Goal: Information Seeking & Learning: Learn about a topic

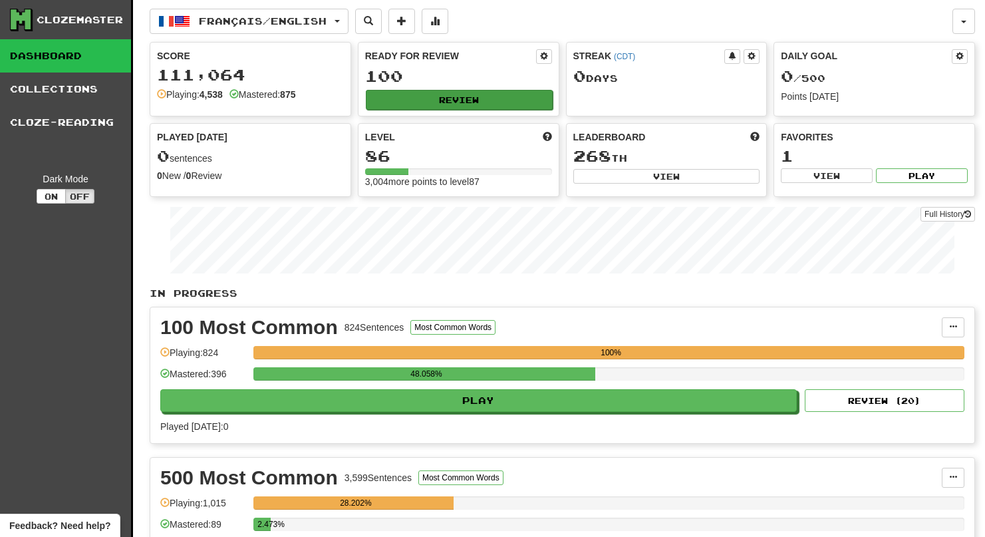
click at [424, 98] on button "Review" at bounding box center [459, 100] width 187 height 20
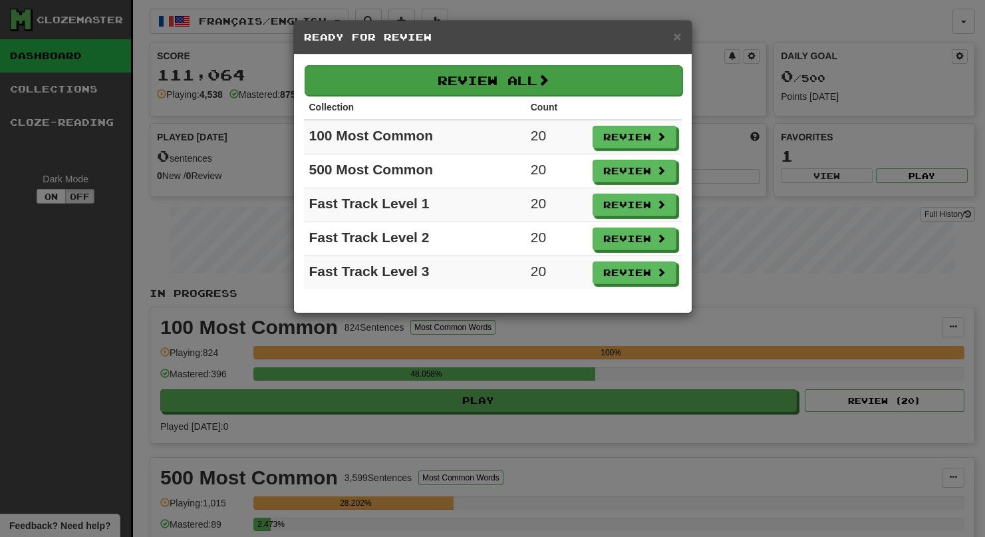
click at [422, 90] on button "Review All" at bounding box center [494, 80] width 378 height 31
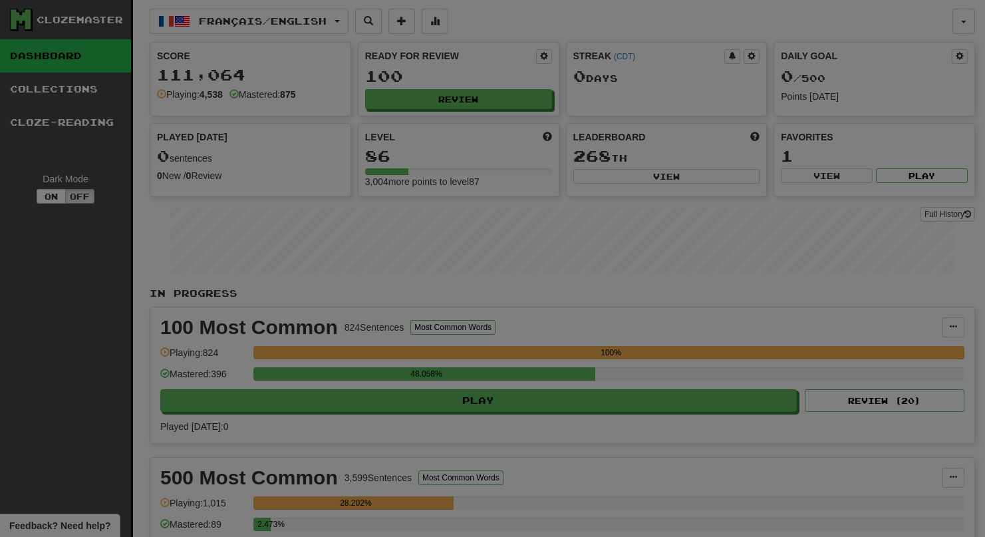
select select "**"
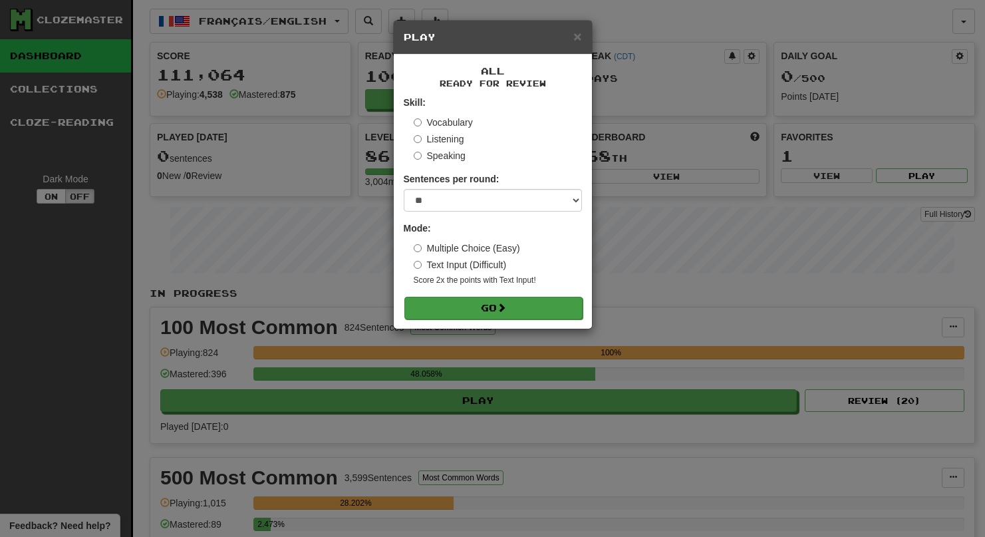
click at [436, 305] on button "Go" at bounding box center [493, 308] width 178 height 23
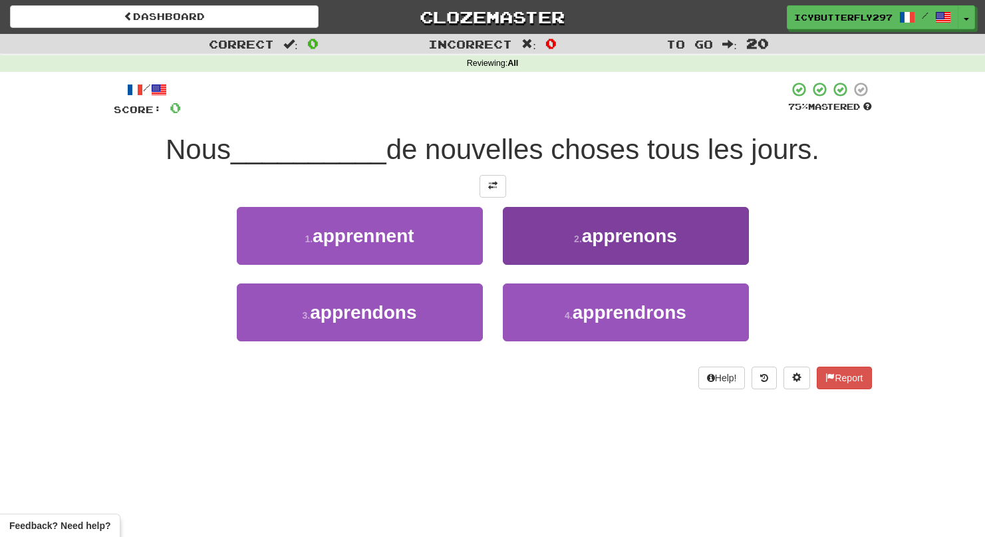
click at [565, 259] on button "2 . apprenons" at bounding box center [626, 236] width 246 height 58
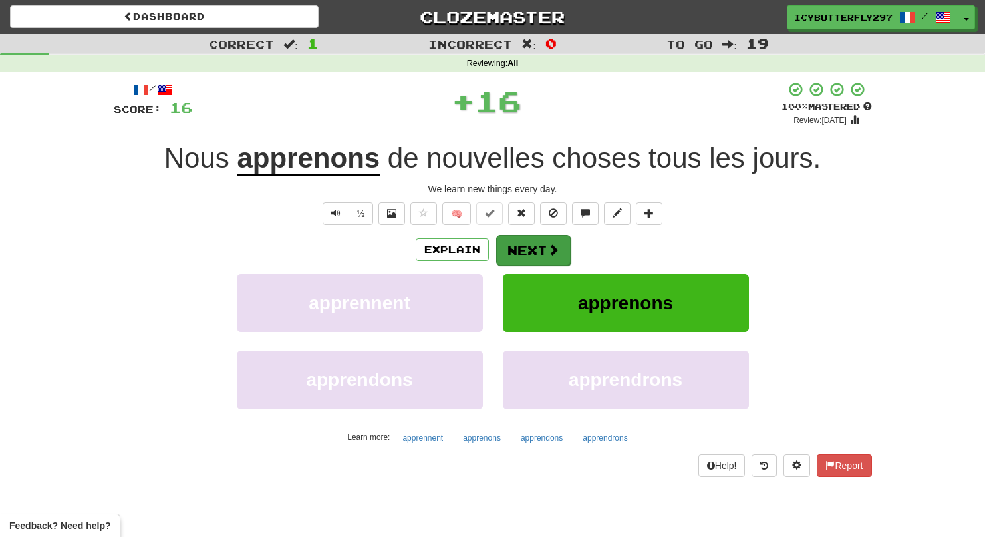
click at [548, 247] on span at bounding box center [553, 249] width 12 height 12
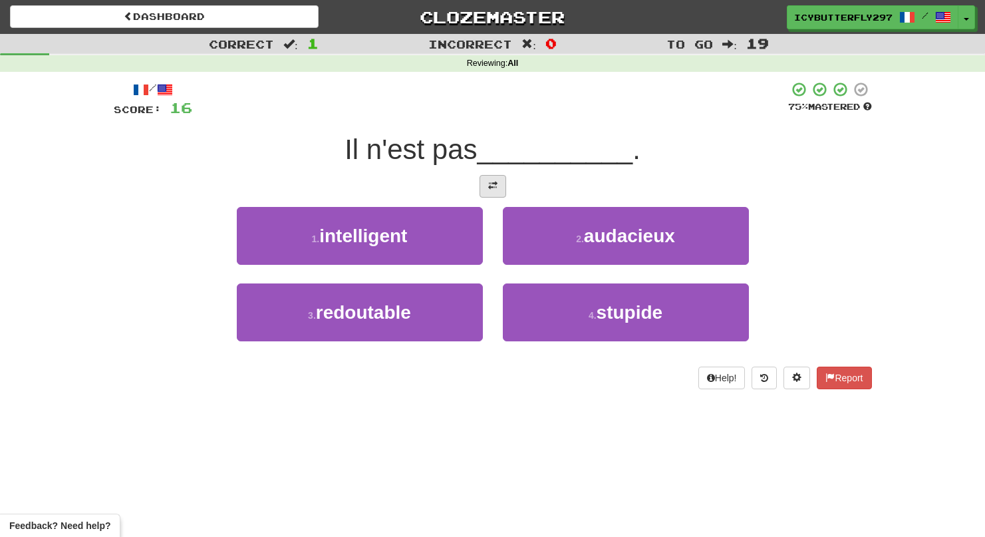
click at [501, 194] on button at bounding box center [493, 186] width 27 height 23
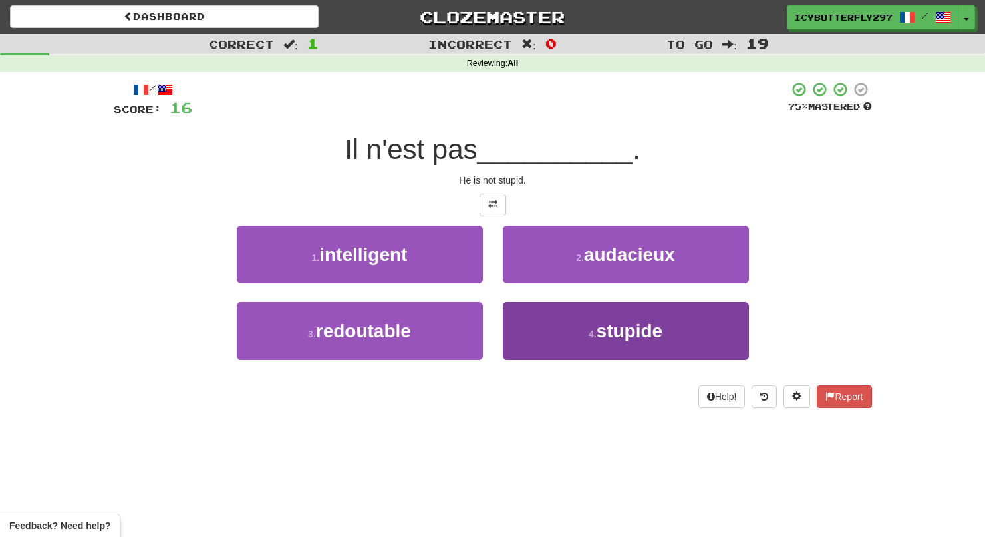
click at [570, 326] on button "4 . stupide" at bounding box center [626, 331] width 246 height 58
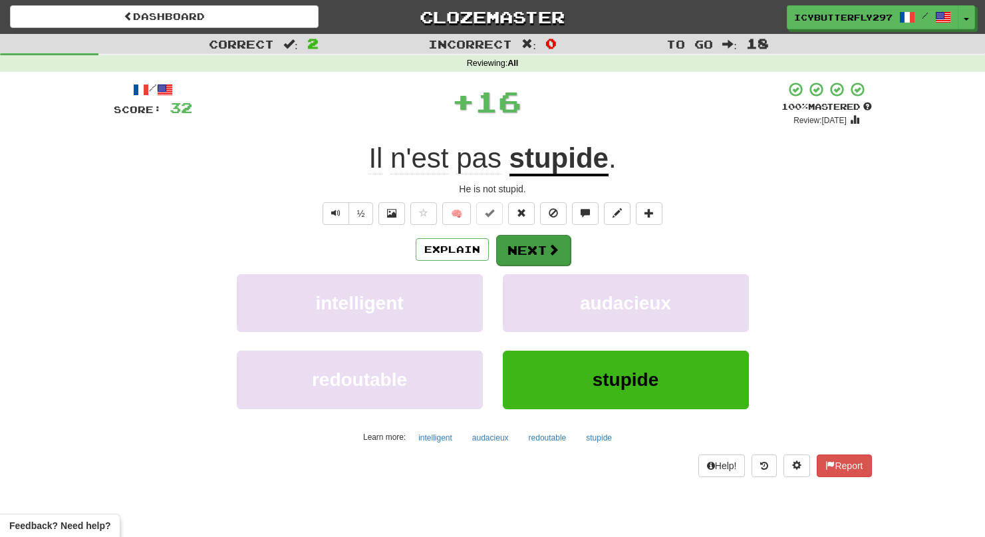
click at [541, 249] on button "Next" at bounding box center [533, 250] width 74 height 31
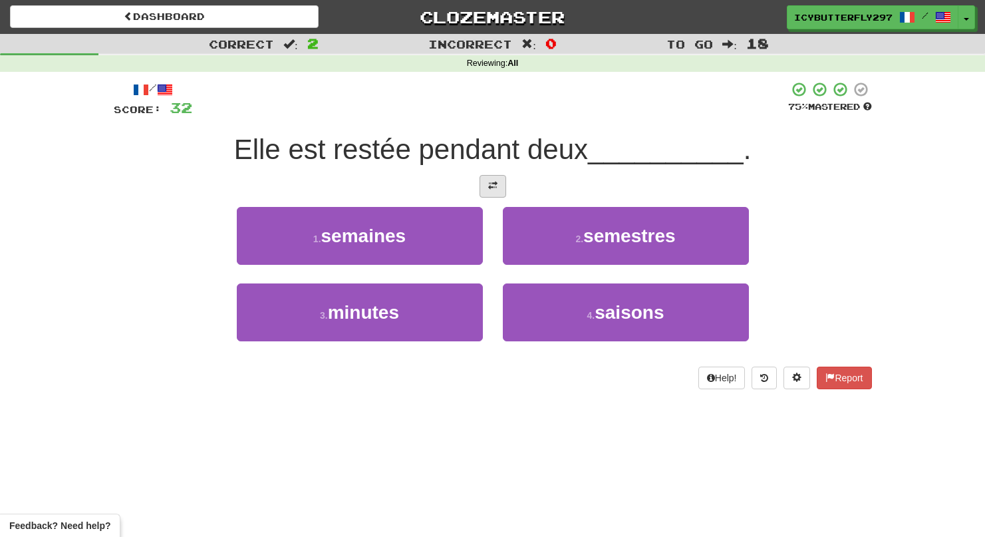
click at [480, 182] on button at bounding box center [493, 186] width 27 height 23
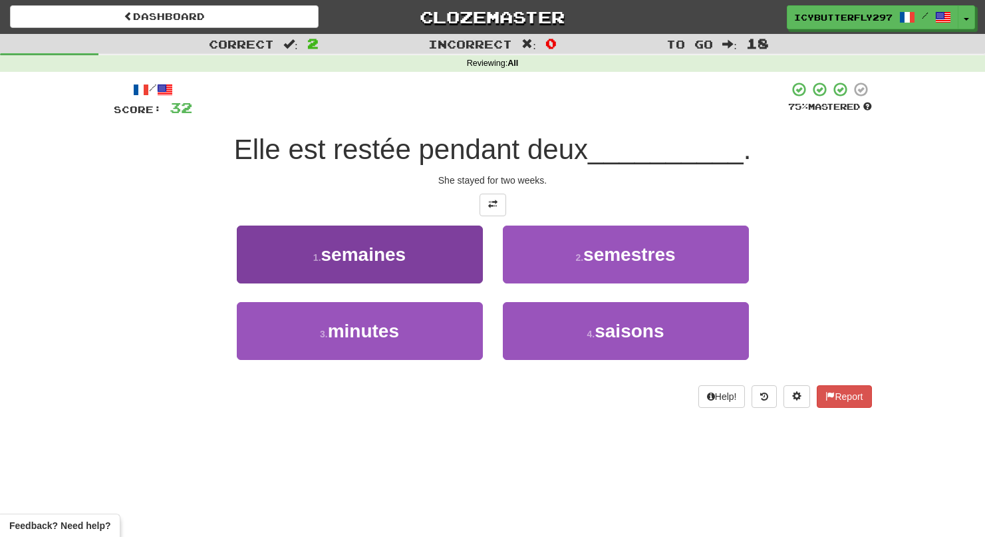
click at [427, 252] on button "1 . semaines" at bounding box center [360, 254] width 246 height 58
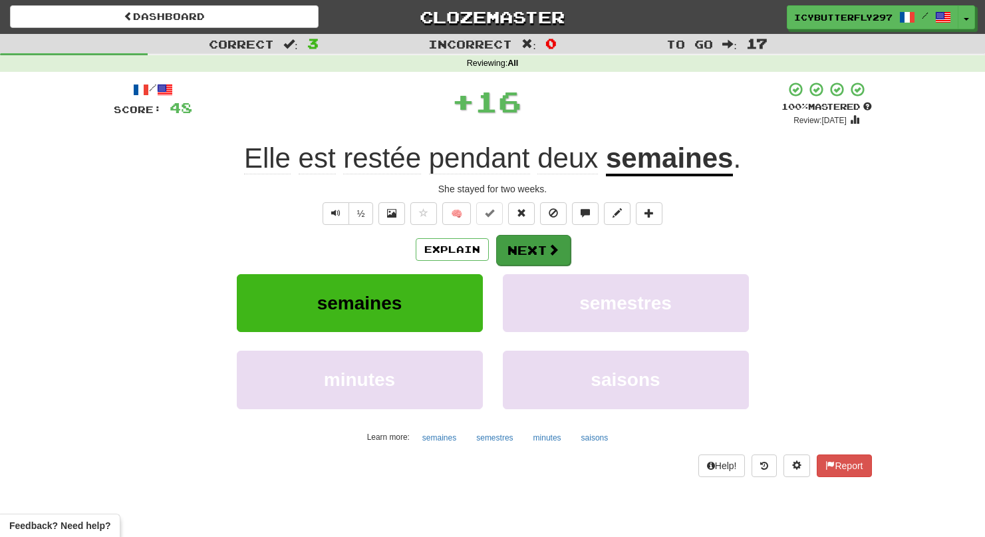
click at [539, 239] on button "Next" at bounding box center [533, 250] width 74 height 31
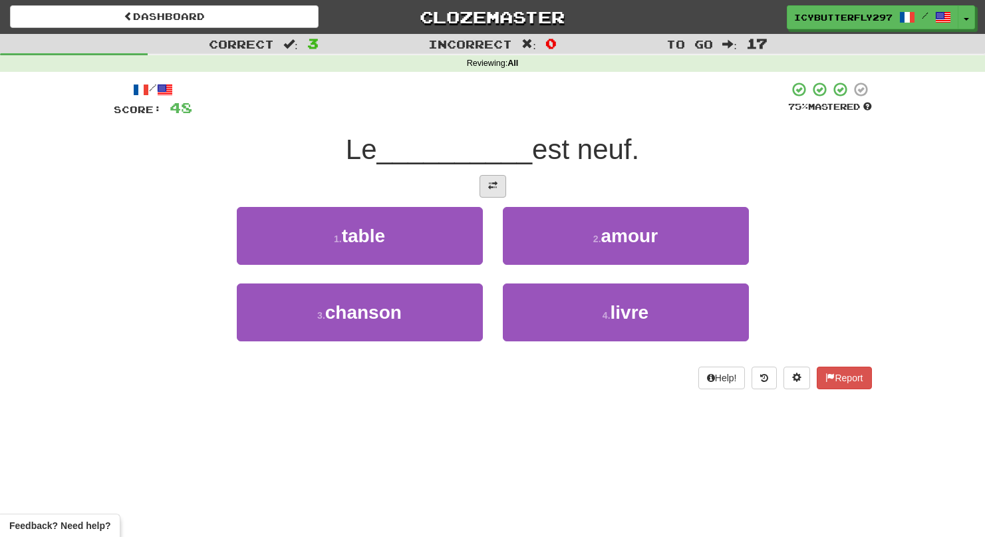
click at [492, 177] on button at bounding box center [493, 186] width 27 height 23
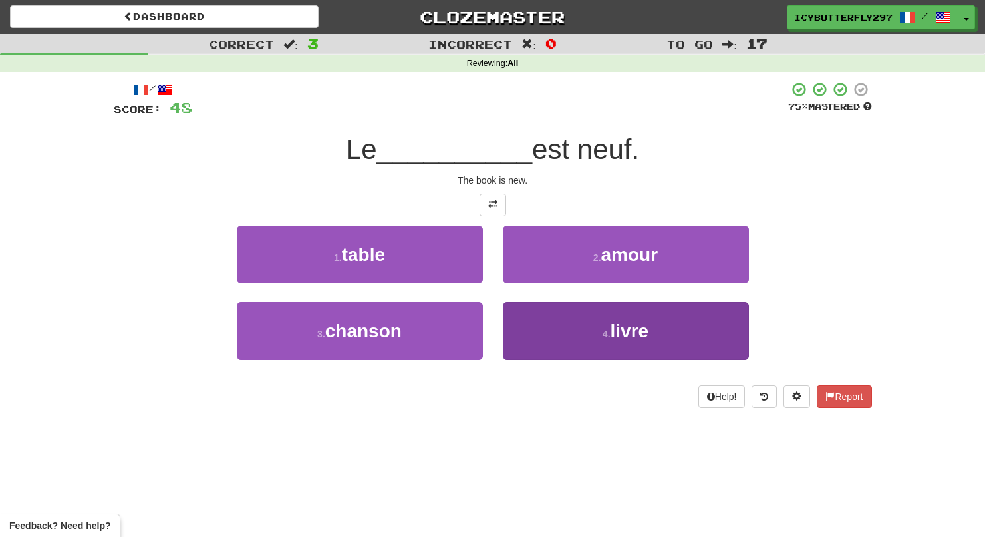
click at [551, 330] on button "4 . livre" at bounding box center [626, 331] width 246 height 58
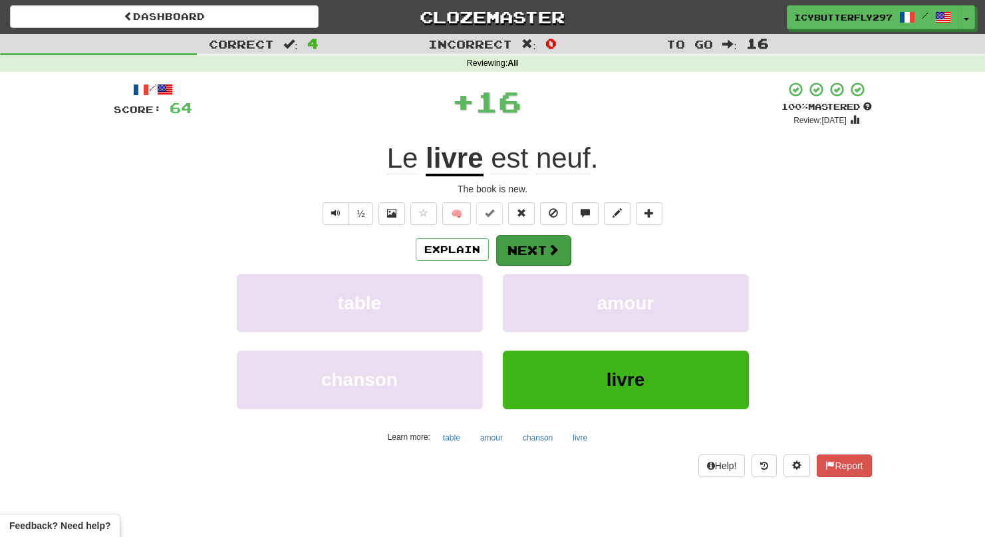
click at [538, 250] on button "Next" at bounding box center [533, 250] width 74 height 31
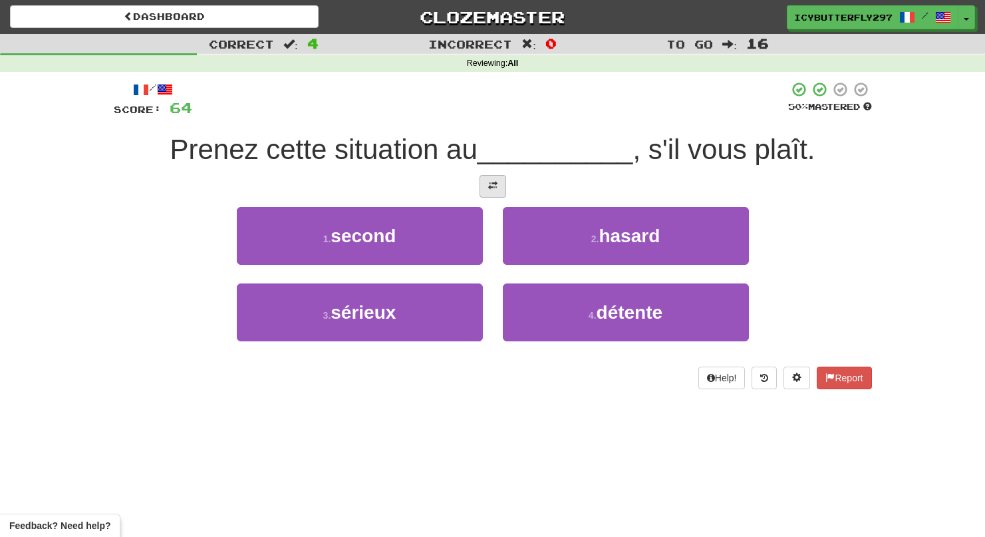
click at [494, 193] on button at bounding box center [493, 186] width 27 height 23
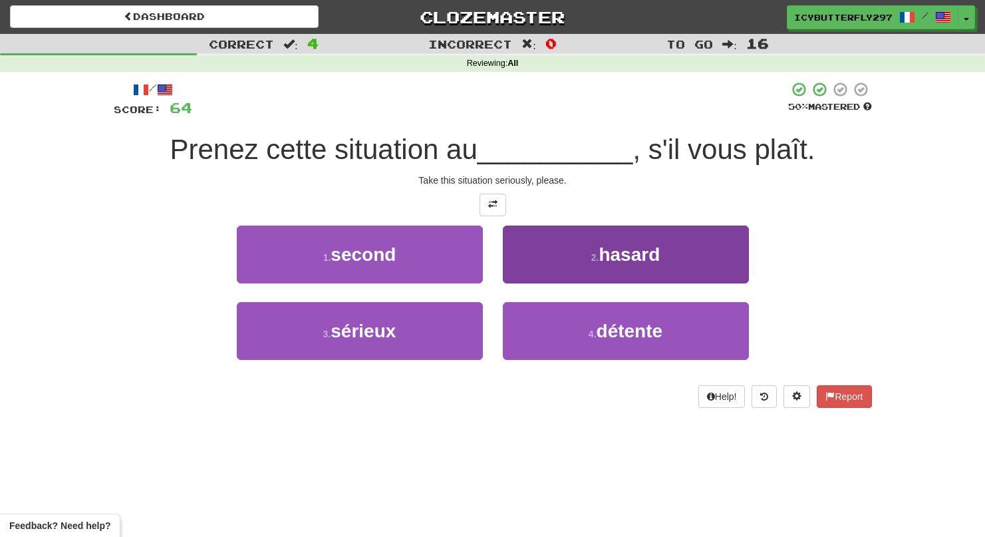
click at [525, 263] on button "2 . hasard" at bounding box center [626, 254] width 246 height 58
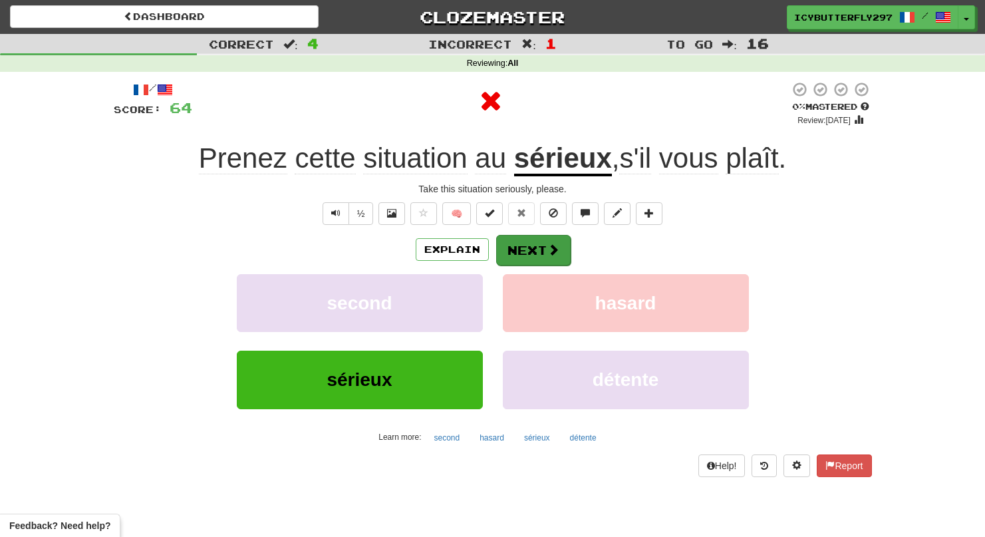
click at [524, 256] on button "Next" at bounding box center [533, 250] width 74 height 31
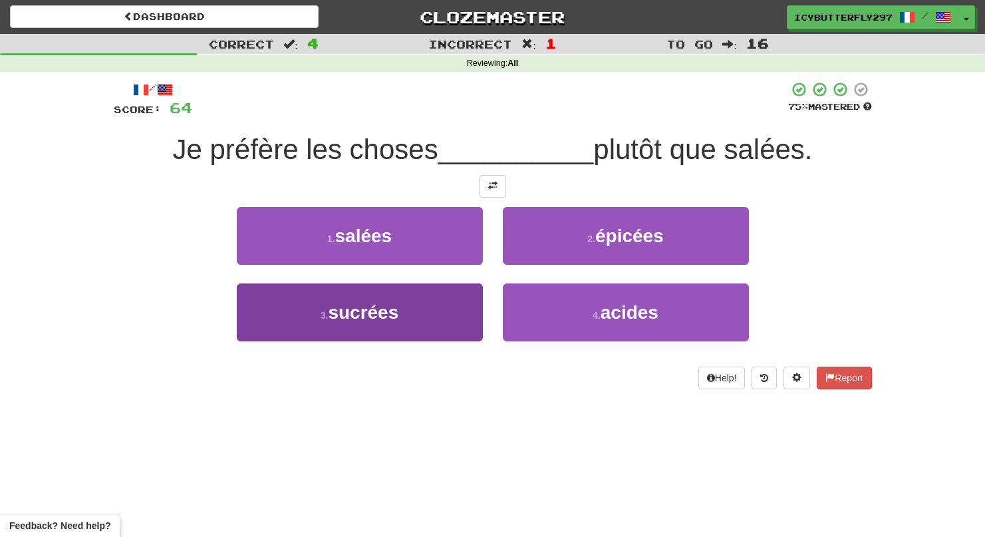
click at [380, 314] on span "sucrées" at bounding box center [363, 312] width 71 height 21
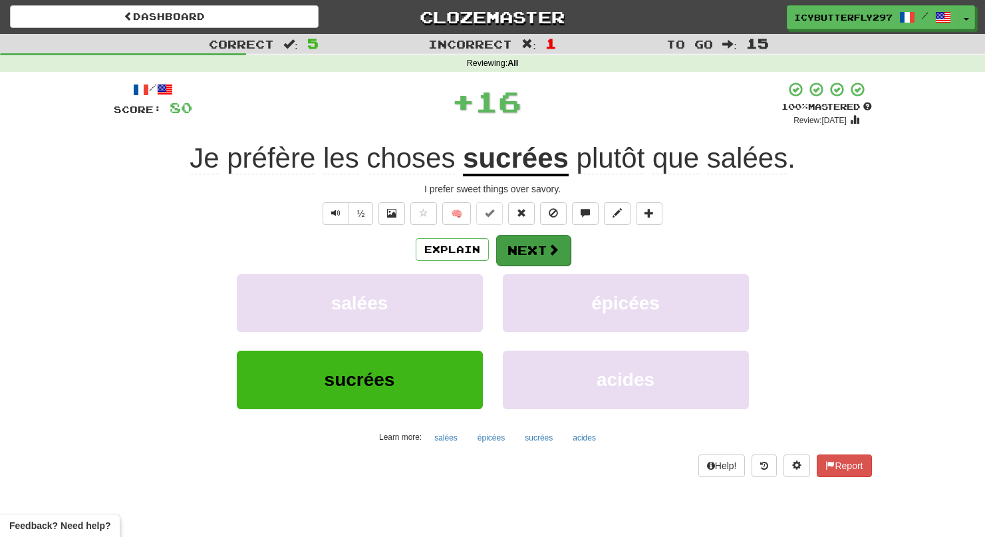
click at [506, 249] on button "Next" at bounding box center [533, 250] width 74 height 31
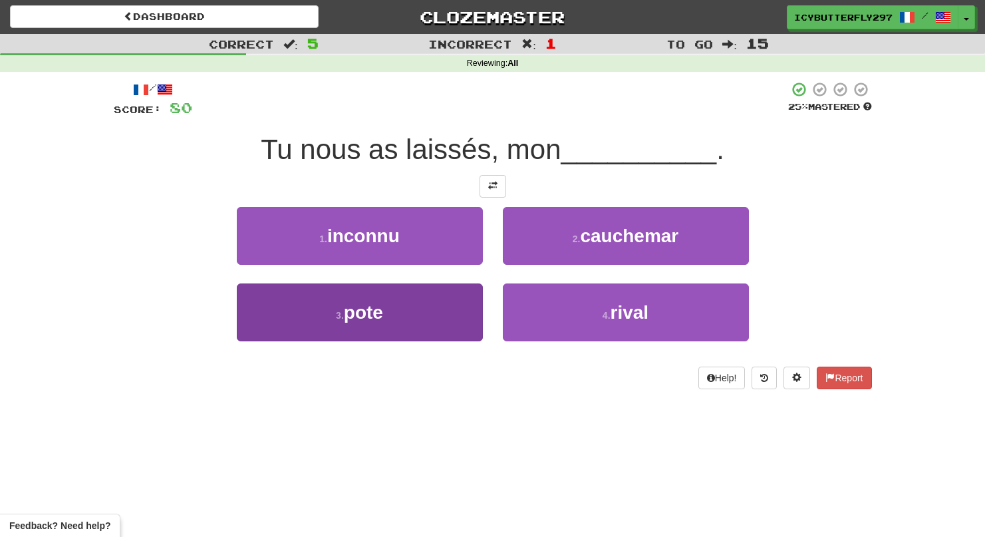
click at [430, 305] on button "3 . pote" at bounding box center [360, 312] width 246 height 58
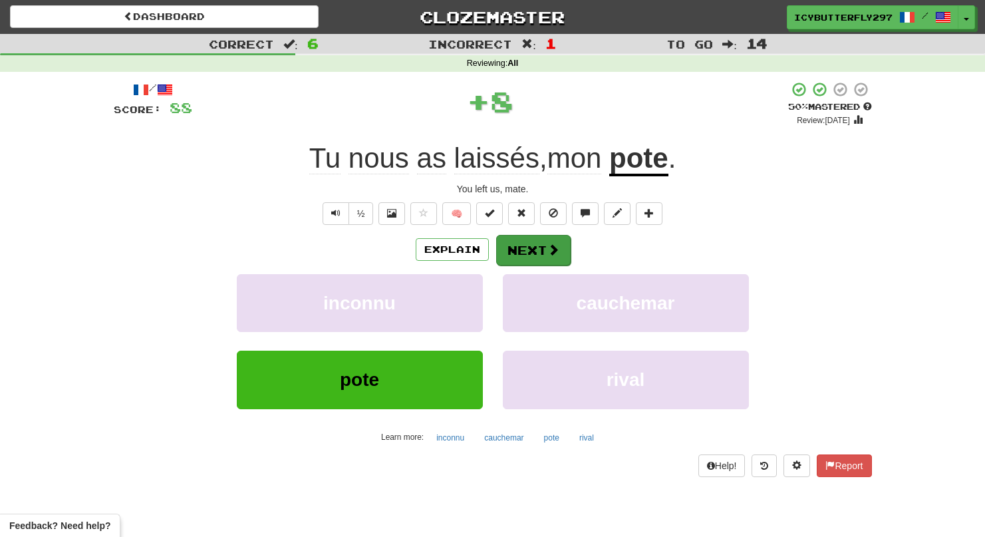
click at [534, 235] on button "Next" at bounding box center [533, 250] width 74 height 31
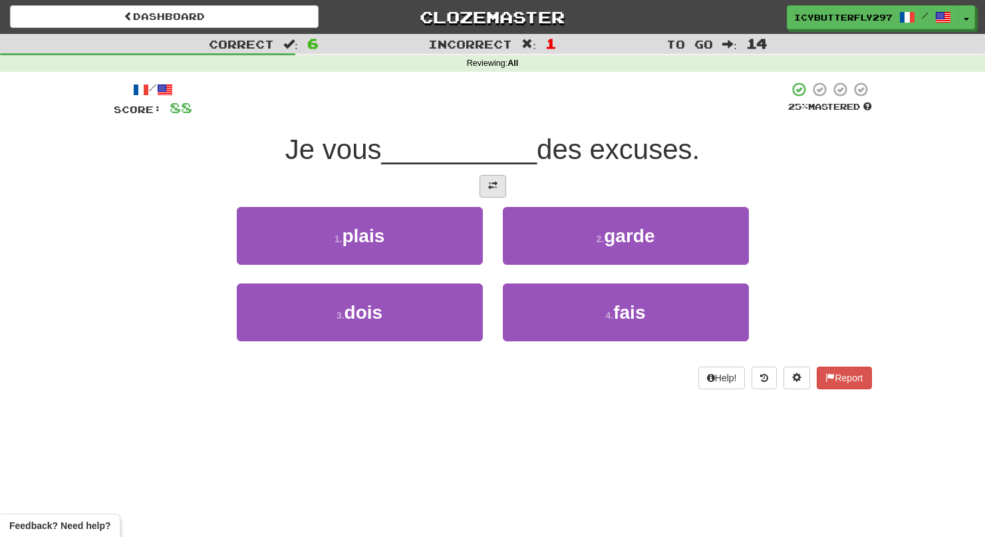
click at [487, 191] on button at bounding box center [493, 186] width 27 height 23
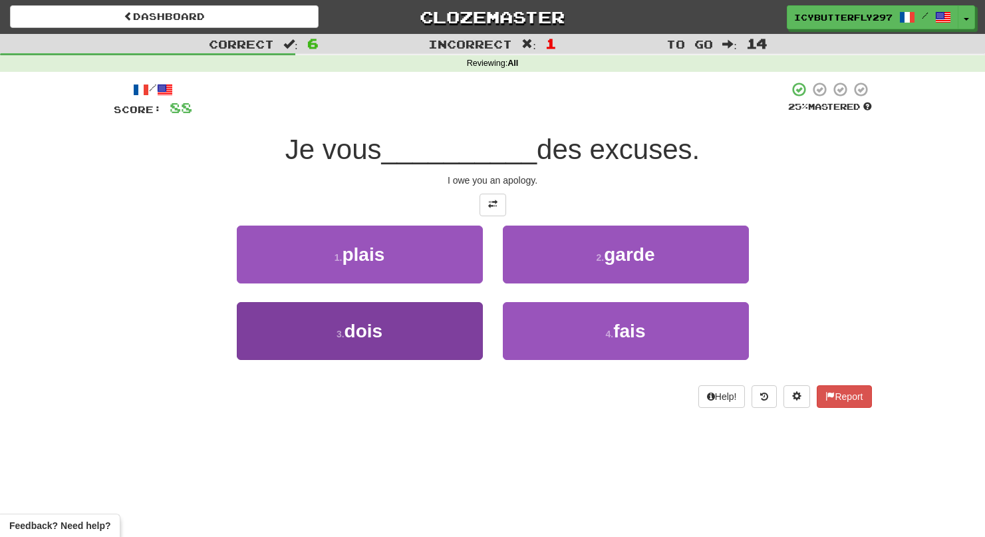
click at [446, 321] on button "3 . dois" at bounding box center [360, 331] width 246 height 58
click at [446, 283] on button "1 . plais" at bounding box center [360, 254] width 246 height 58
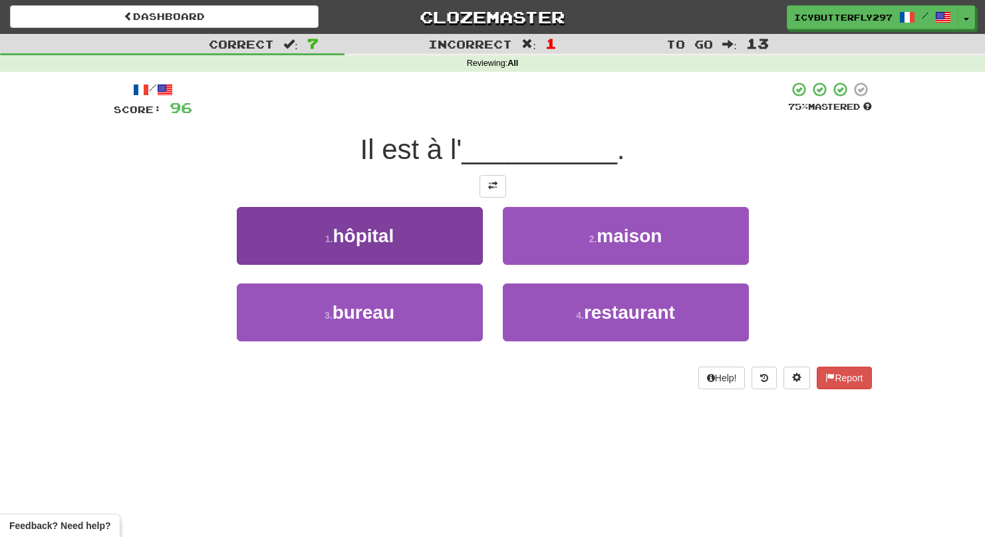
click at [450, 239] on button "1 . hôpital" at bounding box center [360, 236] width 246 height 58
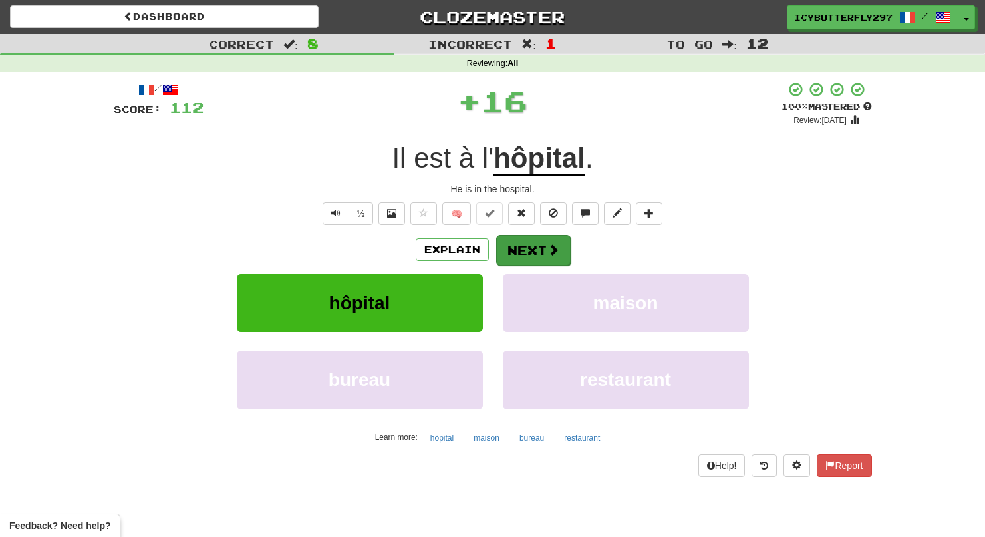
click at [521, 242] on button "Next" at bounding box center [533, 250] width 74 height 31
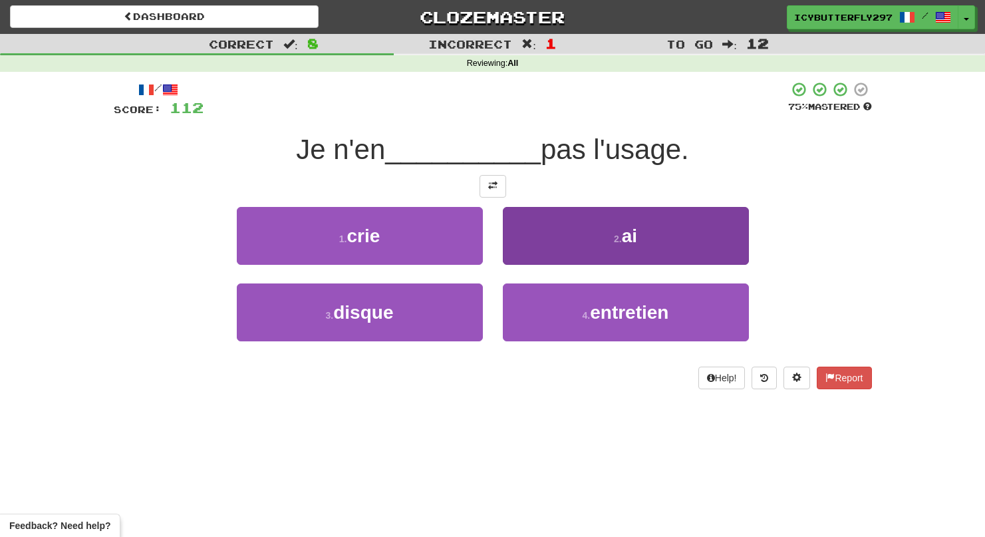
click at [569, 255] on button "2 . ai" at bounding box center [626, 236] width 246 height 58
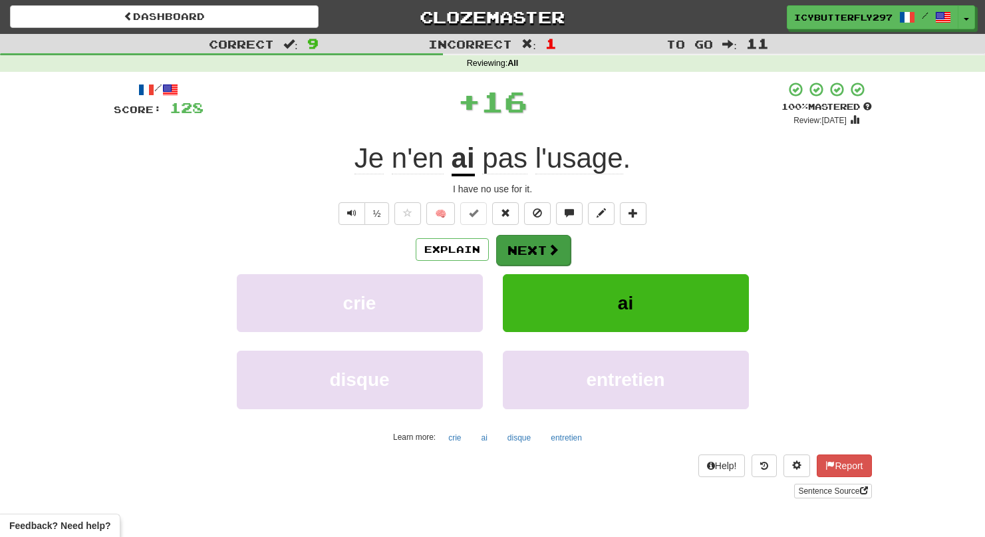
click at [568, 255] on button "Next" at bounding box center [533, 250] width 74 height 31
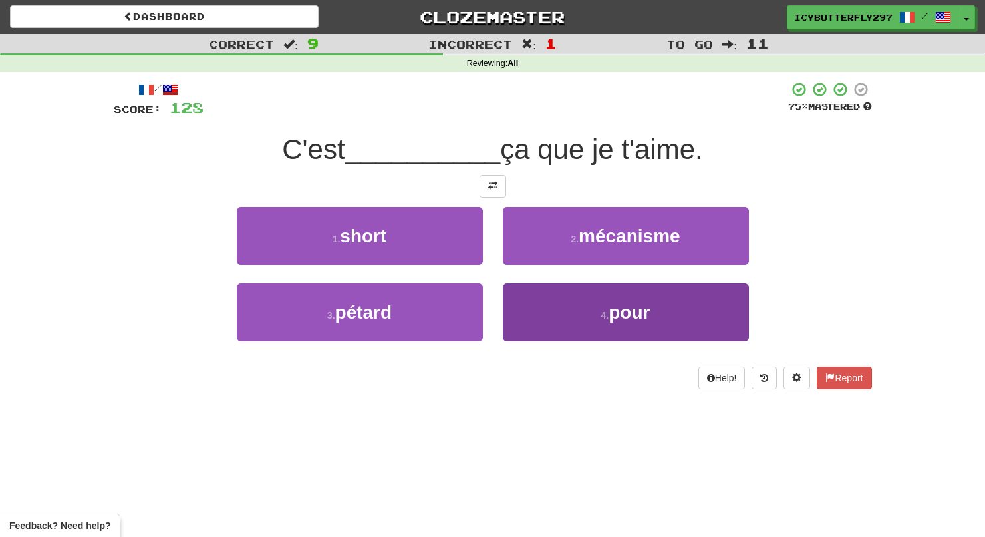
click at [609, 327] on button "4 . pour" at bounding box center [626, 312] width 246 height 58
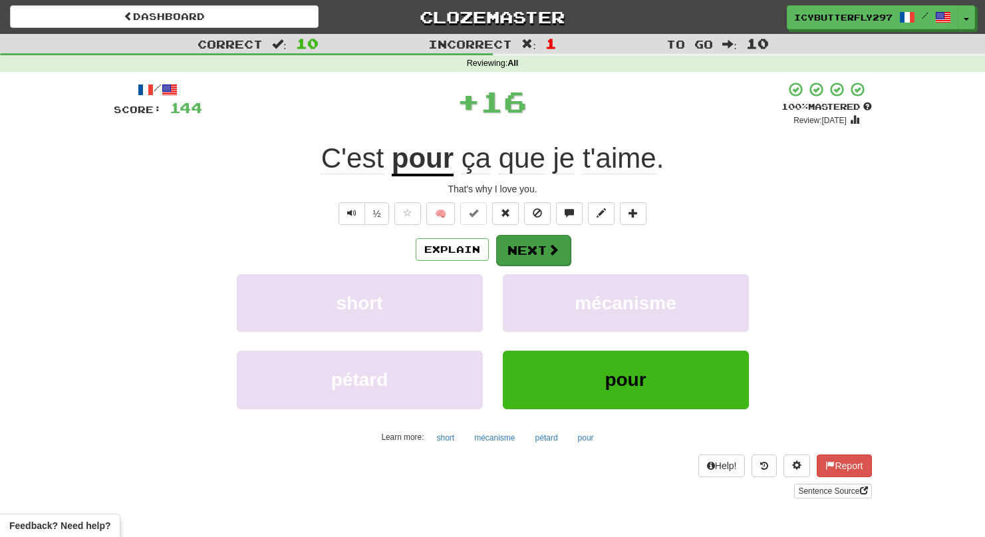
click at [538, 247] on button "Next" at bounding box center [533, 250] width 74 height 31
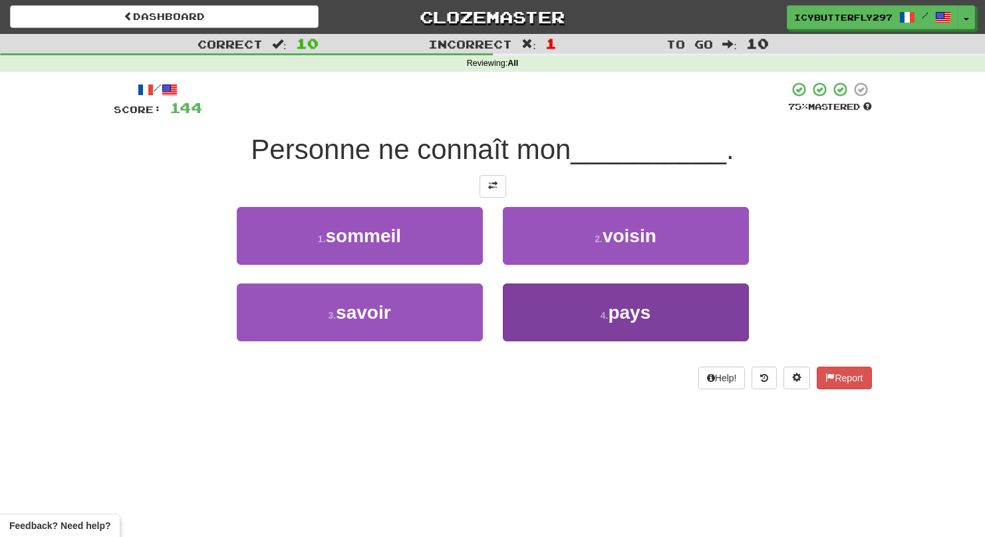
click at [574, 295] on button "4 . pays" at bounding box center [626, 312] width 246 height 58
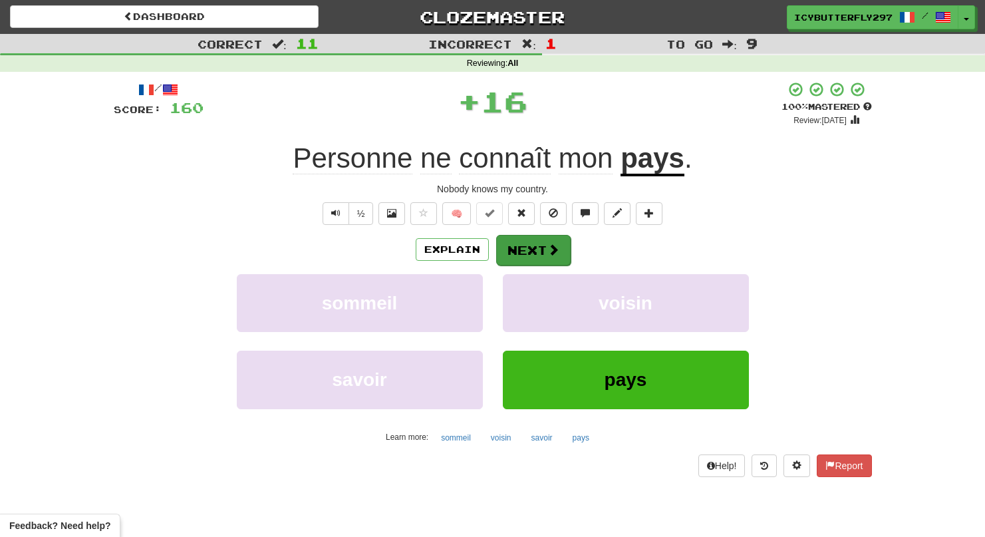
click at [556, 251] on span at bounding box center [553, 249] width 12 height 12
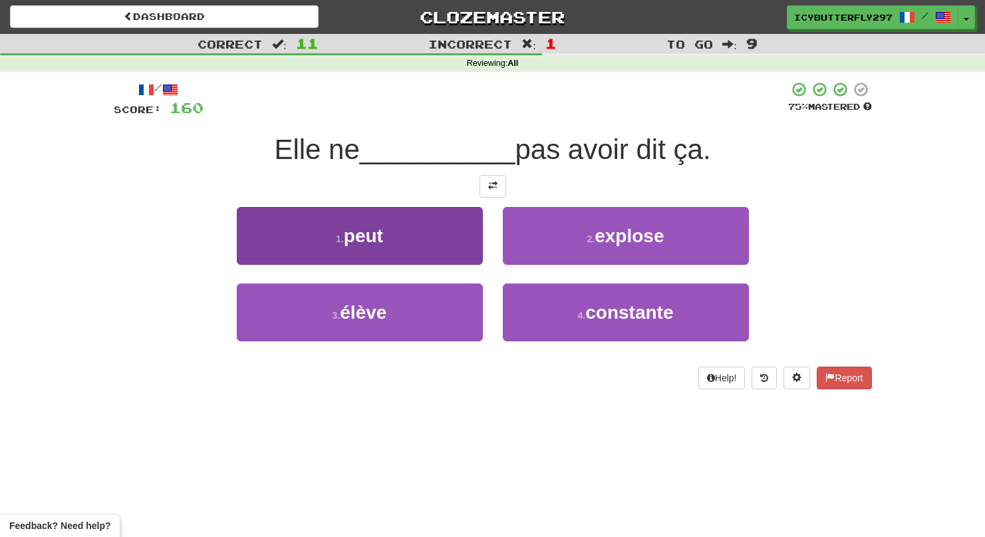
click at [418, 224] on button "1 . peut" at bounding box center [360, 236] width 246 height 58
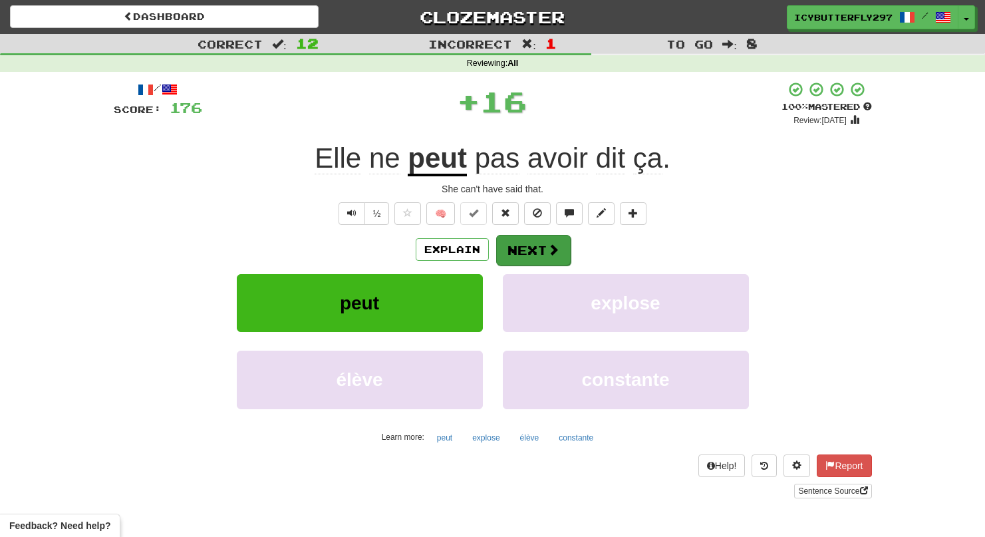
click at [515, 247] on button "Next" at bounding box center [533, 250] width 74 height 31
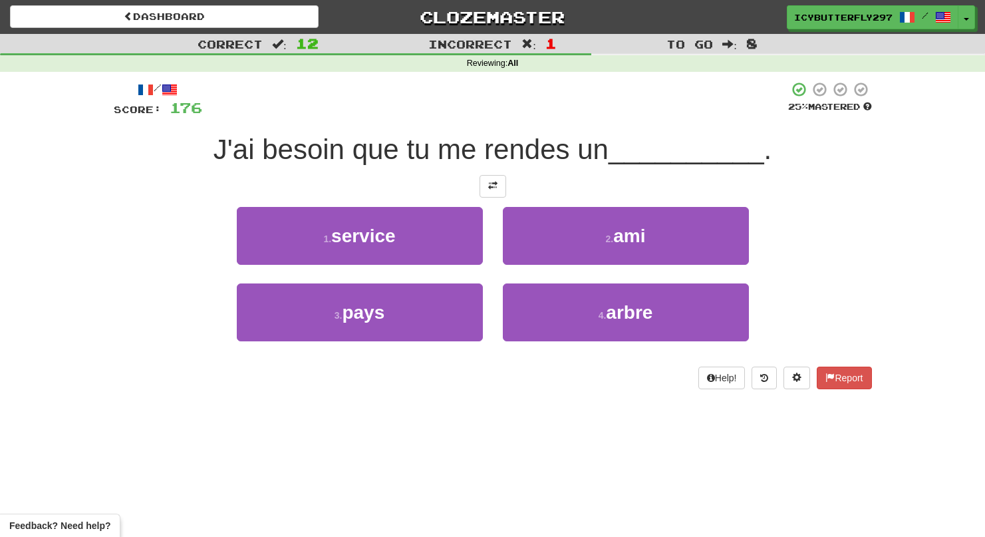
click at [515, 247] on button "2 . ami" at bounding box center [626, 236] width 246 height 58
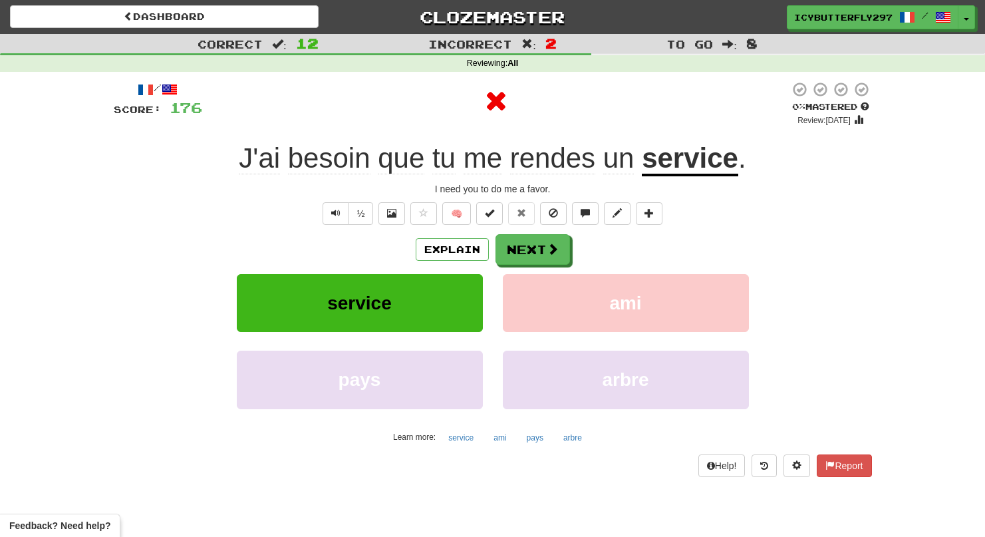
click at [515, 247] on button "Next" at bounding box center [533, 249] width 74 height 31
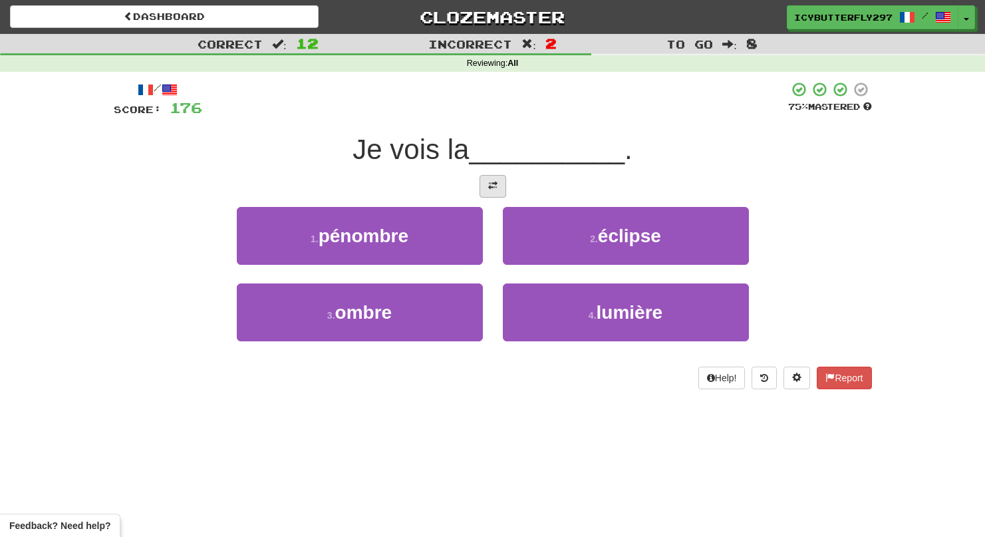
click at [490, 182] on span at bounding box center [492, 185] width 9 height 9
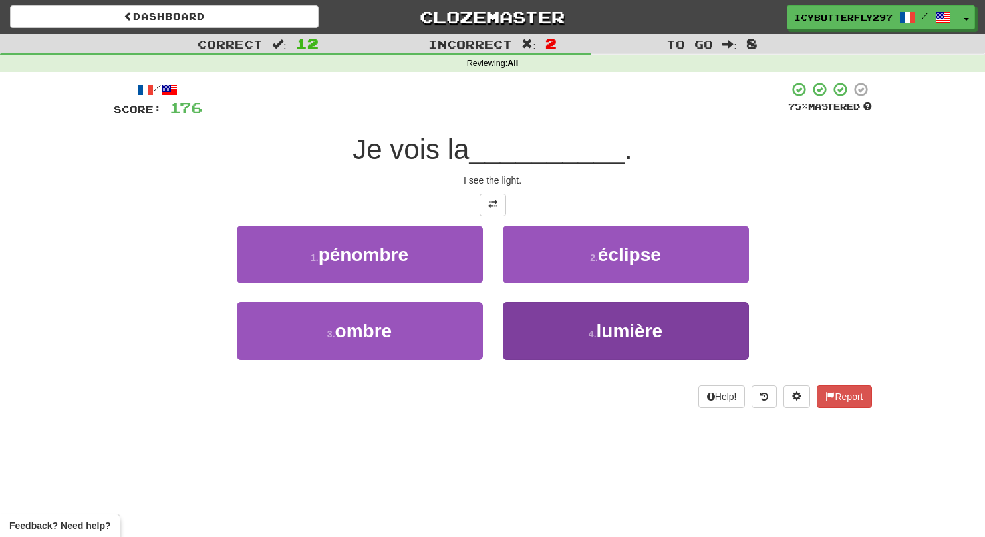
click at [559, 341] on button "4 . lumière" at bounding box center [626, 331] width 246 height 58
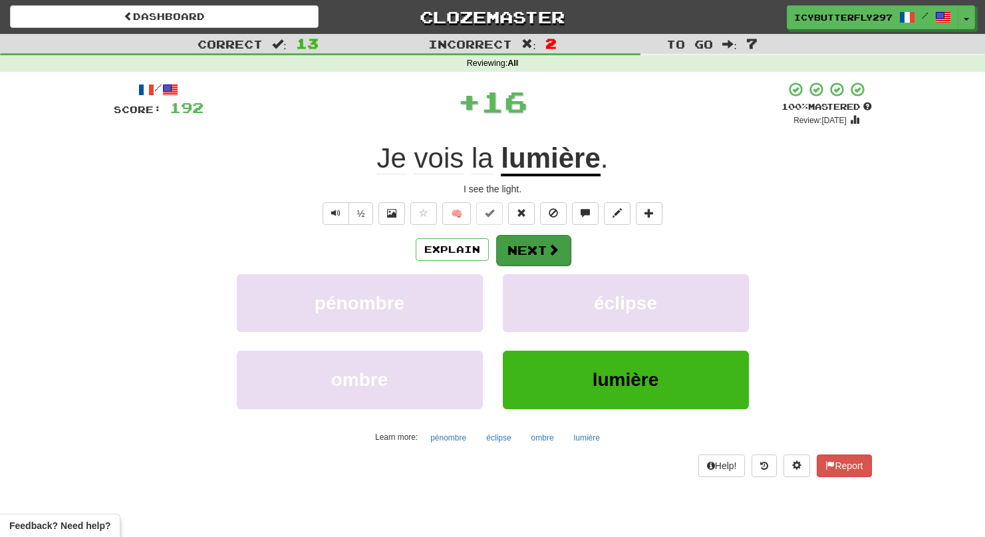
click at [533, 255] on button "Next" at bounding box center [533, 250] width 74 height 31
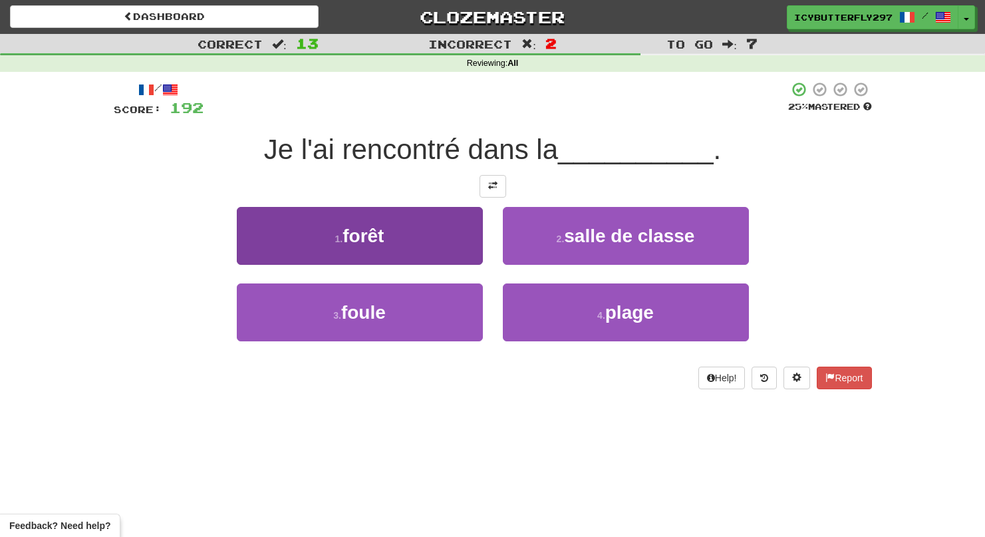
click at [464, 251] on button "1 . forêt" at bounding box center [360, 236] width 246 height 58
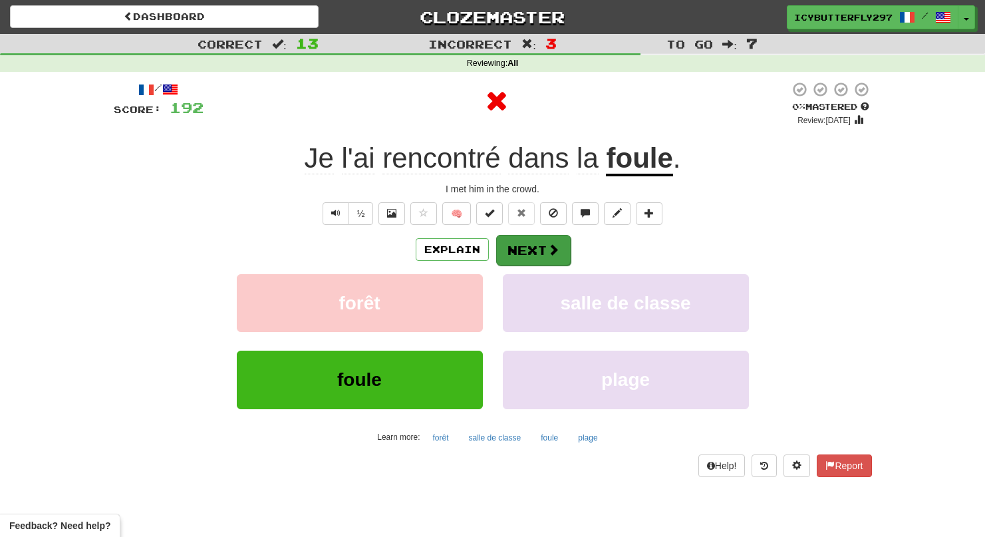
click at [537, 241] on button "Next" at bounding box center [533, 250] width 74 height 31
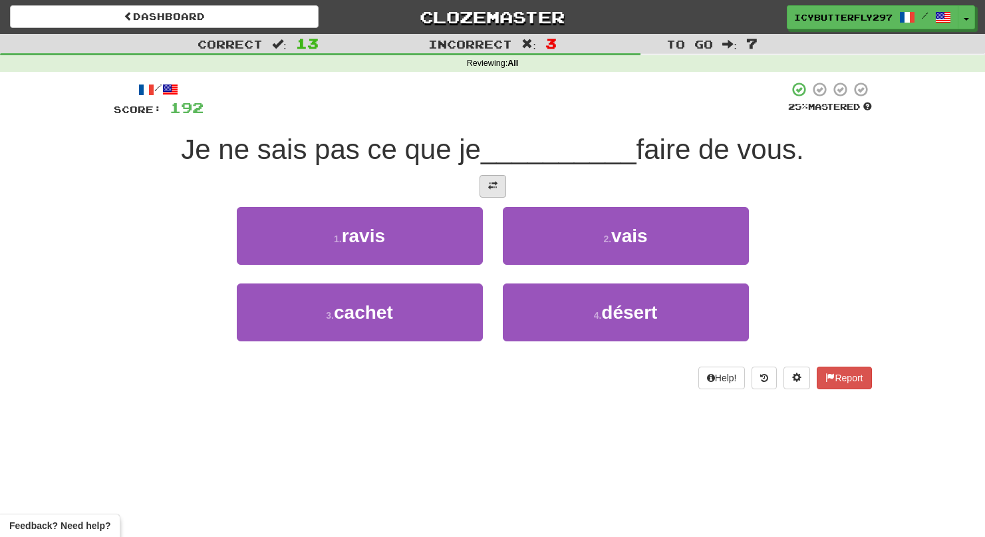
click at [489, 188] on span at bounding box center [492, 185] width 9 height 9
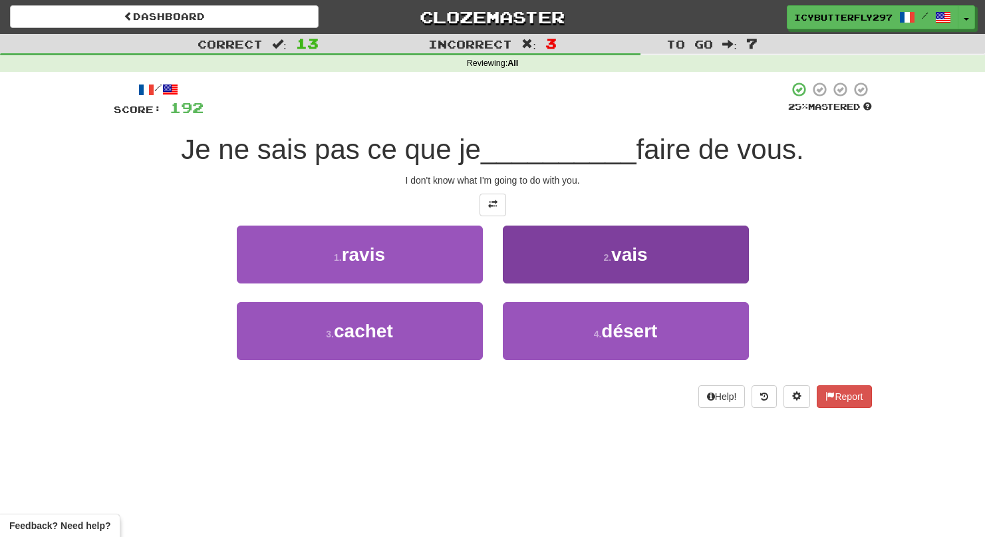
click at [561, 259] on button "2 . vais" at bounding box center [626, 254] width 246 height 58
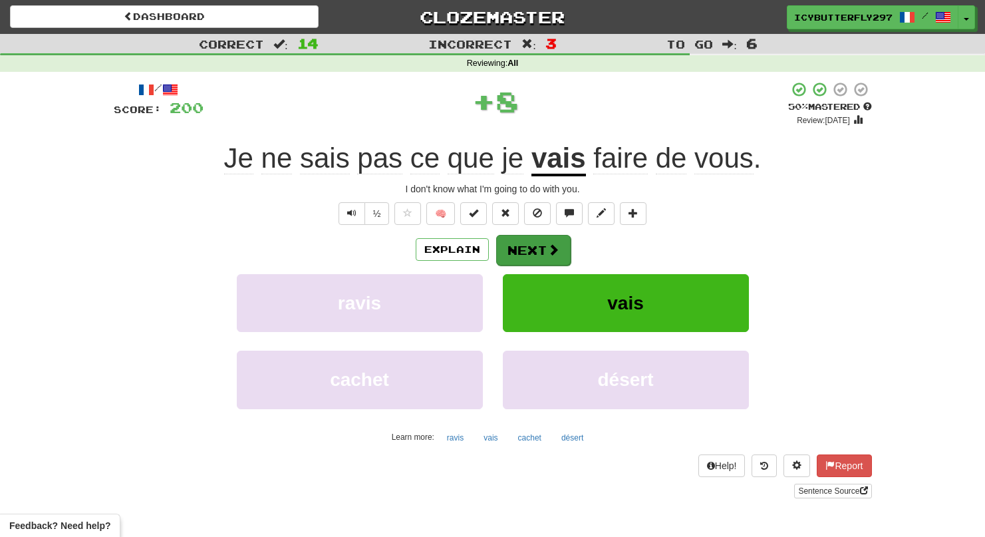
click at [541, 243] on button "Next" at bounding box center [533, 250] width 74 height 31
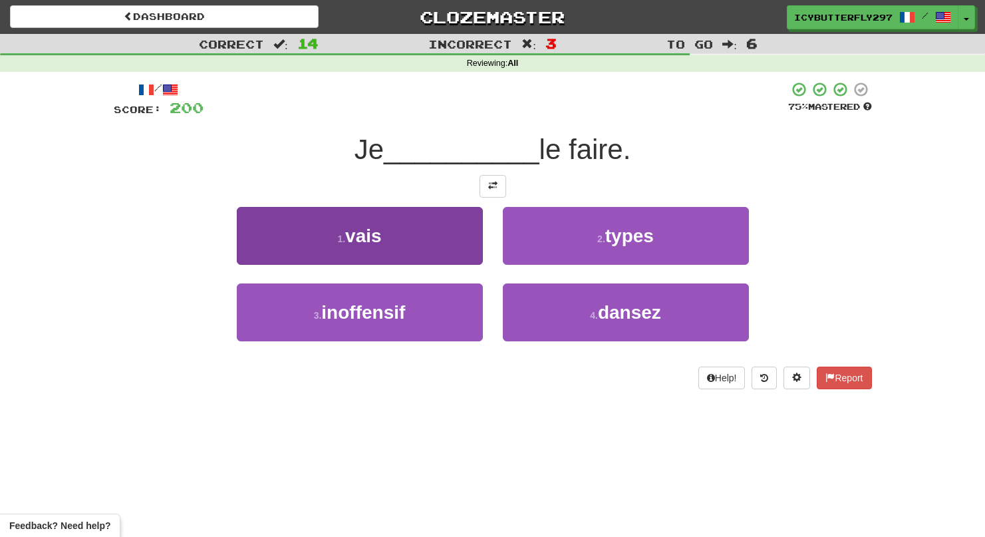
click at [428, 231] on button "1 . vais" at bounding box center [360, 236] width 246 height 58
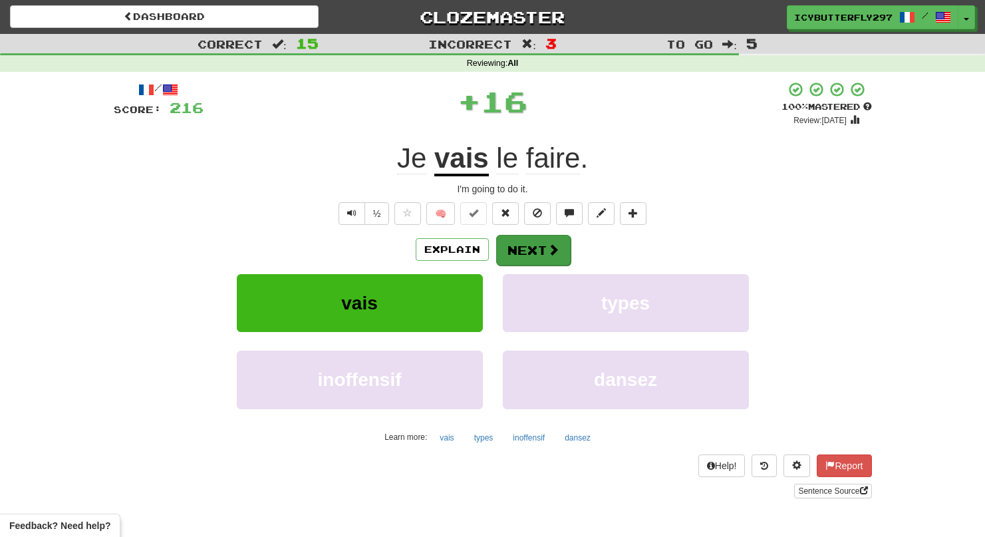
click at [522, 255] on button "Next" at bounding box center [533, 250] width 74 height 31
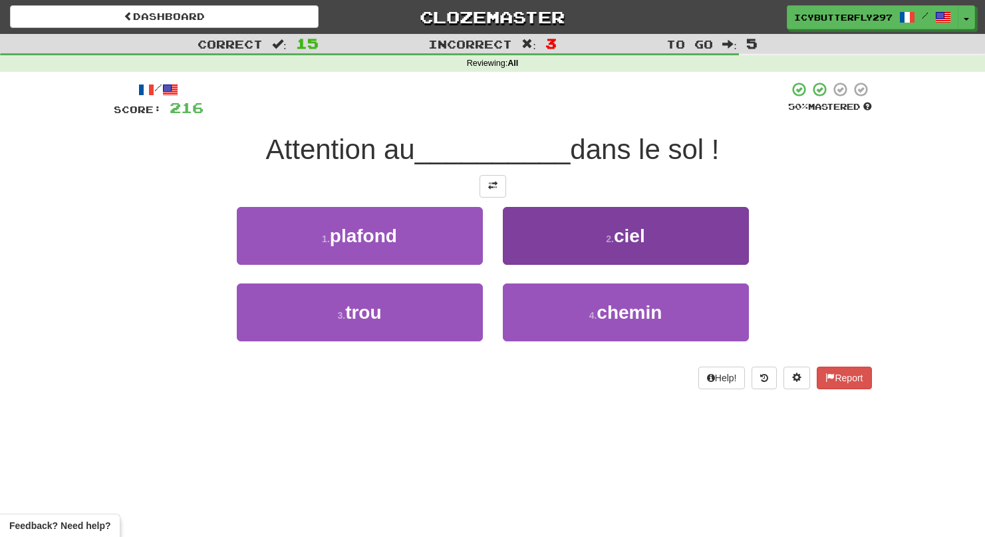
click at [545, 245] on button "2 . ciel" at bounding box center [626, 236] width 246 height 58
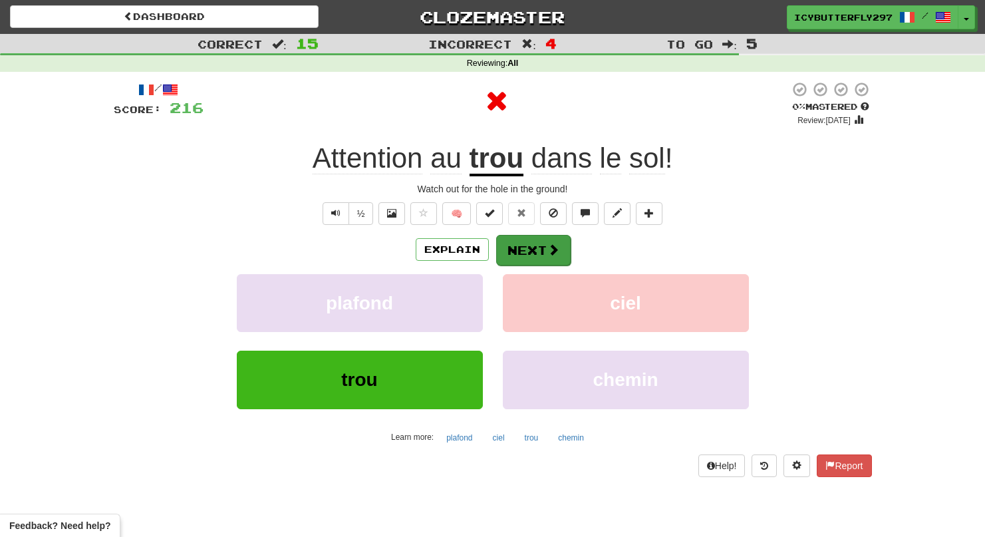
click at [525, 250] on button "Next" at bounding box center [533, 250] width 74 height 31
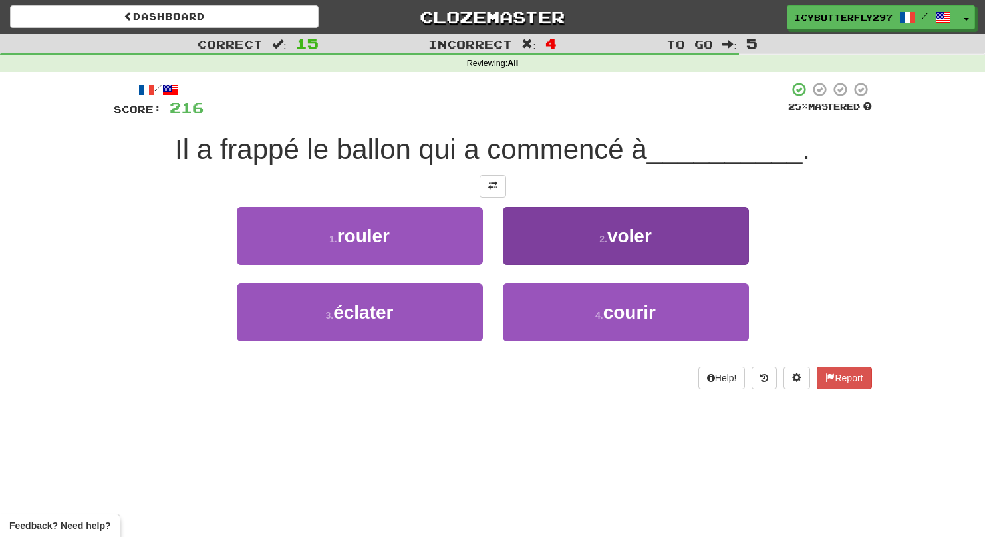
click at [586, 225] on button "2 . voler" at bounding box center [626, 236] width 246 height 58
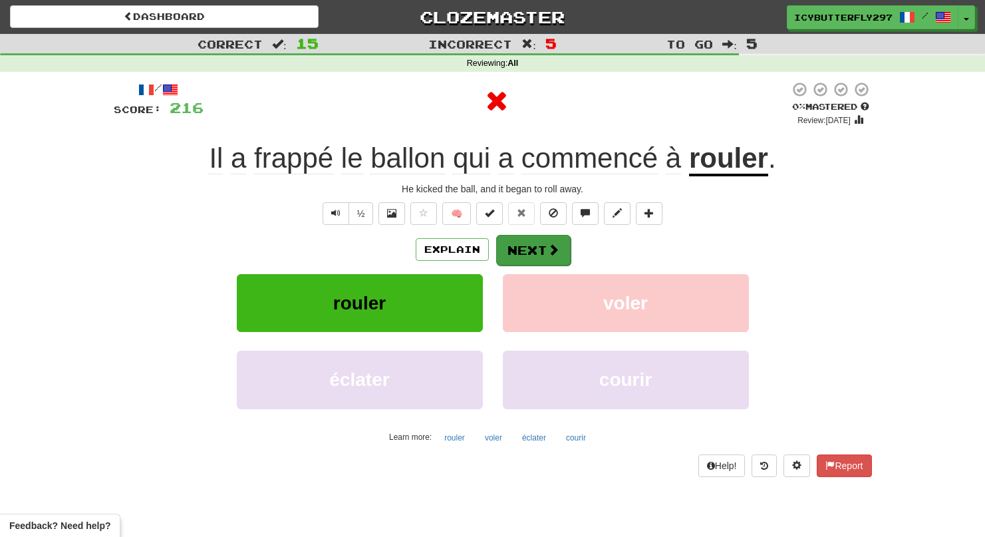
click at [550, 247] on span at bounding box center [553, 249] width 12 height 12
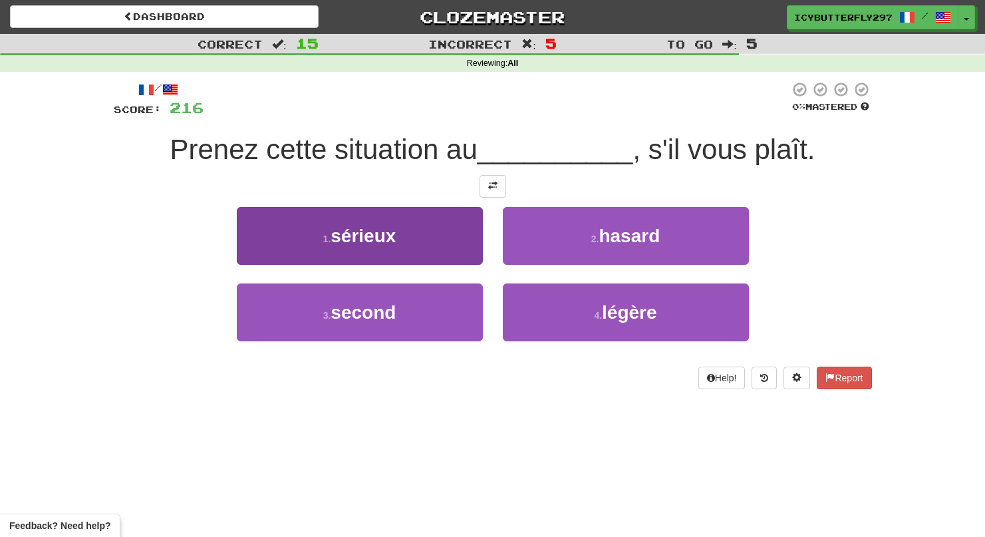
click at [430, 233] on button "1 . sérieux" at bounding box center [360, 236] width 246 height 58
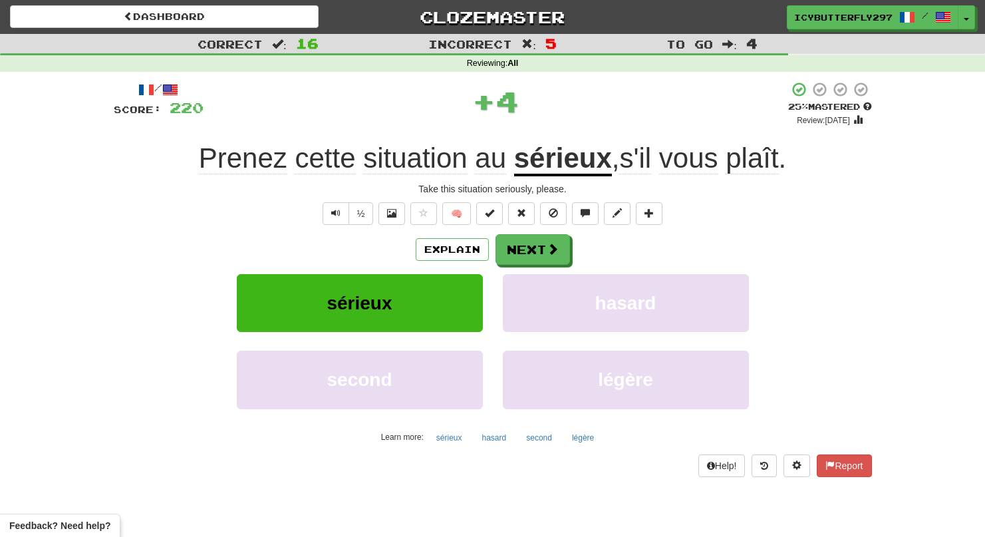
click at [521, 234] on button "Next" at bounding box center [533, 249] width 74 height 31
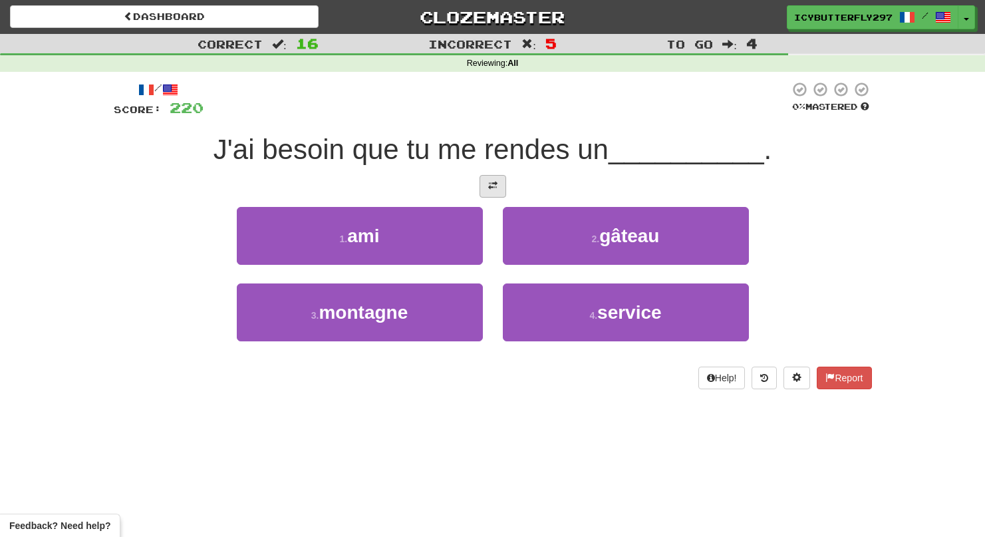
click at [496, 190] on button at bounding box center [493, 186] width 27 height 23
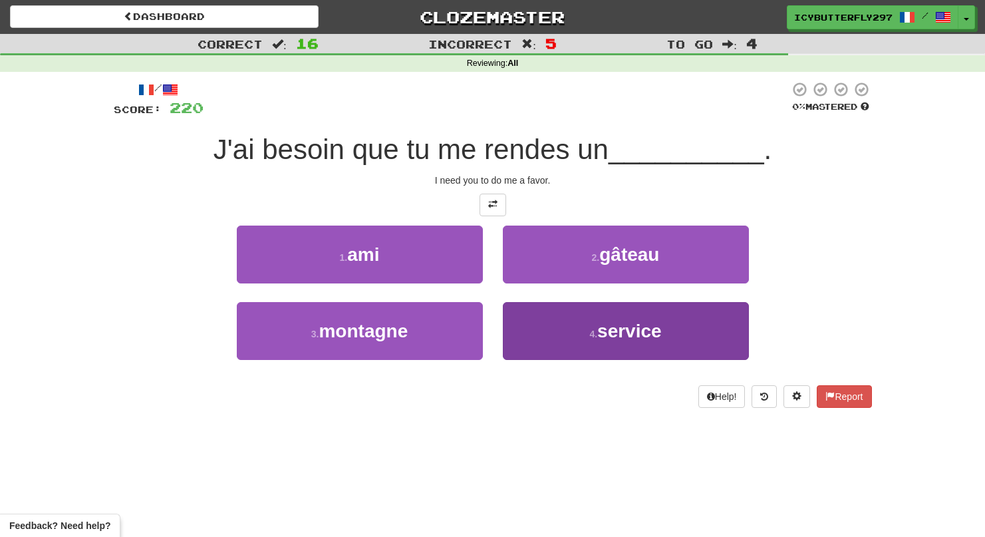
click at [546, 319] on button "4 . service" at bounding box center [626, 331] width 246 height 58
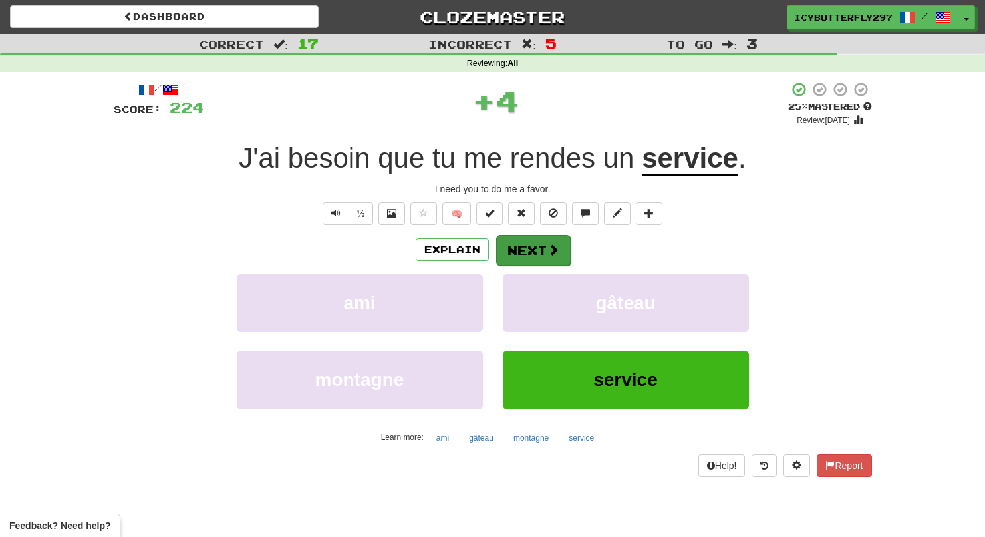
click at [513, 241] on button "Next" at bounding box center [533, 250] width 74 height 31
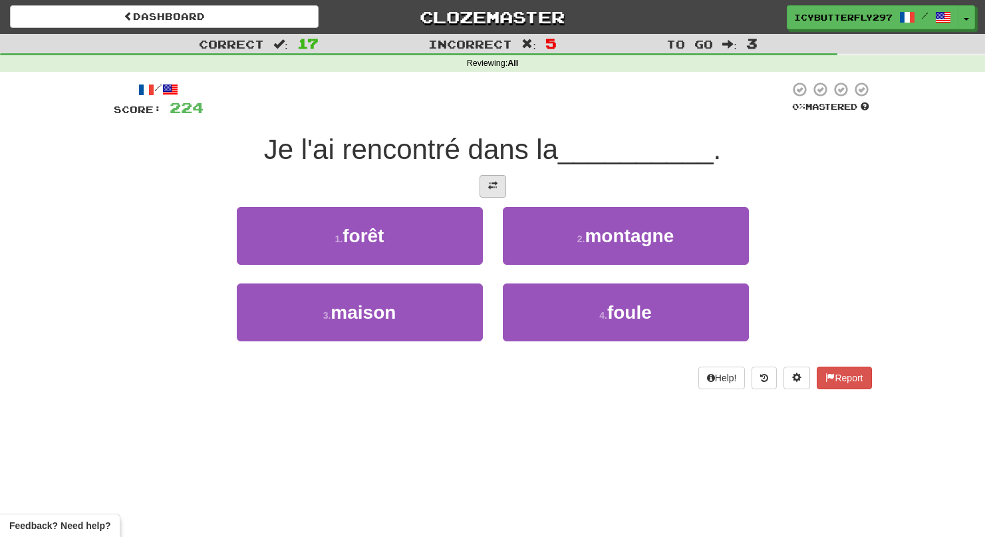
click at [486, 192] on button at bounding box center [493, 186] width 27 height 23
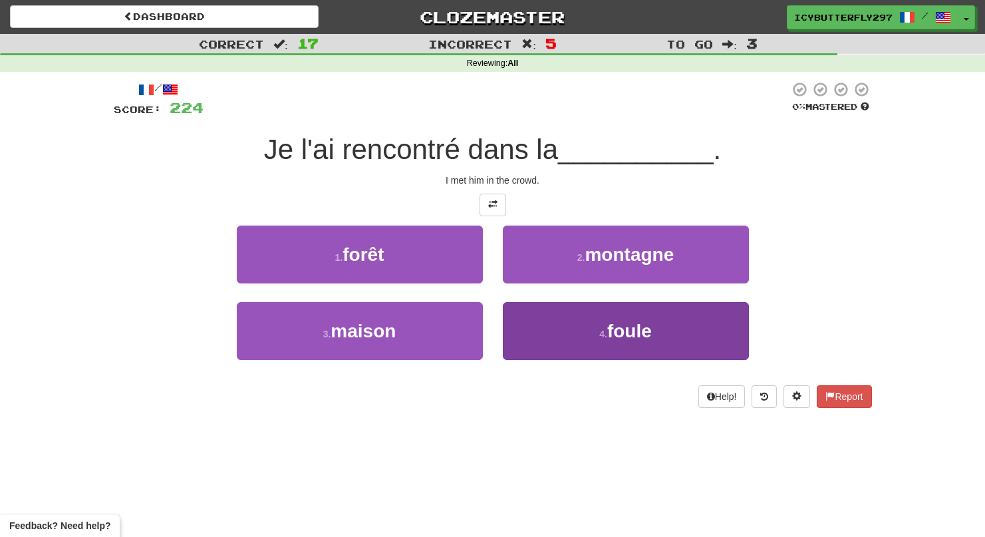
click at [559, 340] on button "4 . foule" at bounding box center [626, 331] width 246 height 58
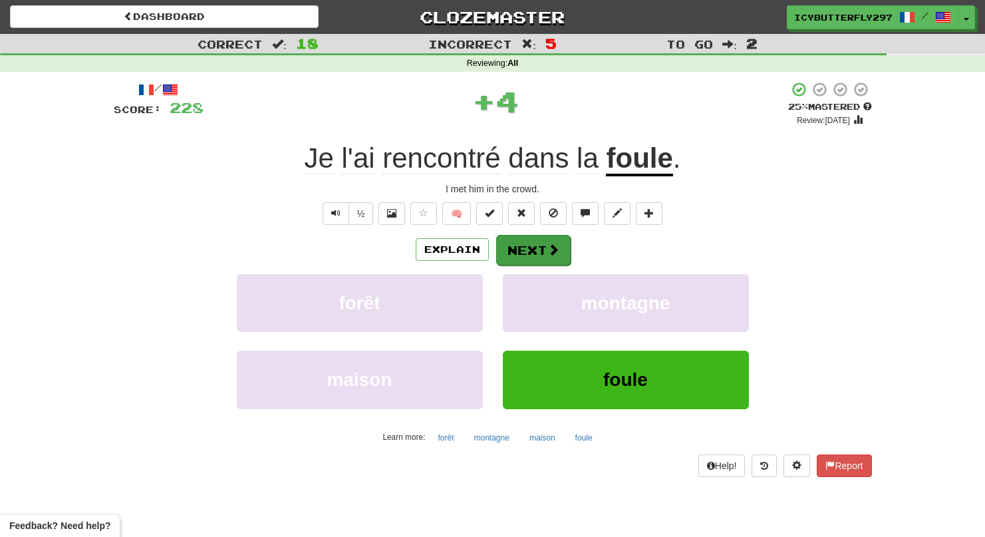
click at [534, 245] on button "Next" at bounding box center [533, 250] width 74 height 31
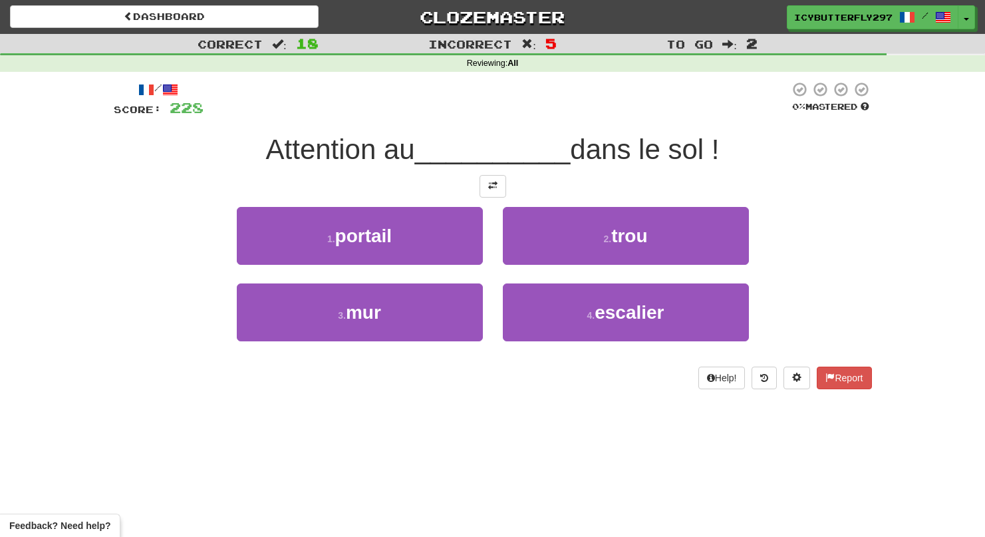
click at [534, 245] on button "2 . trou" at bounding box center [626, 236] width 246 height 58
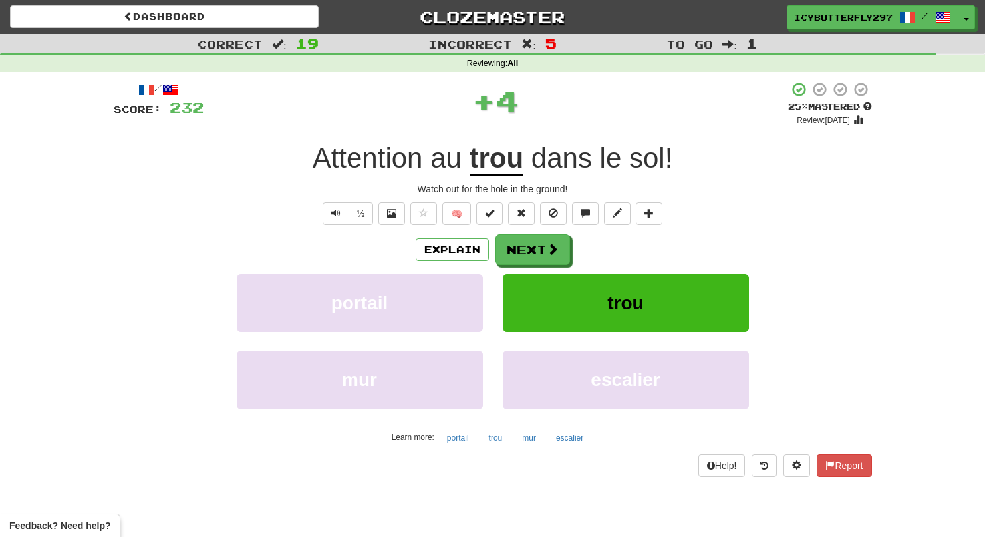
click at [534, 245] on button "Next" at bounding box center [533, 249] width 74 height 31
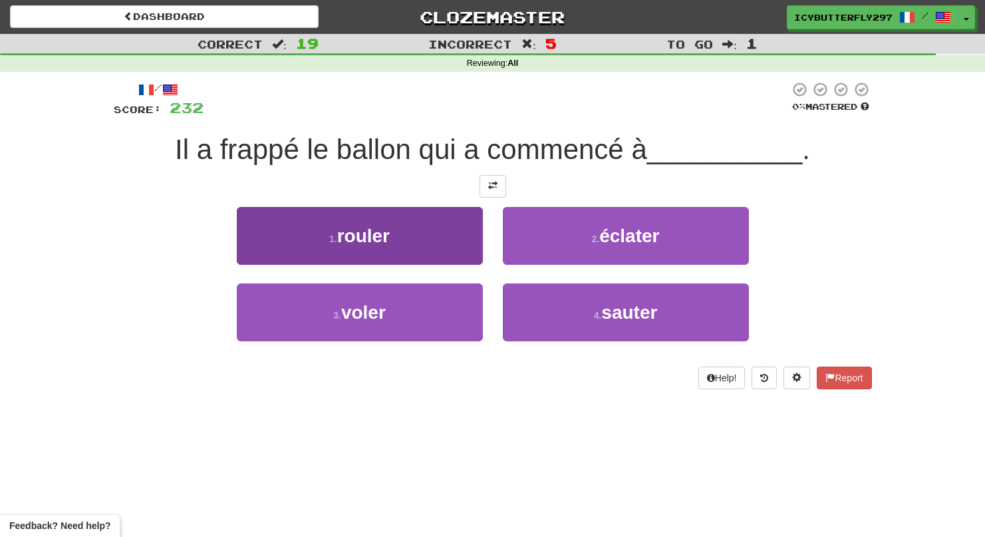
click at [391, 241] on button "1 . rouler" at bounding box center [360, 236] width 246 height 58
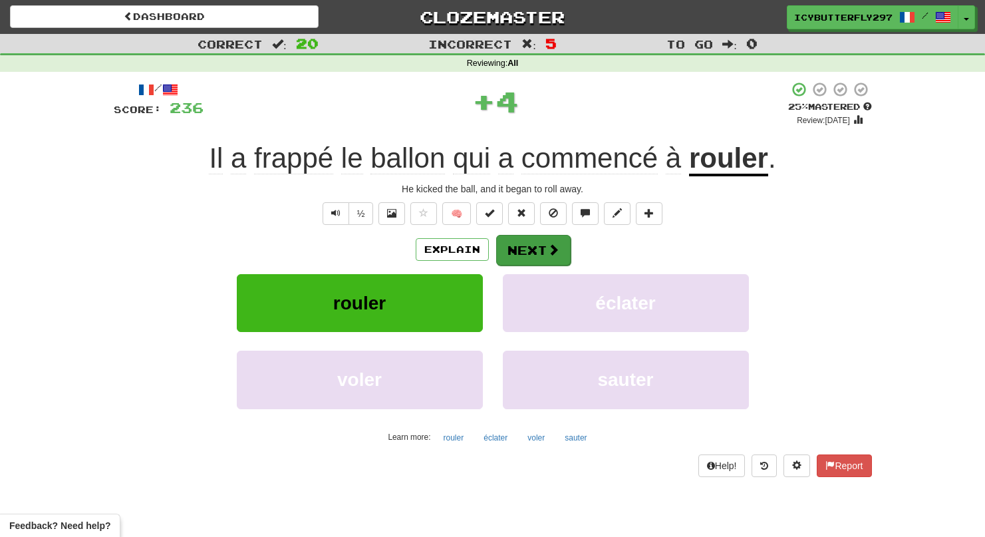
click at [511, 244] on button "Next" at bounding box center [533, 250] width 74 height 31
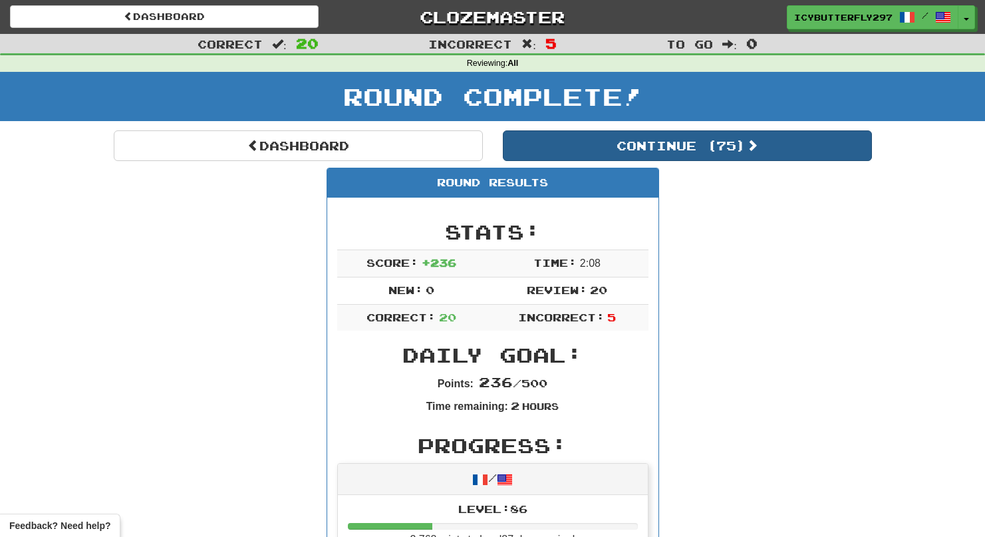
click at [551, 144] on button "Continue ( 75 )" at bounding box center [687, 145] width 369 height 31
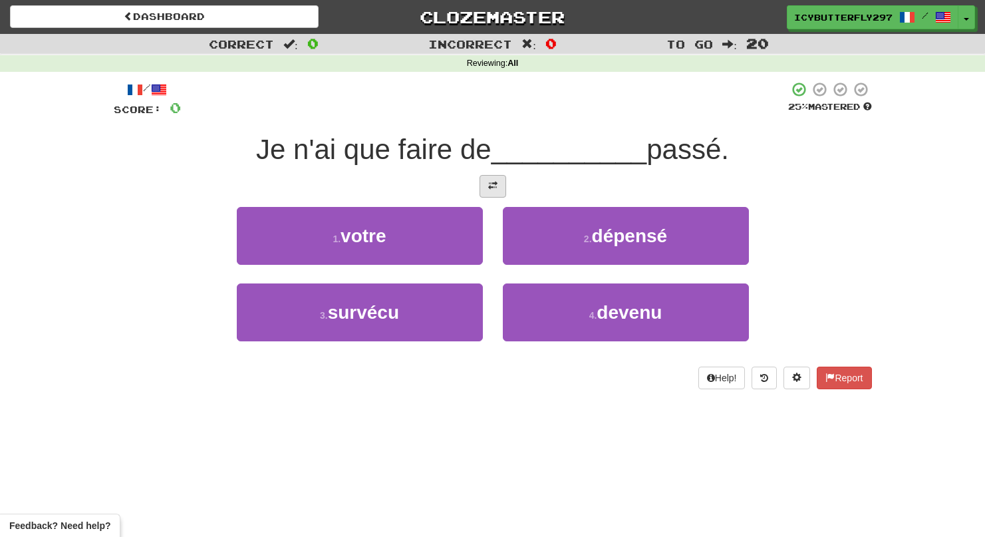
click at [487, 182] on button at bounding box center [493, 186] width 27 height 23
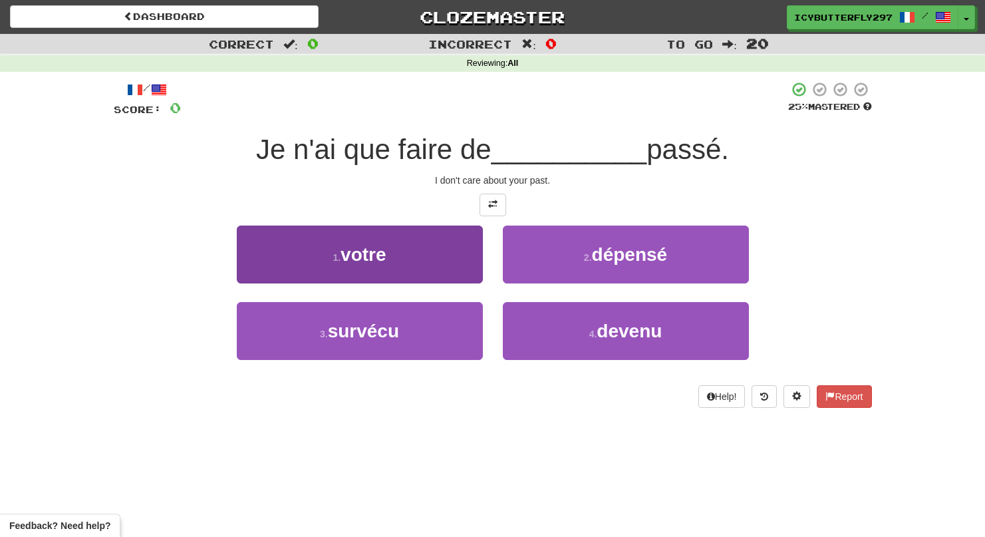
click at [458, 242] on button "1 . votre" at bounding box center [360, 254] width 246 height 58
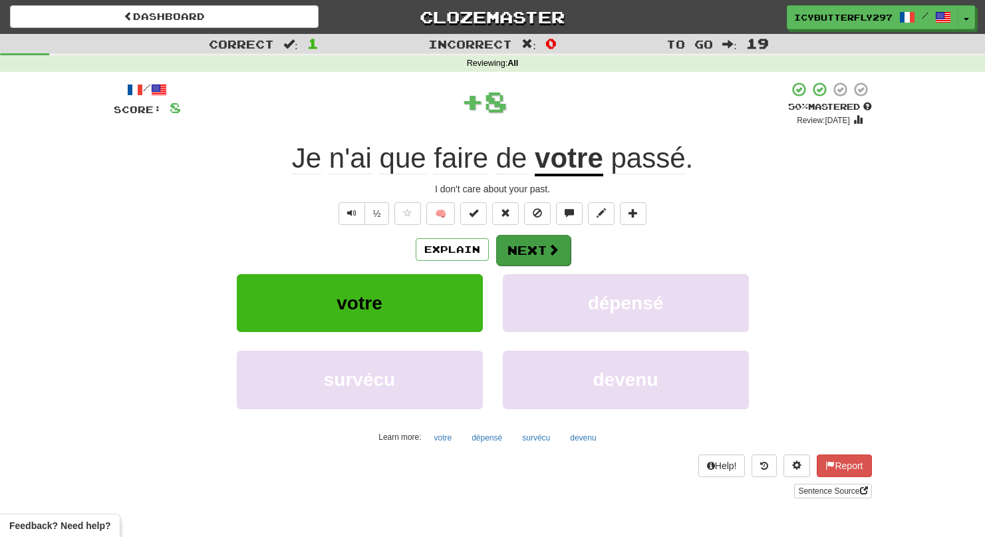
click at [536, 246] on button "Next" at bounding box center [533, 250] width 74 height 31
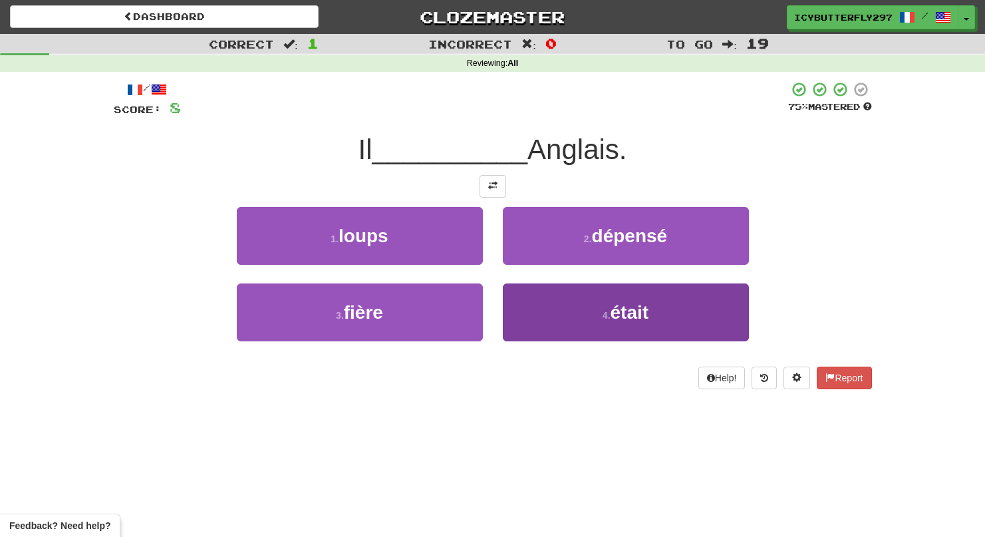
click at [524, 319] on button "4 . était" at bounding box center [626, 312] width 246 height 58
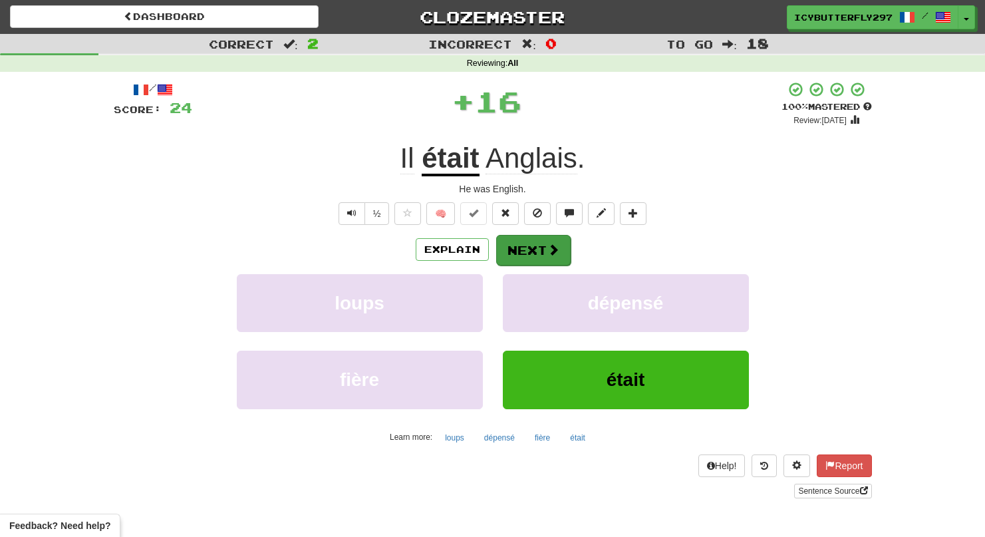
click at [525, 247] on button "Next" at bounding box center [533, 250] width 74 height 31
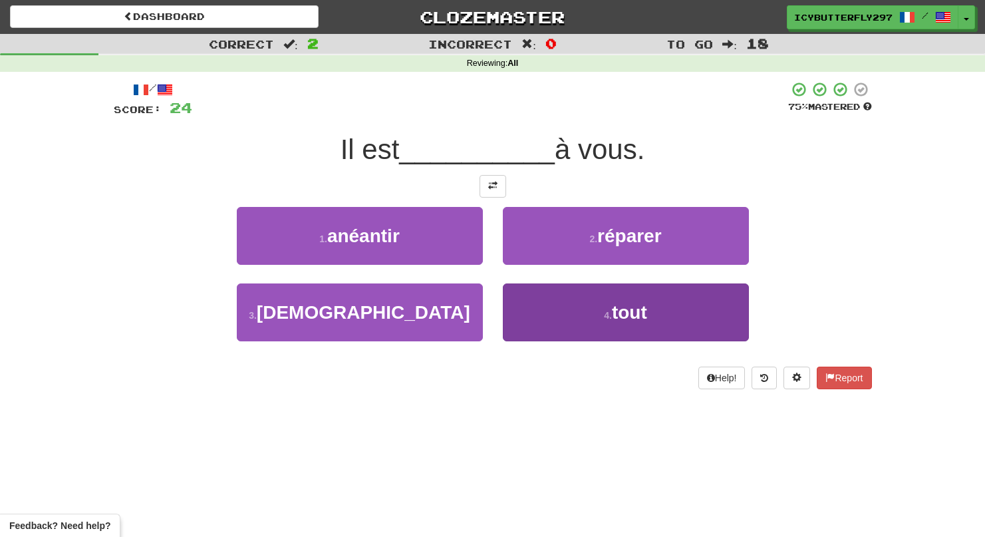
click at [545, 317] on button "4 . tout" at bounding box center [626, 312] width 246 height 58
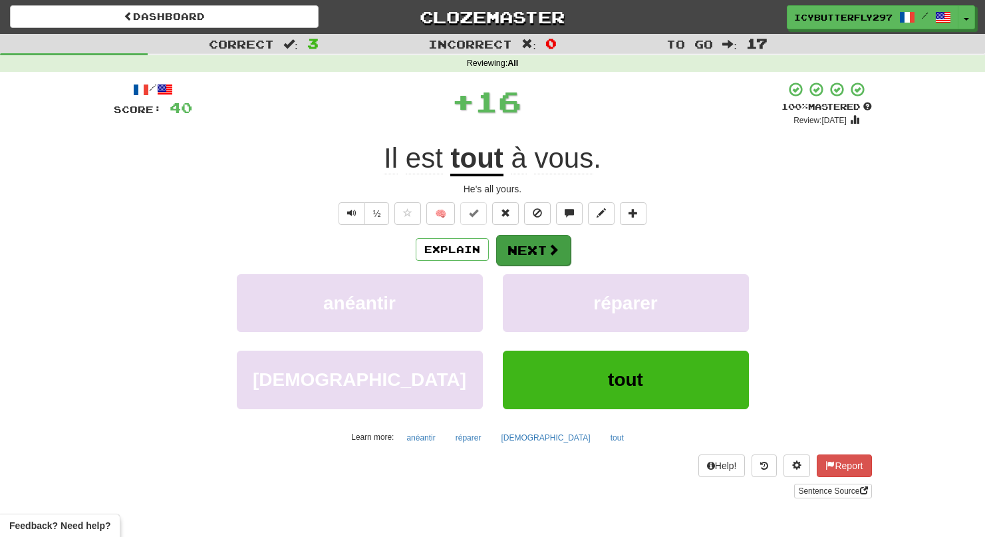
click at [535, 258] on button "Next" at bounding box center [533, 250] width 74 height 31
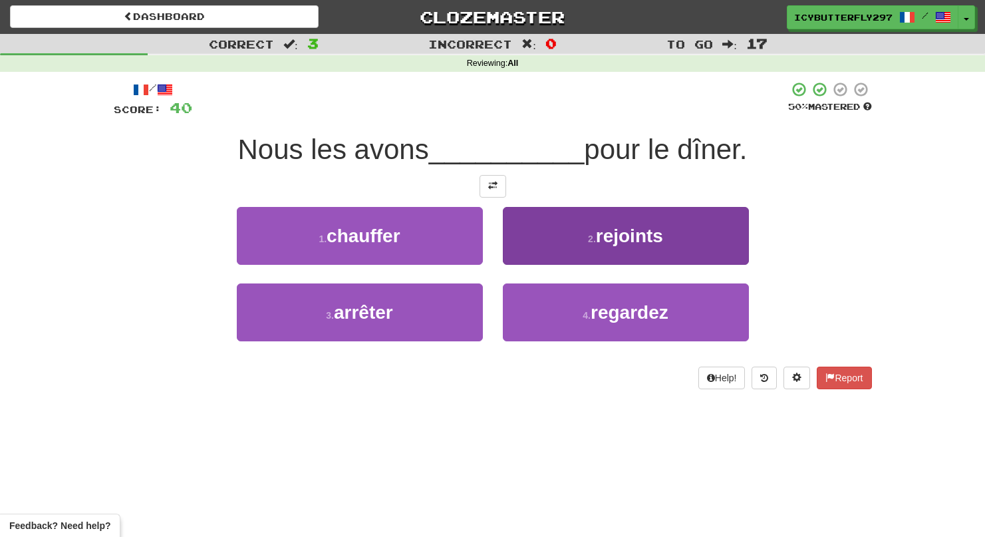
click at [556, 230] on button "2 . rejoints" at bounding box center [626, 236] width 246 height 58
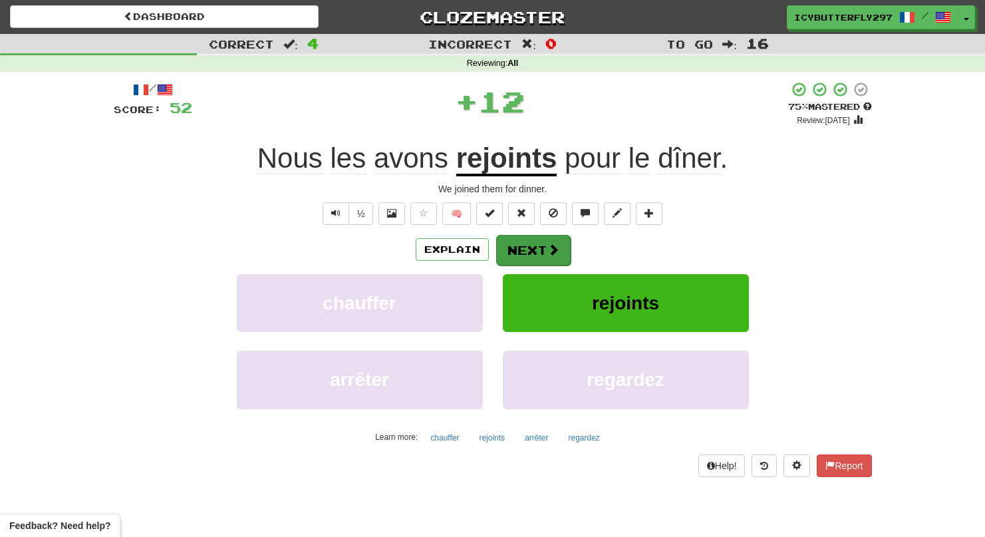
click at [541, 252] on button "Next" at bounding box center [533, 250] width 74 height 31
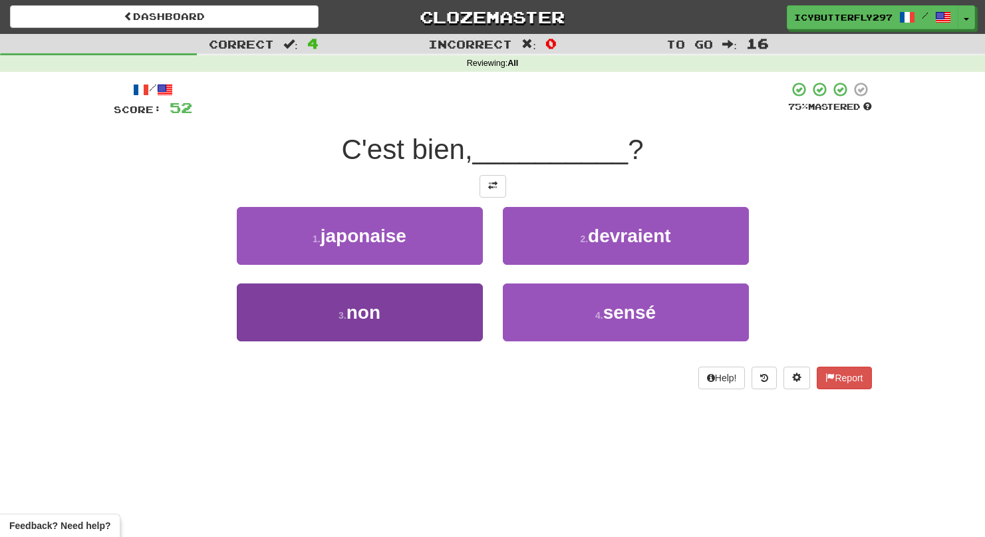
click at [432, 303] on button "3 . non" at bounding box center [360, 312] width 246 height 58
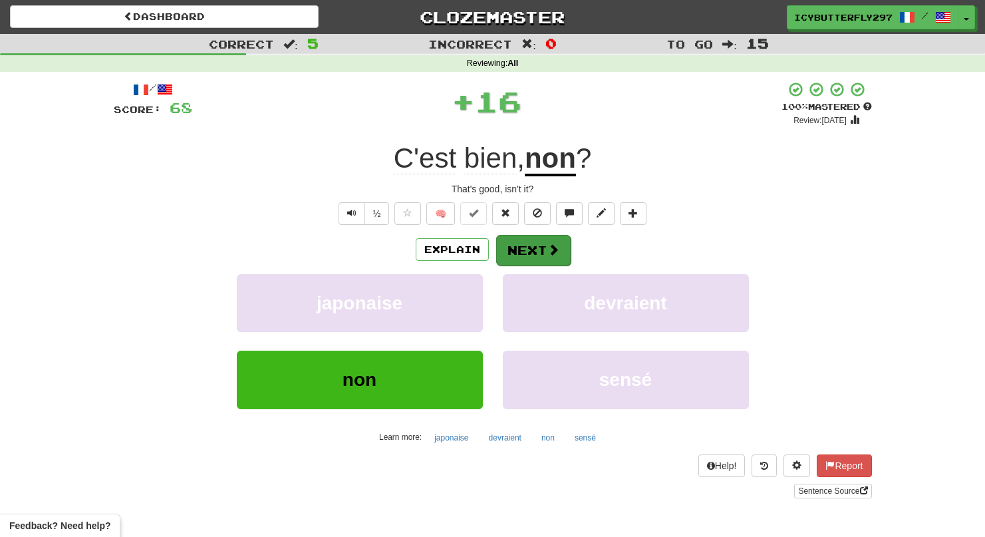
click at [532, 245] on button "Next" at bounding box center [533, 250] width 74 height 31
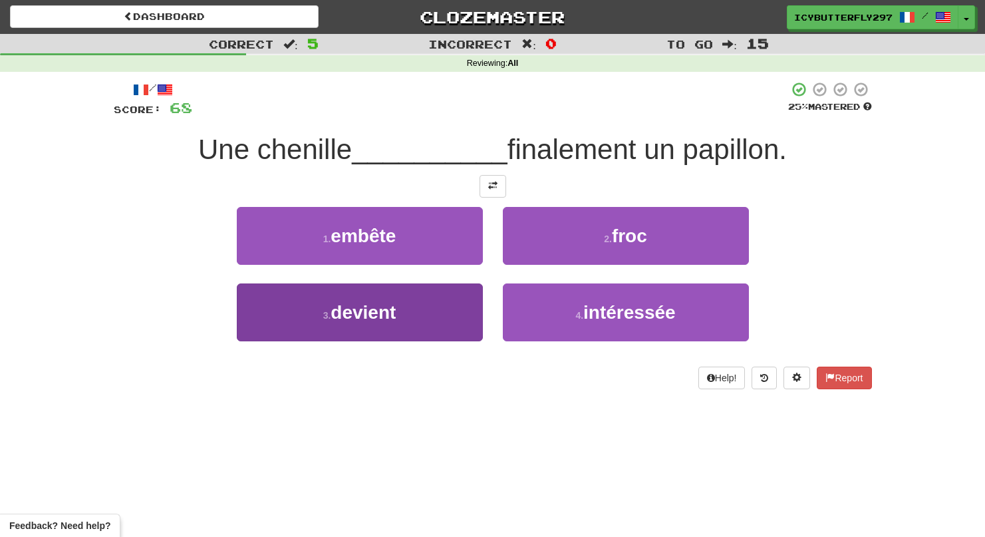
click at [408, 299] on button "3 . devient" at bounding box center [360, 312] width 246 height 58
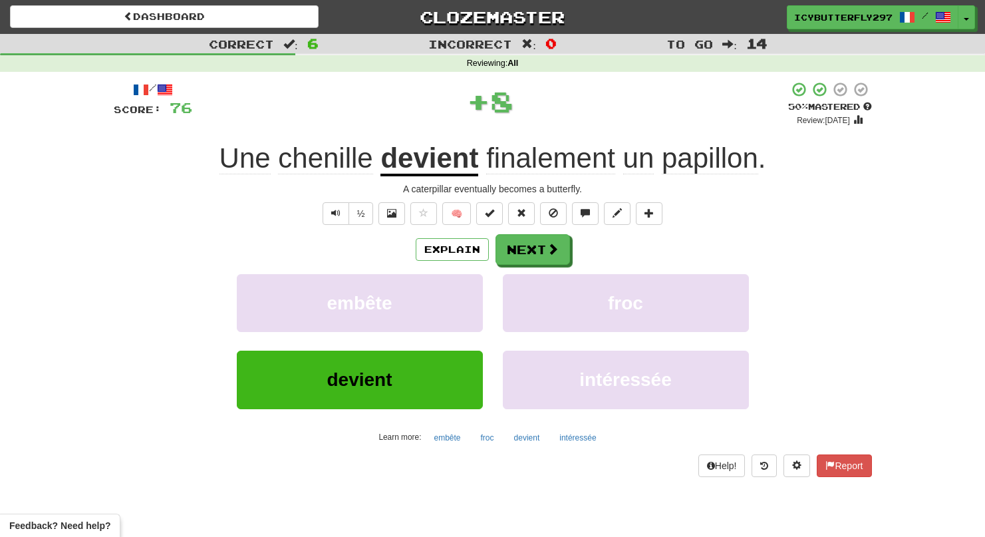
click at [519, 269] on div "Explain Next embête froc devient intéressée Learn more: embête froc devient int…" at bounding box center [493, 341] width 758 height 214
click at [523, 253] on button "Next" at bounding box center [533, 250] width 74 height 31
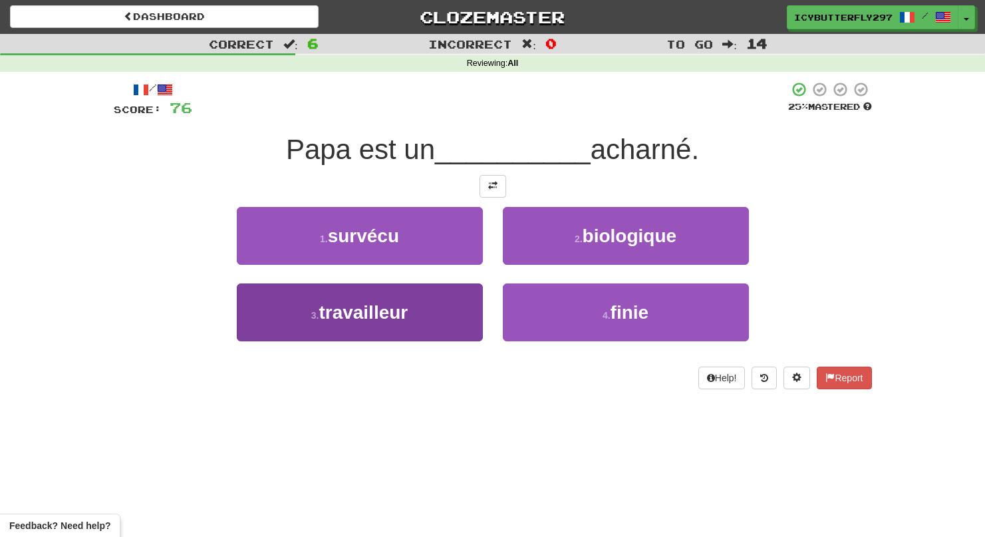
click at [418, 290] on button "3 . travailleur" at bounding box center [360, 312] width 246 height 58
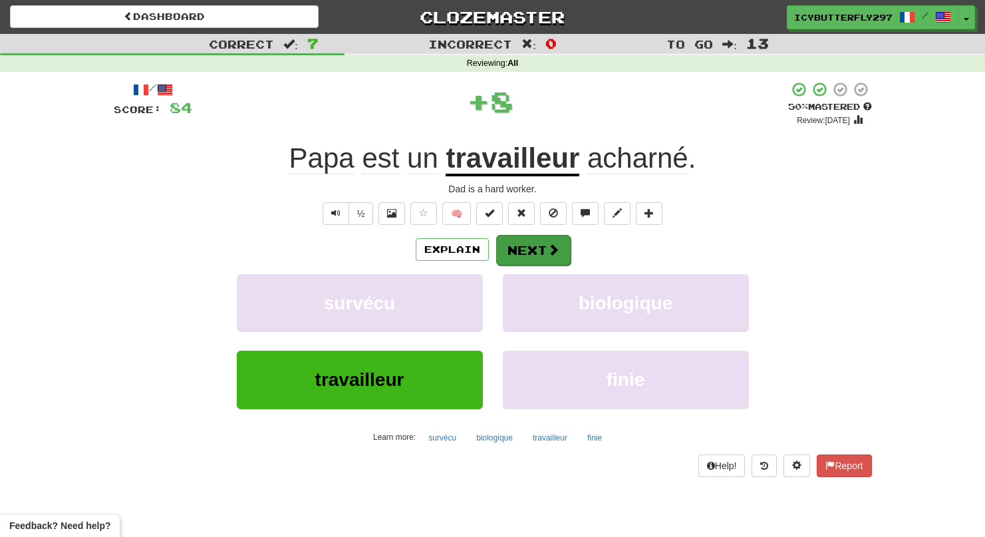
click at [543, 243] on button "Next" at bounding box center [533, 250] width 74 height 31
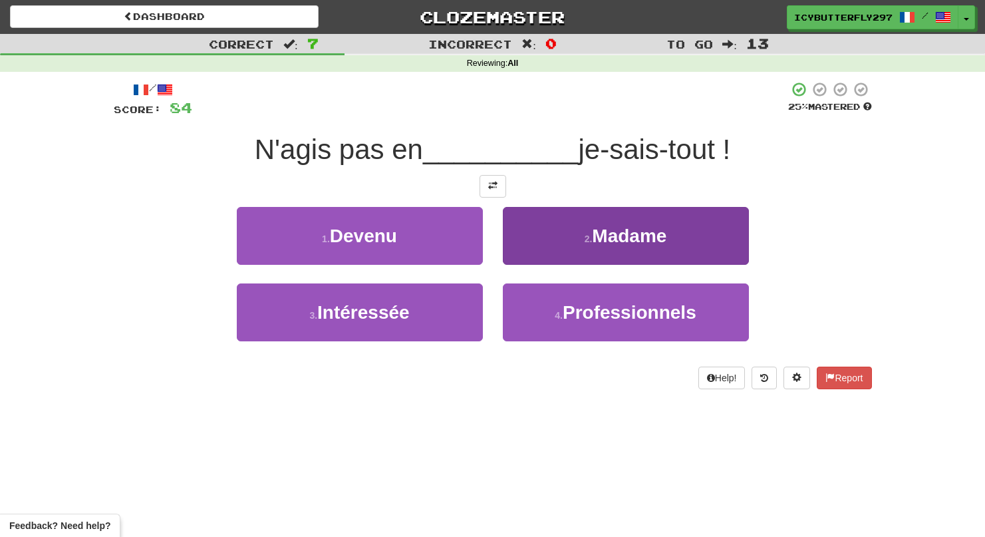
click at [549, 235] on button "2 . Madame" at bounding box center [626, 236] width 246 height 58
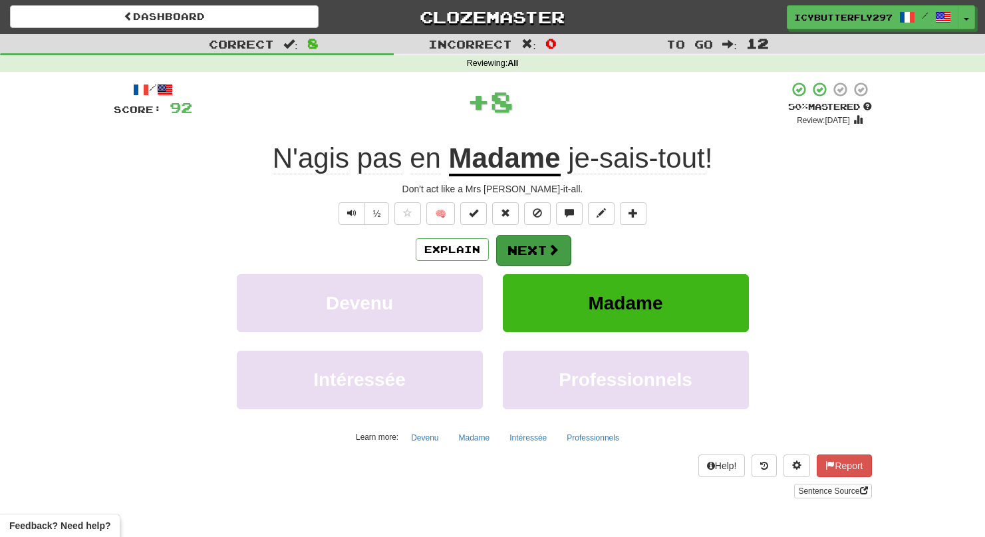
click at [549, 235] on button "Next" at bounding box center [533, 250] width 74 height 31
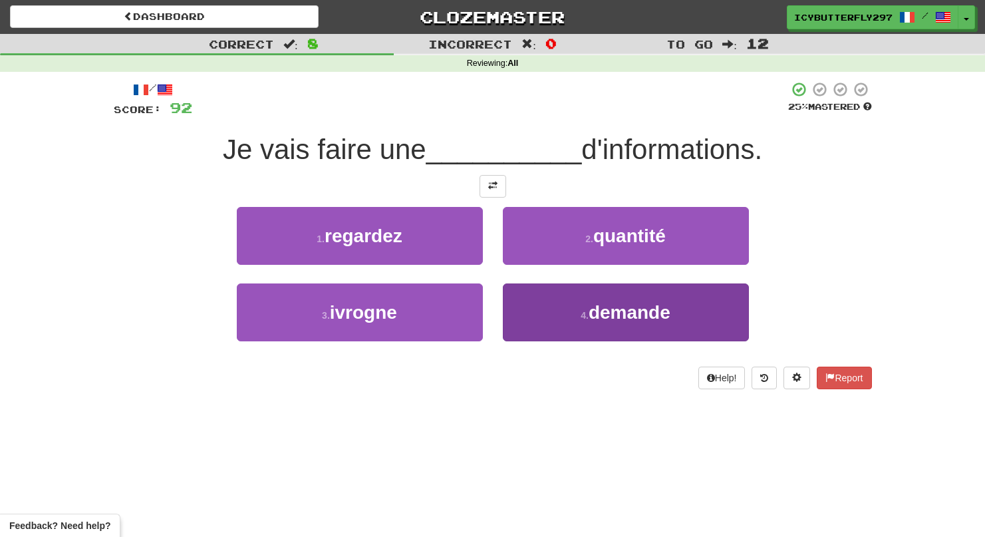
click at [558, 297] on button "4 . demande" at bounding box center [626, 312] width 246 height 58
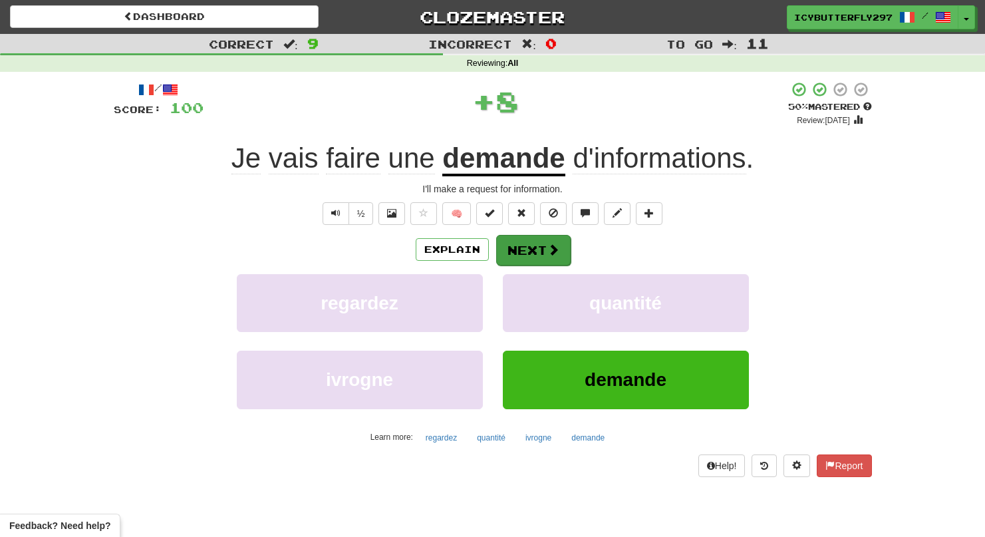
click at [538, 235] on button "Next" at bounding box center [533, 250] width 74 height 31
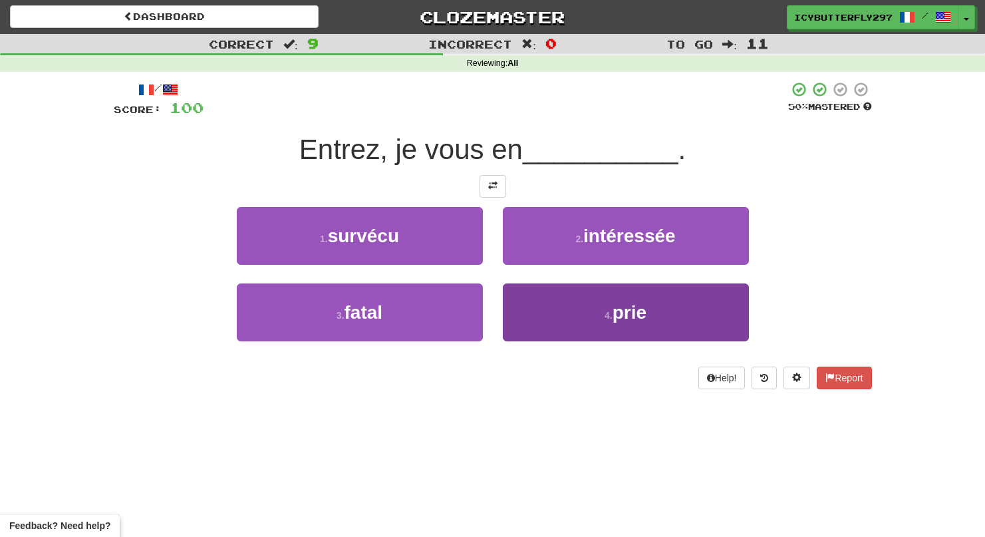
click at [525, 309] on button "4 . prie" at bounding box center [626, 312] width 246 height 58
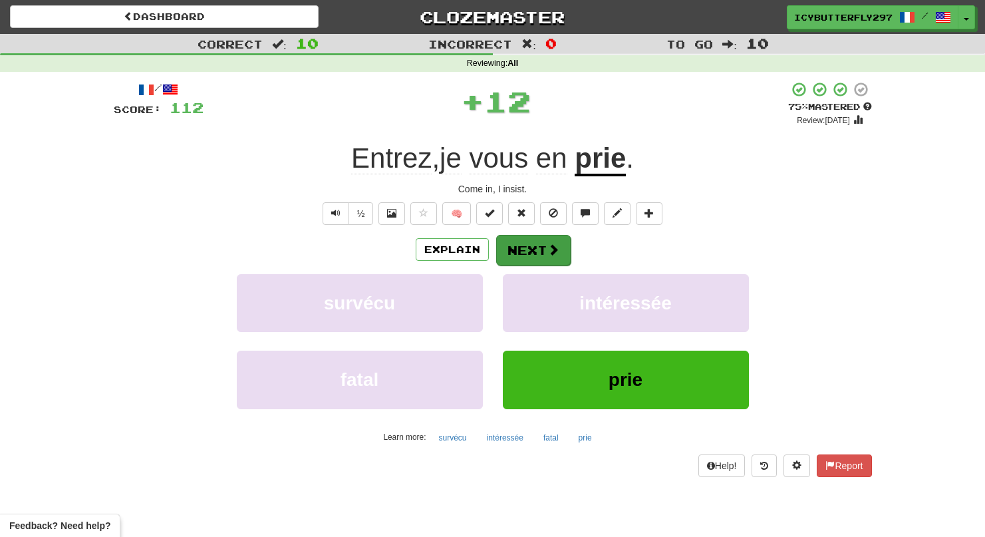
click at [521, 253] on button "Next" at bounding box center [533, 250] width 74 height 31
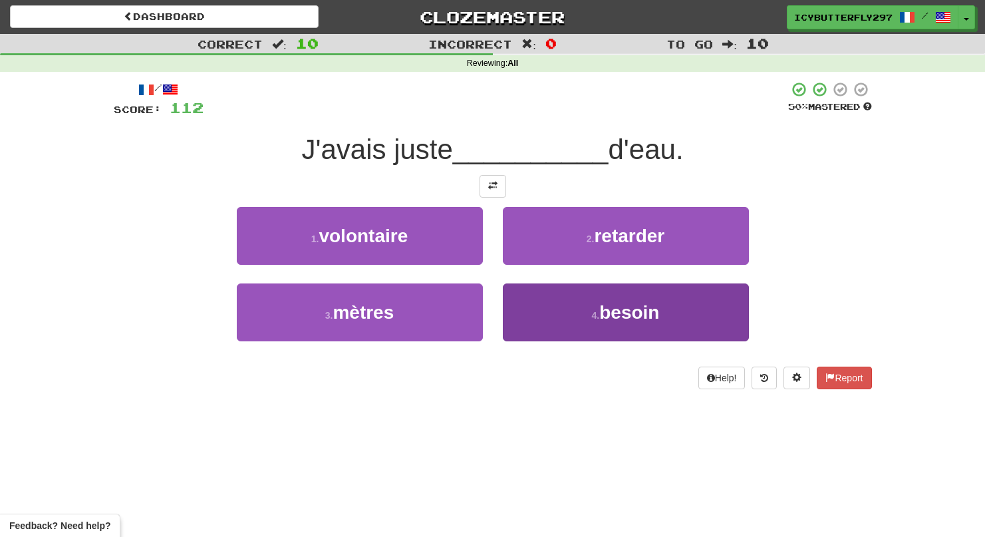
click at [568, 317] on button "4 . besoin" at bounding box center [626, 312] width 246 height 58
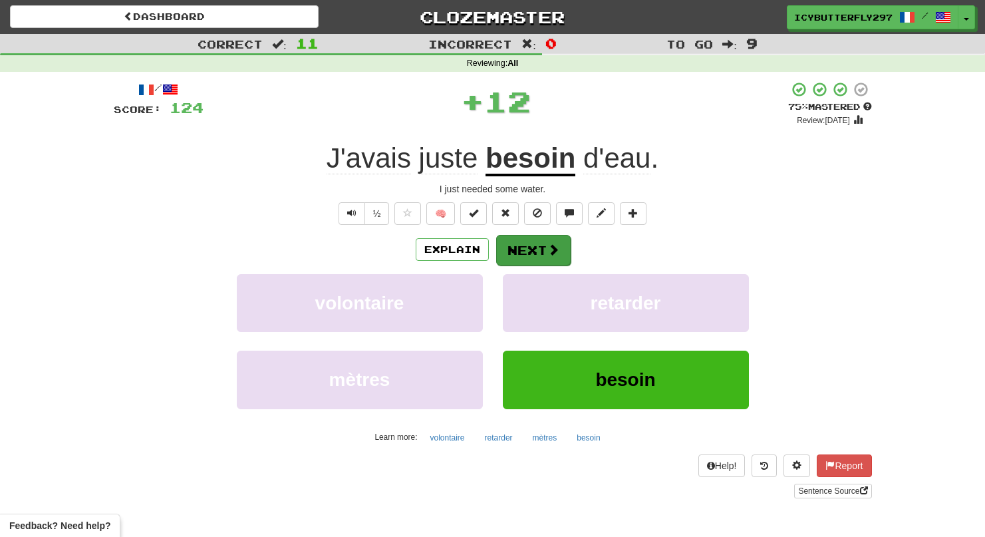
click at [549, 253] on span at bounding box center [553, 249] width 12 height 12
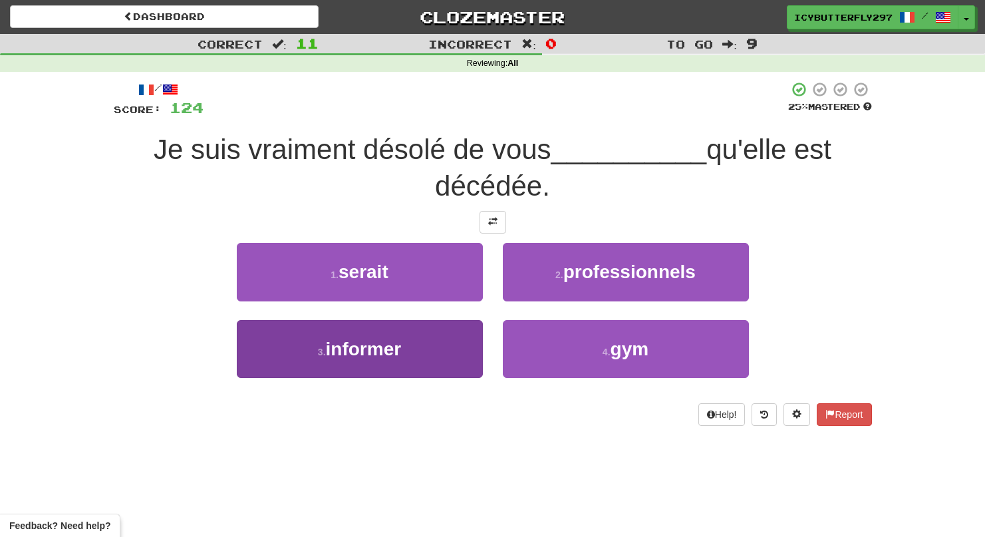
click at [409, 364] on button "3 . informer" at bounding box center [360, 349] width 246 height 58
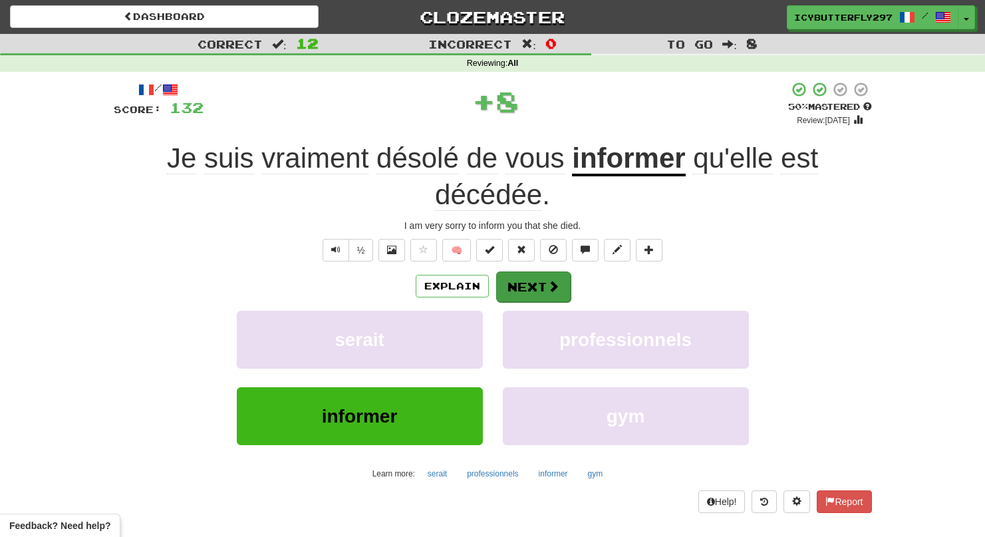
click at [526, 296] on button "Next" at bounding box center [533, 286] width 74 height 31
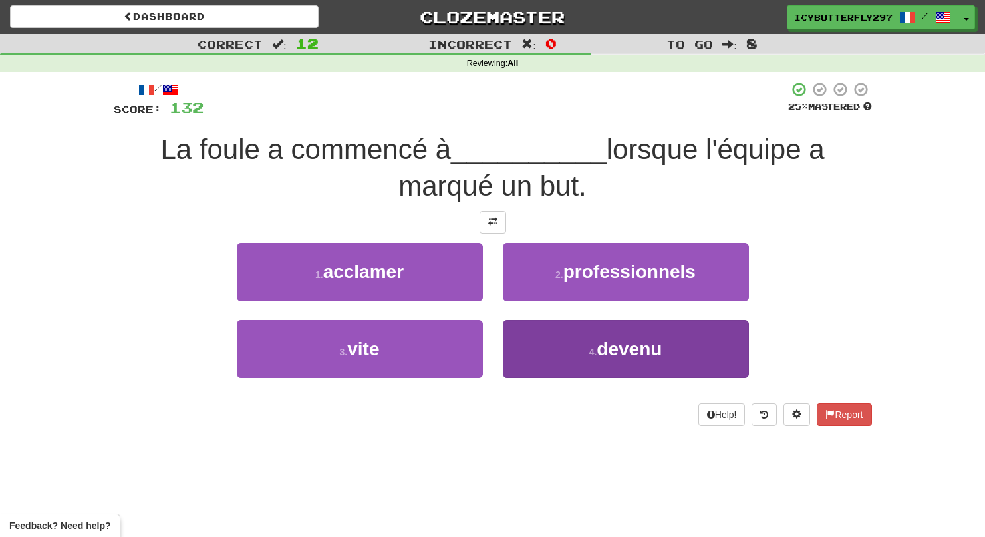
click at [561, 356] on button "4 . devenu" at bounding box center [626, 349] width 246 height 58
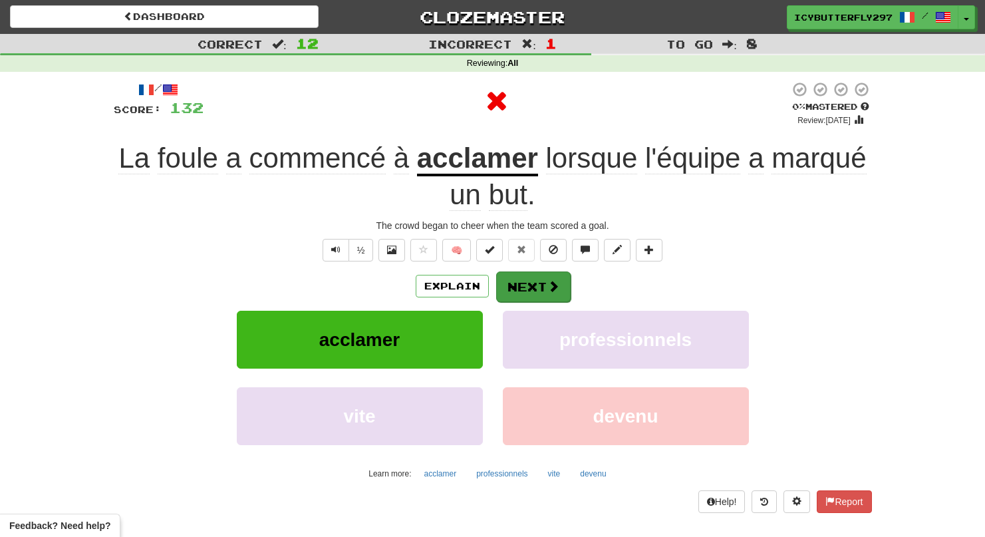
click at [542, 279] on button "Next" at bounding box center [533, 286] width 74 height 31
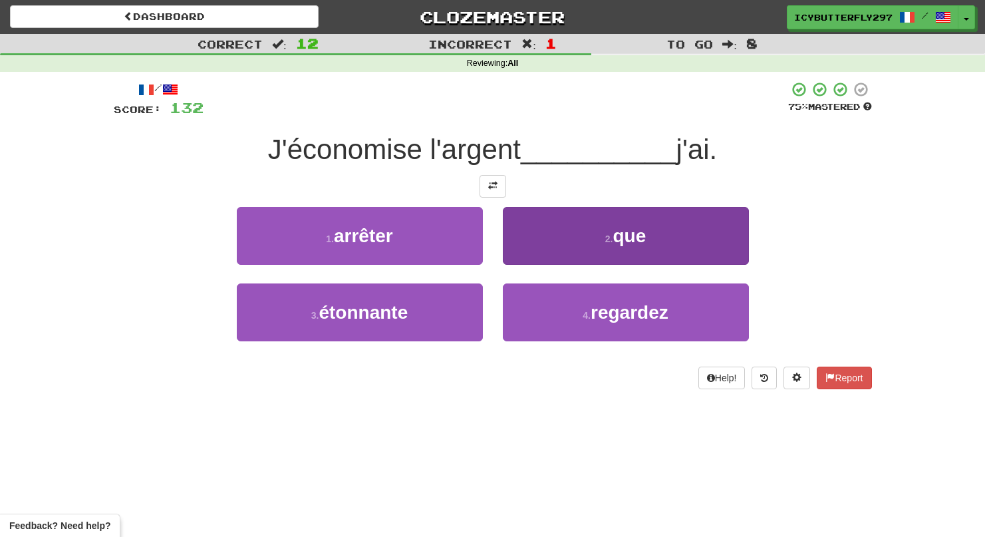
click at [547, 239] on button "2 . que" at bounding box center [626, 236] width 246 height 58
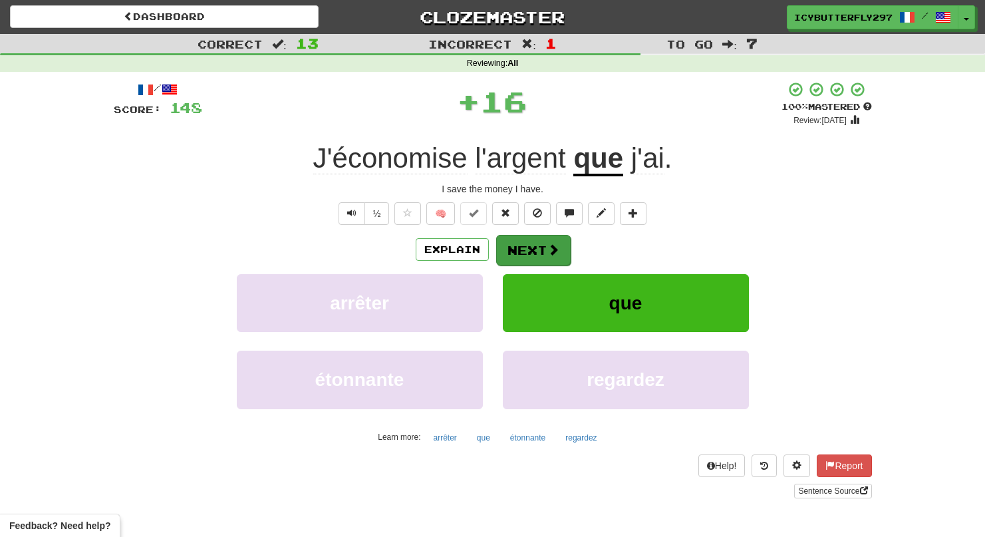
click at [547, 239] on button "Next" at bounding box center [533, 250] width 74 height 31
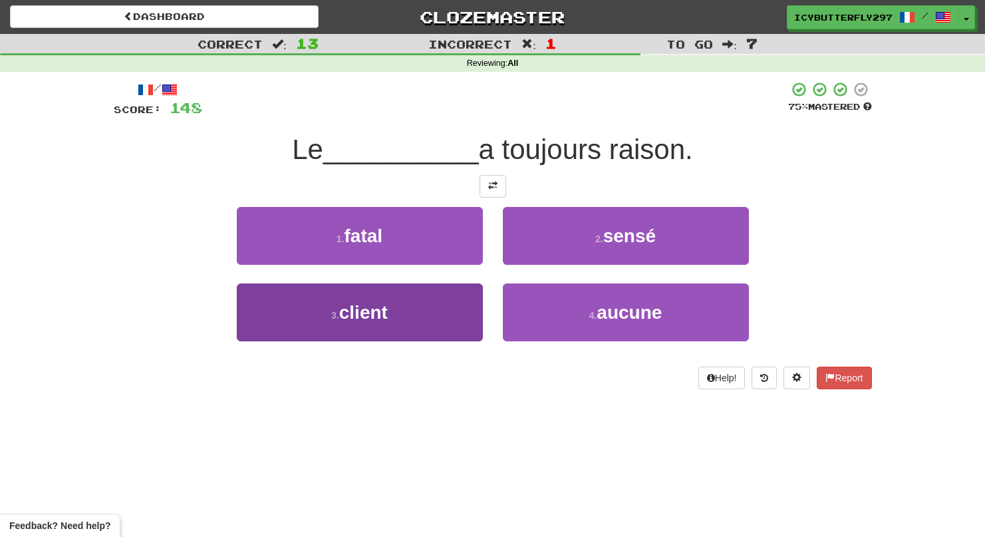
click at [453, 297] on button "3 . client" at bounding box center [360, 312] width 246 height 58
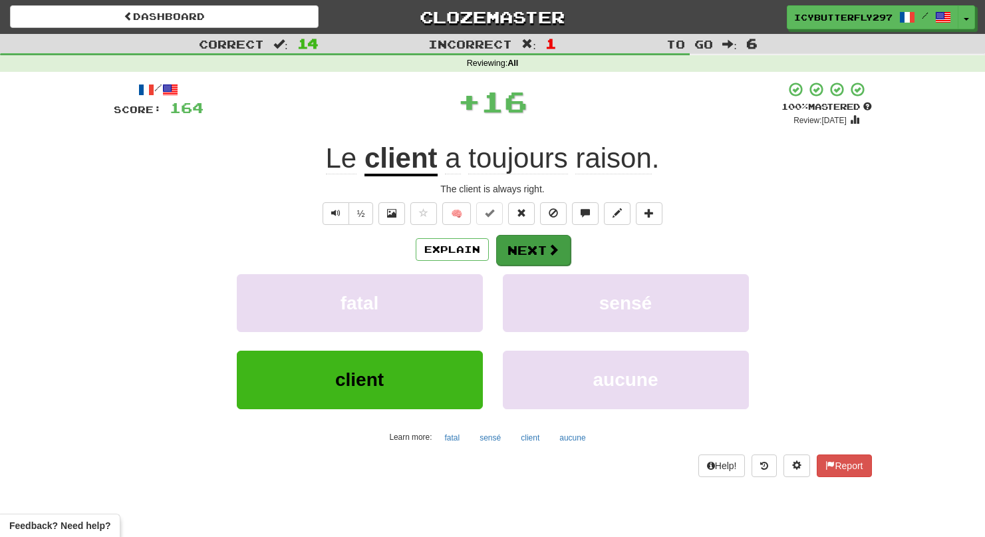
click at [533, 255] on button "Next" at bounding box center [533, 250] width 74 height 31
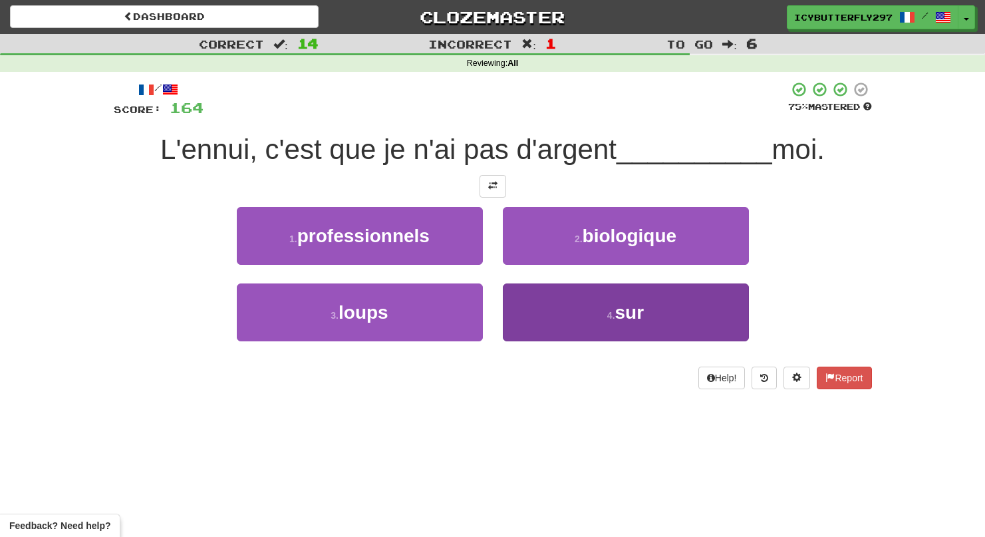
click at [570, 303] on button "4 . sur" at bounding box center [626, 312] width 246 height 58
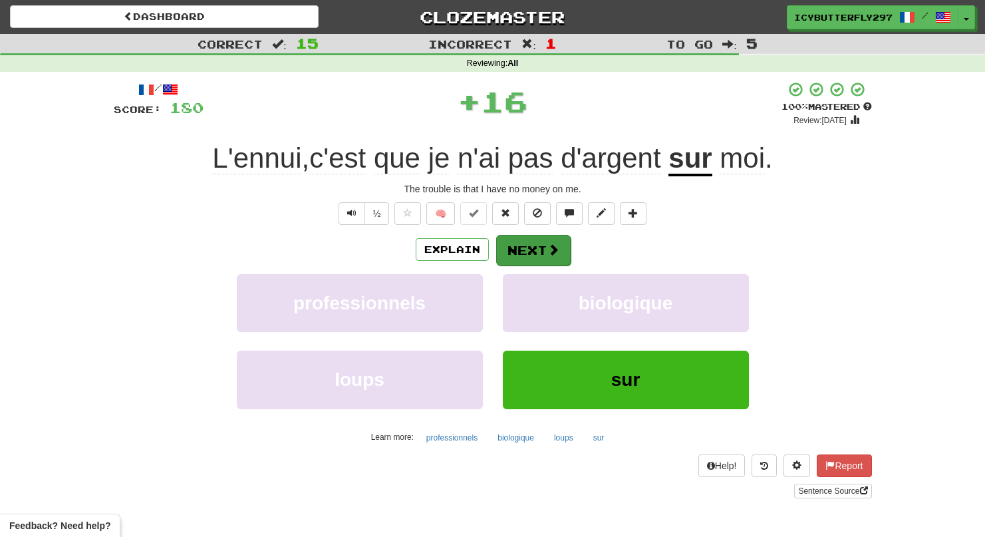
click at [552, 251] on span at bounding box center [553, 249] width 12 height 12
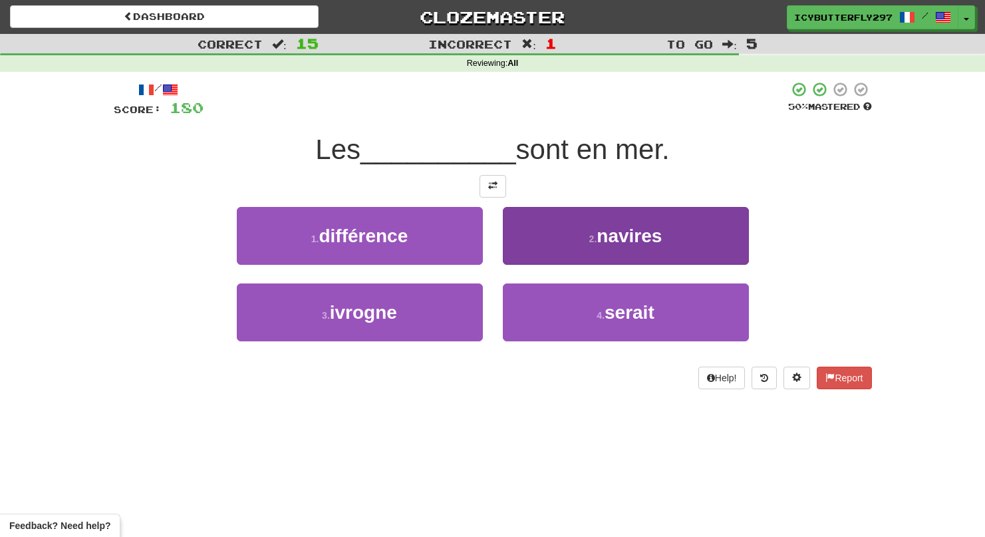
click at [518, 239] on button "2 . navires" at bounding box center [626, 236] width 246 height 58
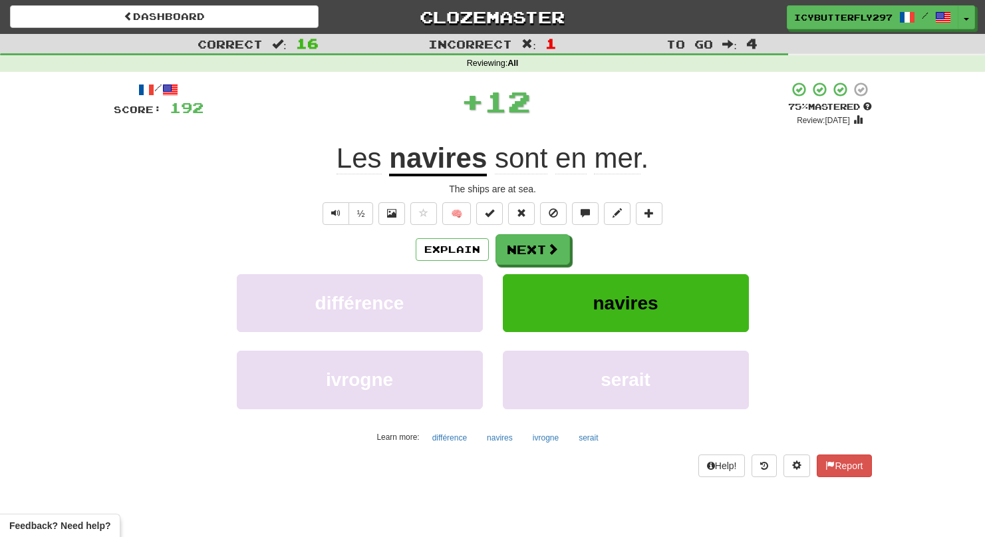
click at [518, 239] on button "Next" at bounding box center [533, 249] width 74 height 31
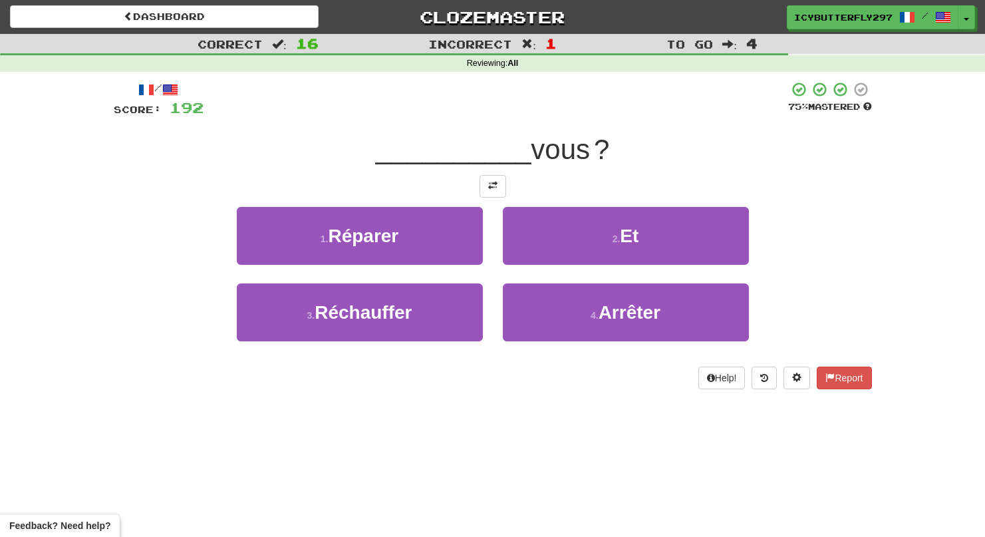
click at [518, 239] on button "2 . Et" at bounding box center [626, 236] width 246 height 58
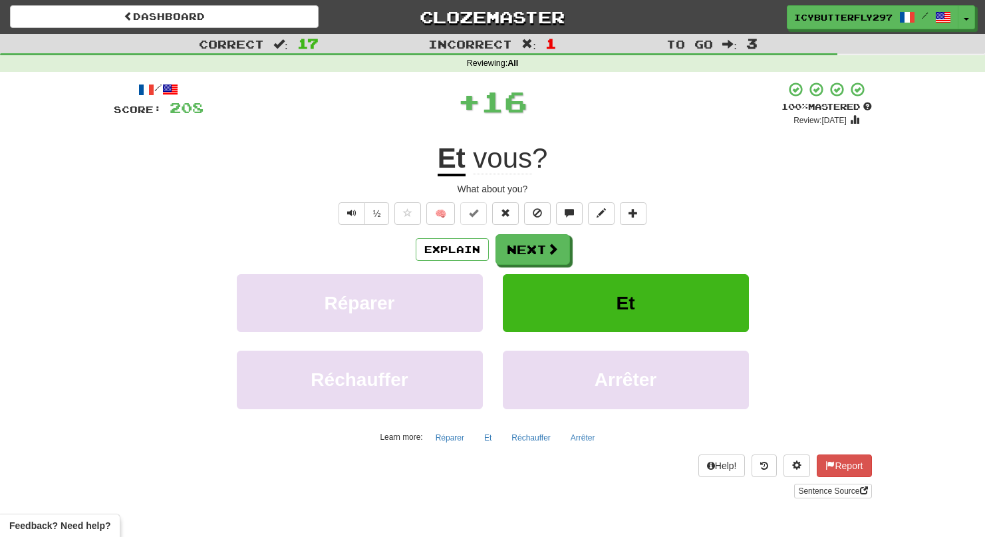
click at [518, 239] on button "Next" at bounding box center [533, 249] width 74 height 31
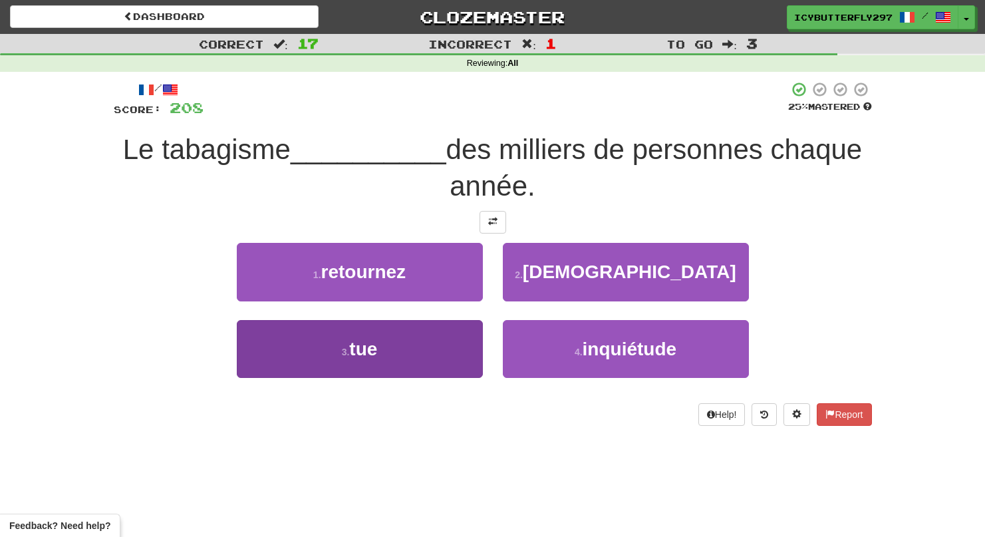
click at [459, 320] on button "3 . tue" at bounding box center [360, 349] width 246 height 58
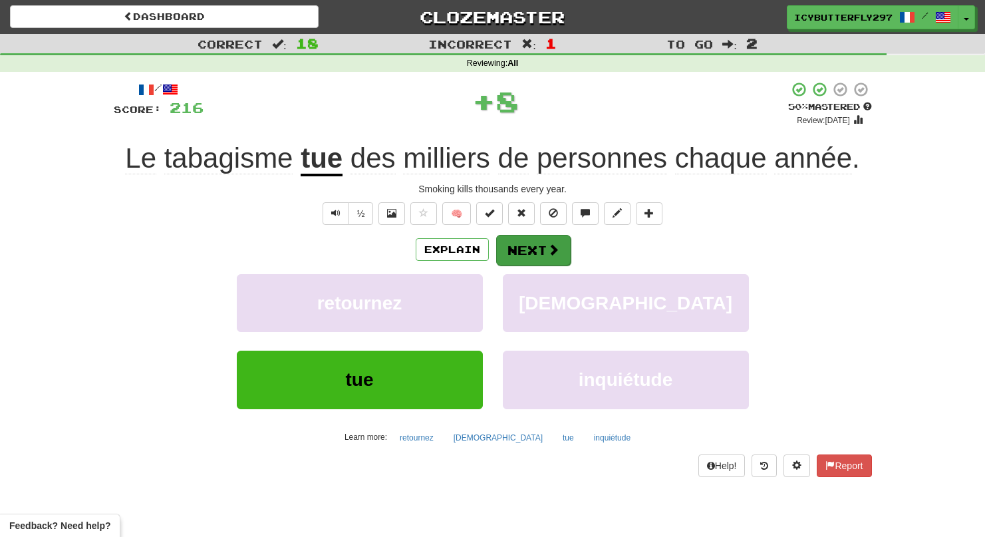
click at [542, 253] on button "Next" at bounding box center [533, 250] width 74 height 31
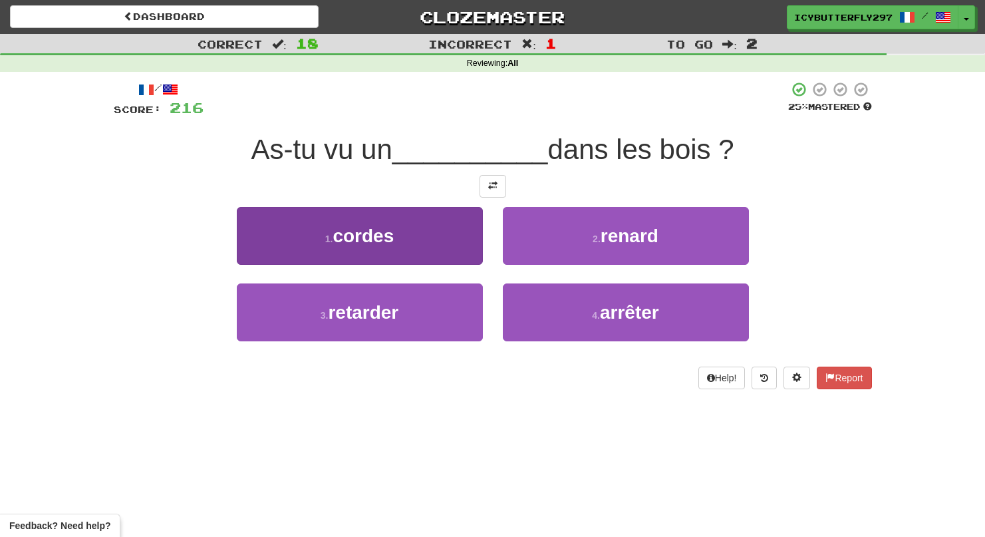
click at [414, 216] on button "1 . cordes" at bounding box center [360, 236] width 246 height 58
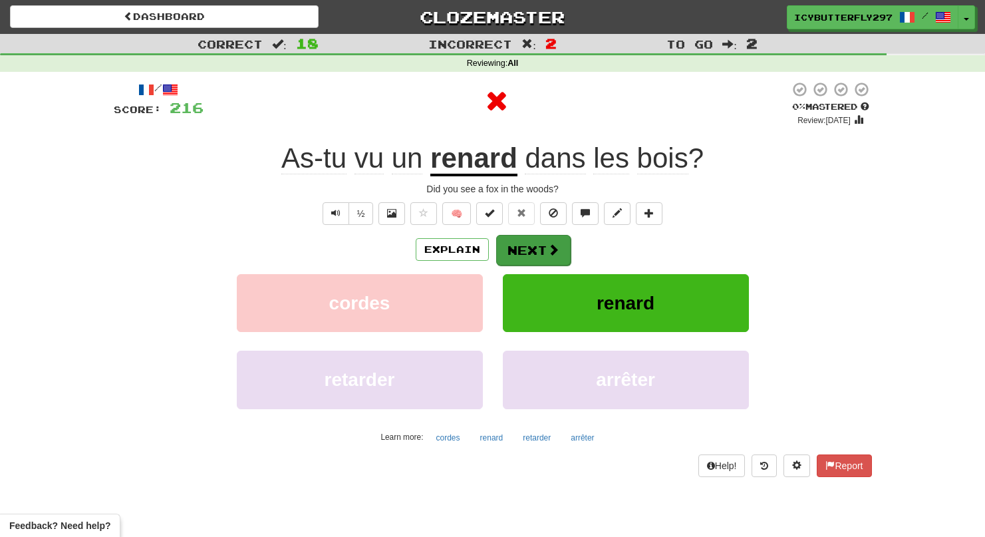
click at [531, 257] on button "Next" at bounding box center [533, 250] width 74 height 31
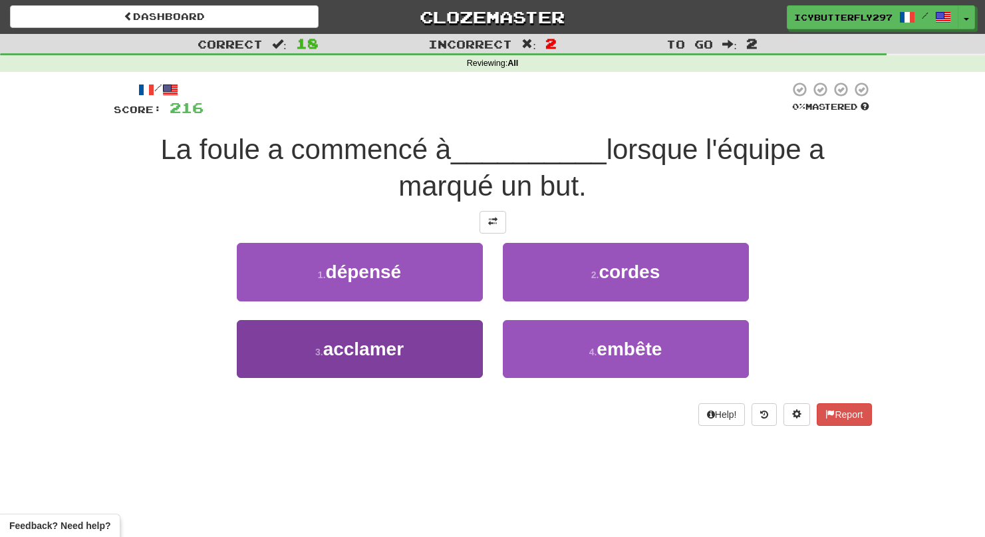
click at [417, 345] on button "3 . acclamer" at bounding box center [360, 349] width 246 height 58
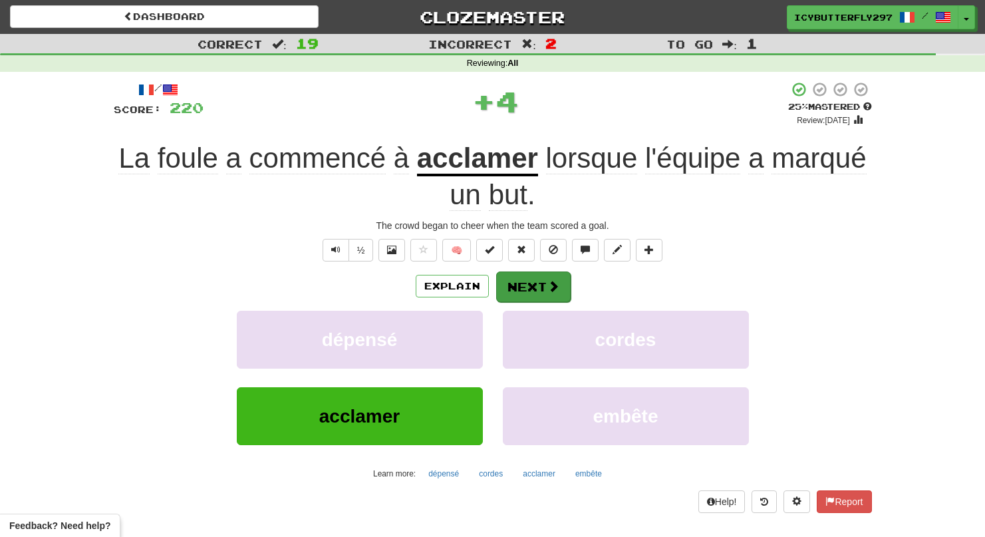
click at [524, 279] on button "Next" at bounding box center [533, 286] width 74 height 31
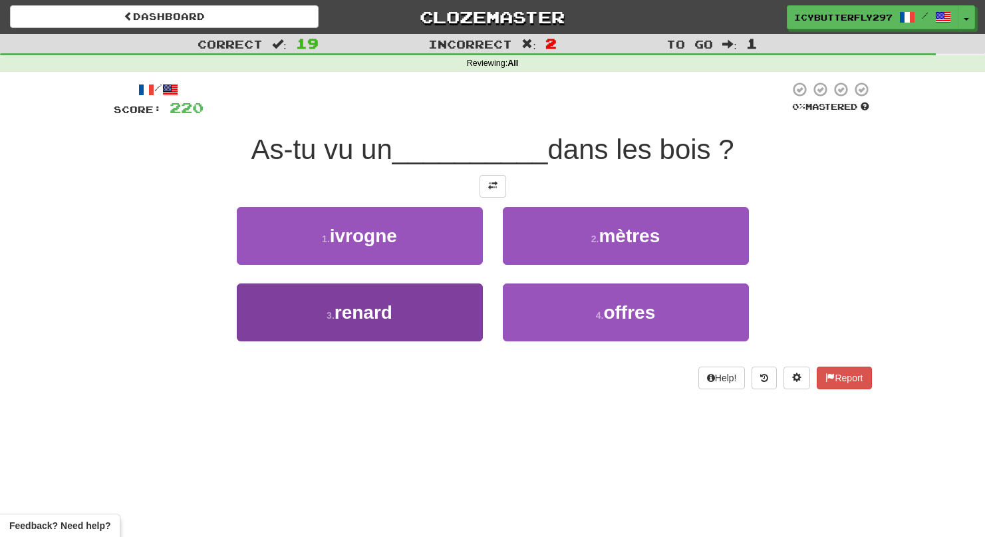
click at [412, 314] on button "3 . renard" at bounding box center [360, 312] width 246 height 58
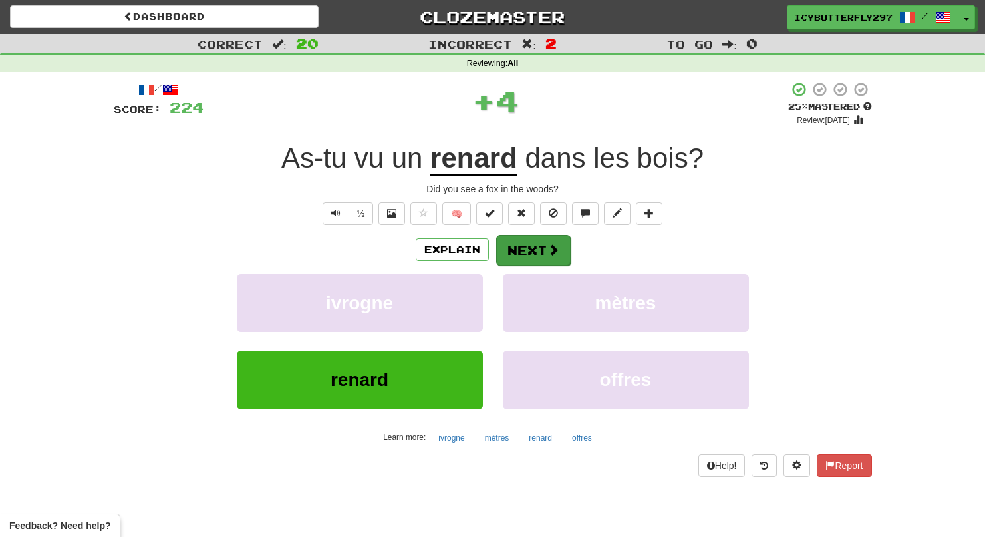
click at [549, 245] on span at bounding box center [553, 249] width 12 height 12
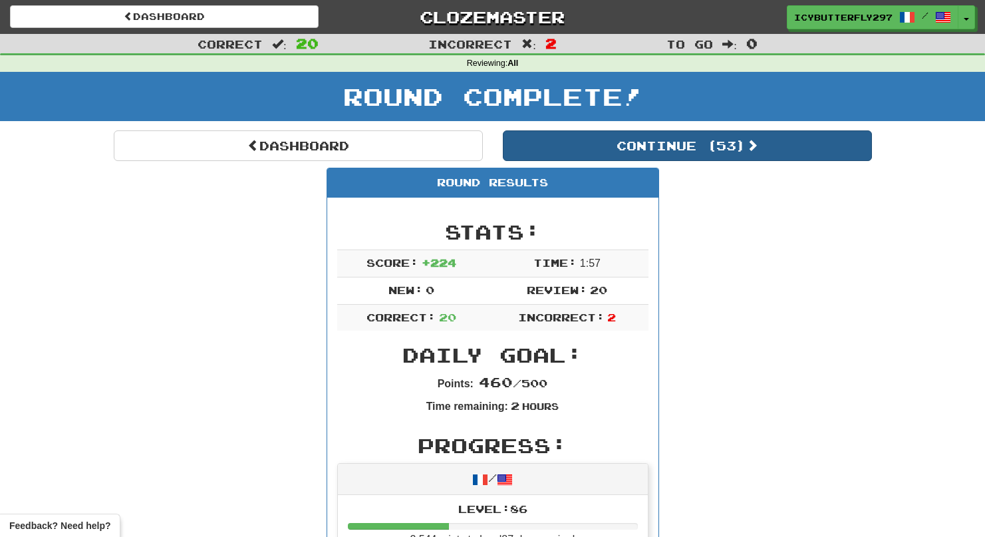
click at [652, 132] on button "Continue ( 53 )" at bounding box center [687, 145] width 369 height 31
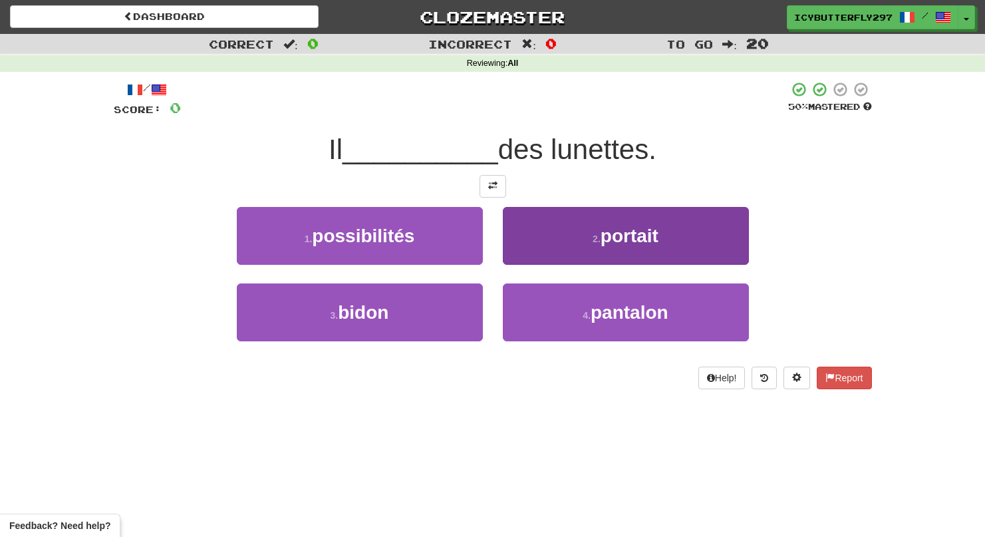
click at [568, 229] on button "2 . portait" at bounding box center [626, 236] width 246 height 58
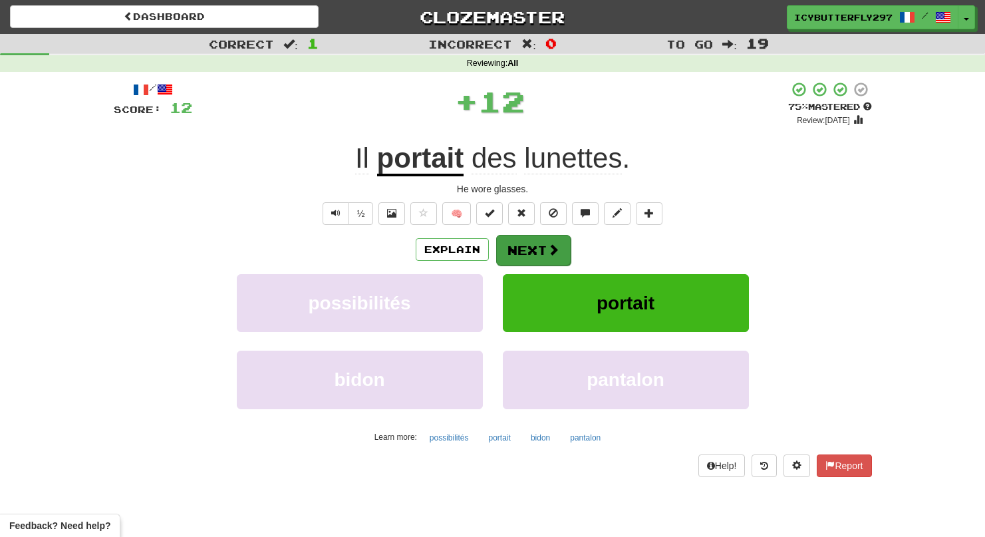
click at [540, 243] on button "Next" at bounding box center [533, 250] width 74 height 31
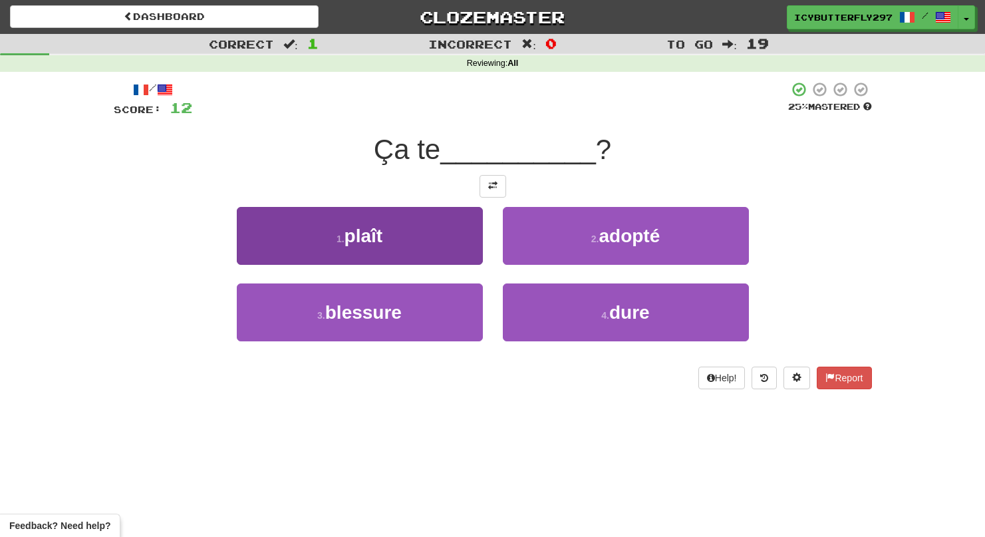
click at [432, 220] on button "1 . plaît" at bounding box center [360, 236] width 246 height 58
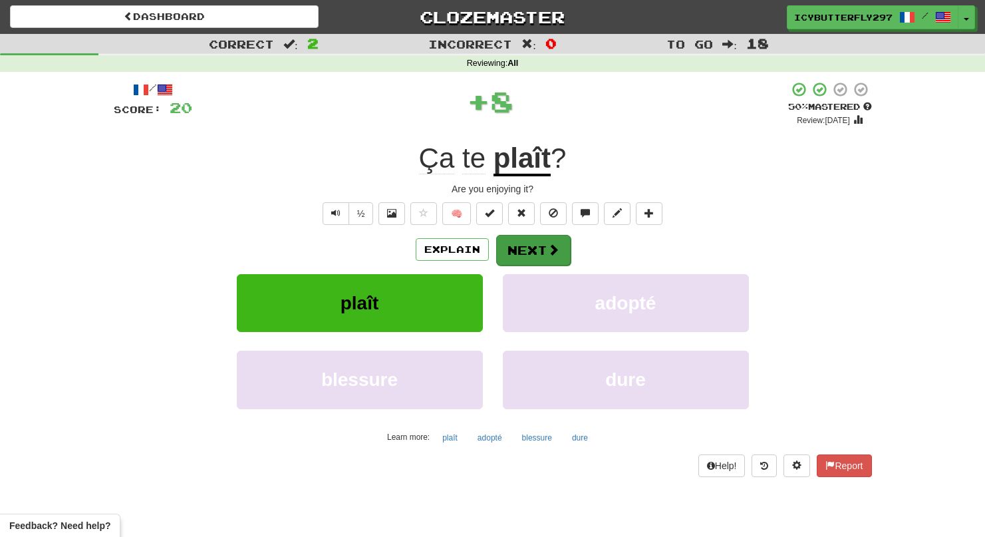
click at [531, 243] on button "Next" at bounding box center [533, 250] width 74 height 31
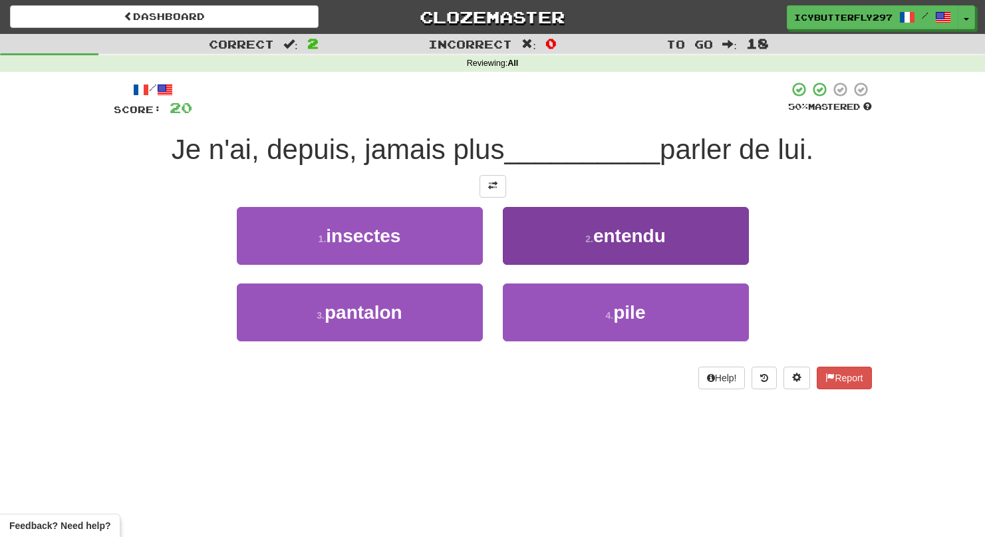
click at [544, 233] on button "2 . entendu" at bounding box center [626, 236] width 246 height 58
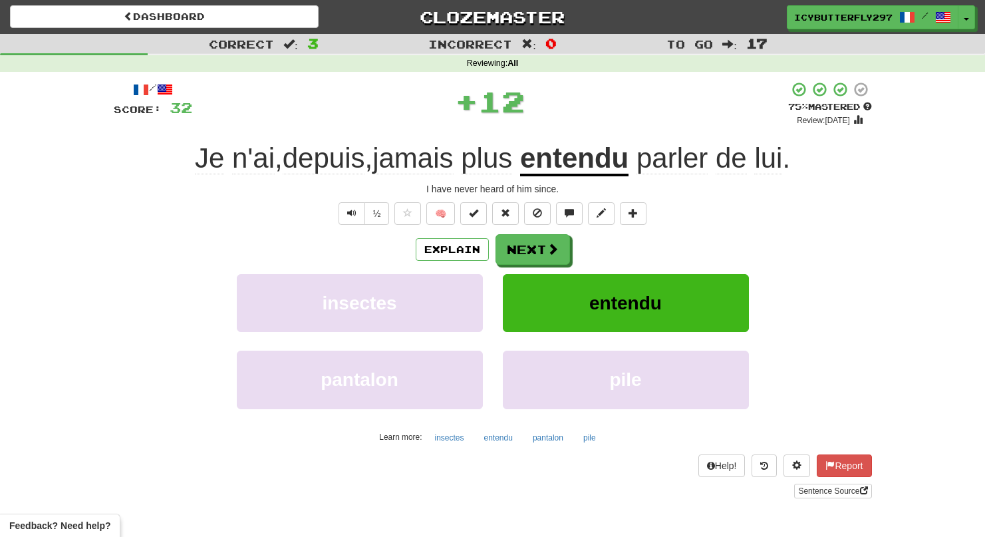
click at [544, 234] on button "Next" at bounding box center [533, 249] width 74 height 31
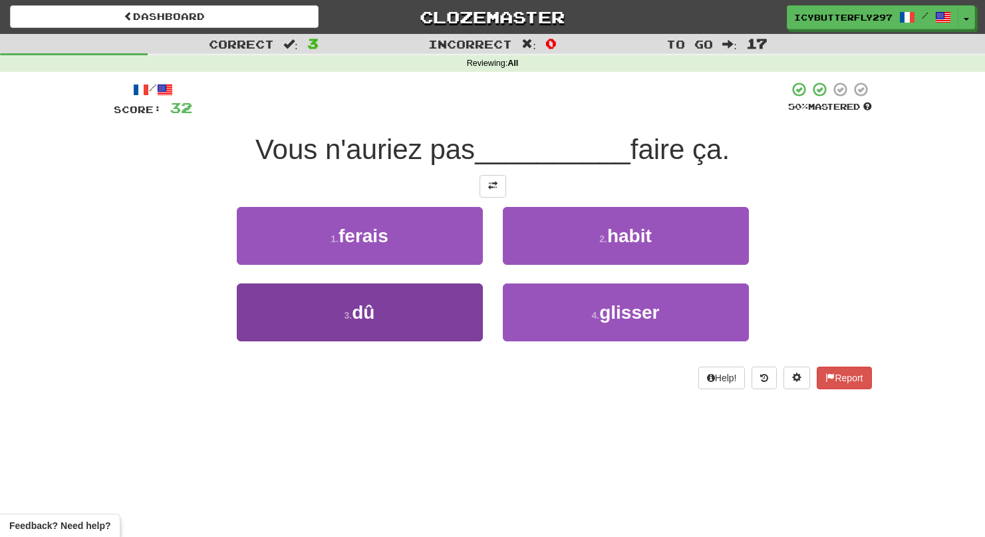
click at [406, 316] on button "3 . dû" at bounding box center [360, 312] width 246 height 58
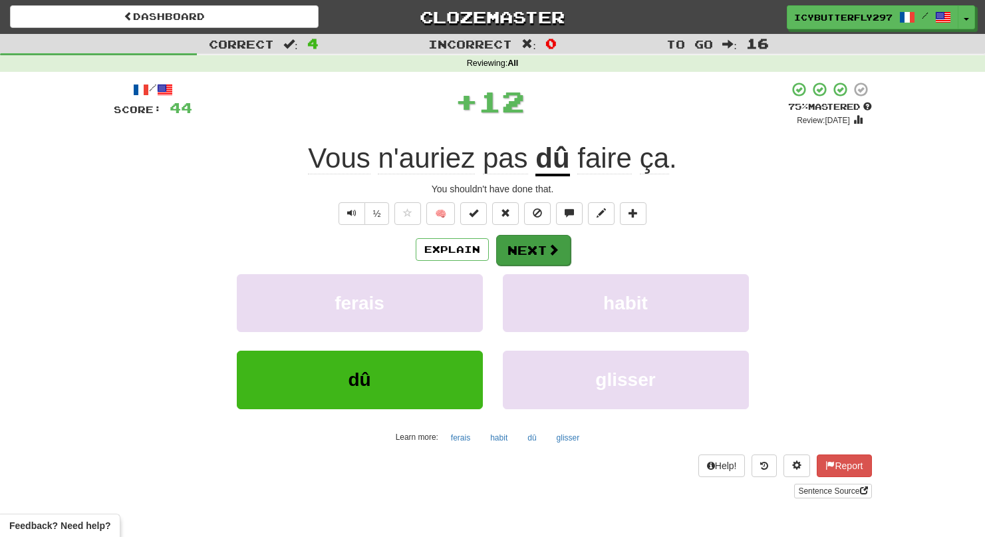
click at [509, 245] on button "Next" at bounding box center [533, 250] width 74 height 31
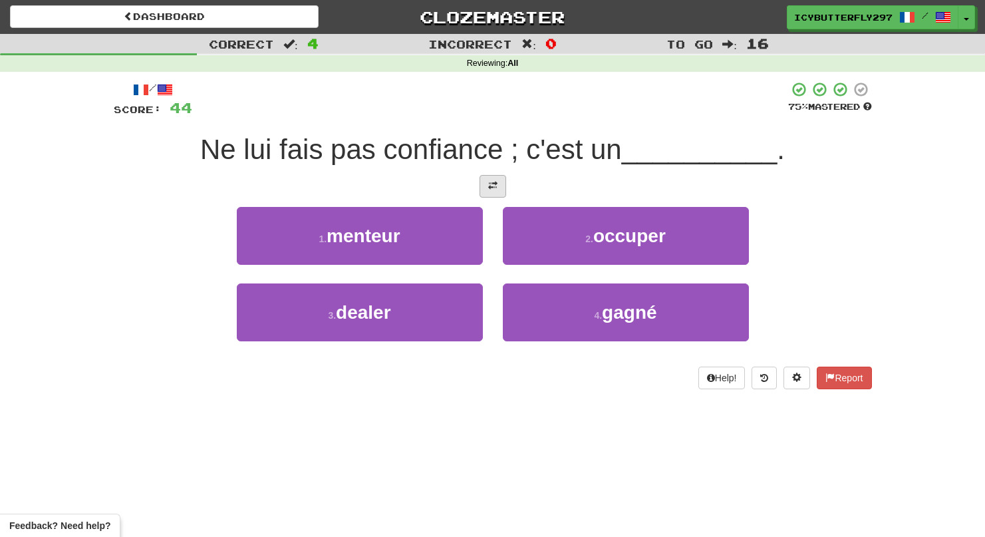
click at [498, 187] on button at bounding box center [493, 186] width 27 height 23
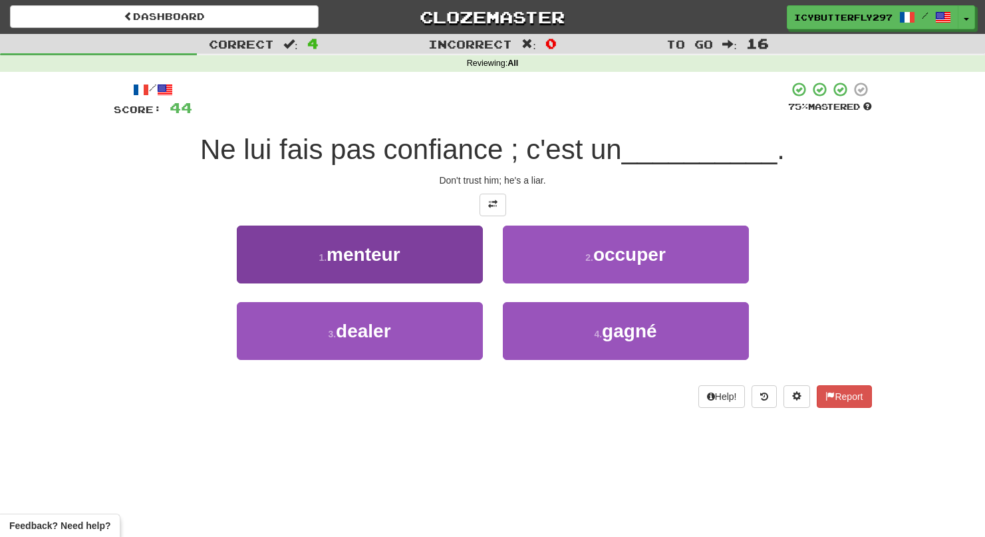
click at [398, 233] on button "1 . menteur" at bounding box center [360, 254] width 246 height 58
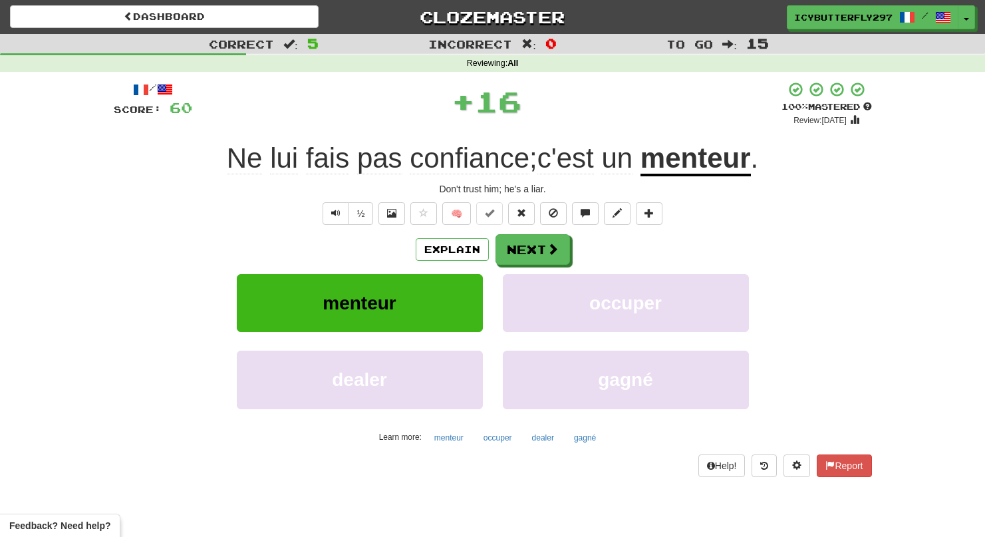
click at [570, 240] on div "Explain Next" at bounding box center [493, 249] width 758 height 31
click at [501, 237] on button "Next" at bounding box center [533, 250] width 74 height 31
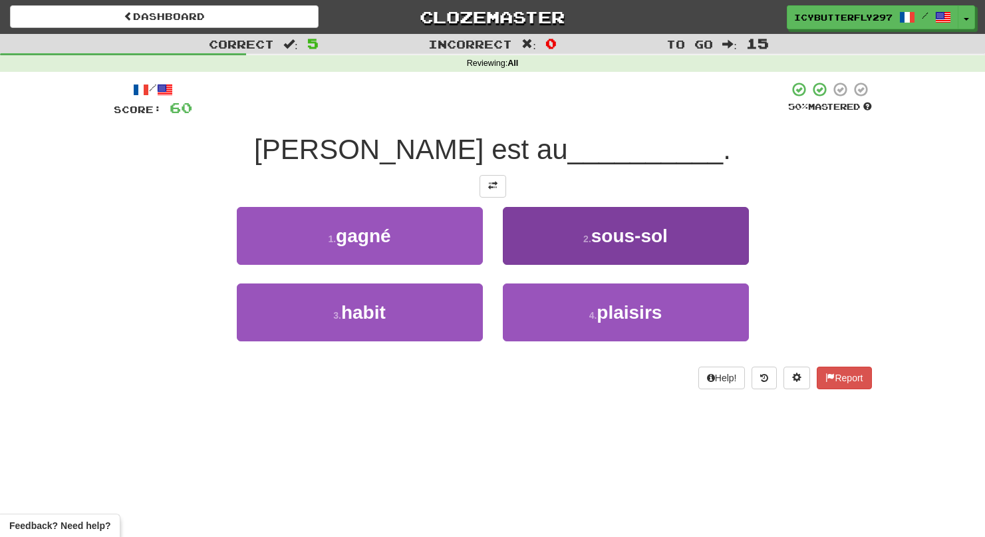
click at [585, 233] on small "2 ." at bounding box center [587, 238] width 8 height 11
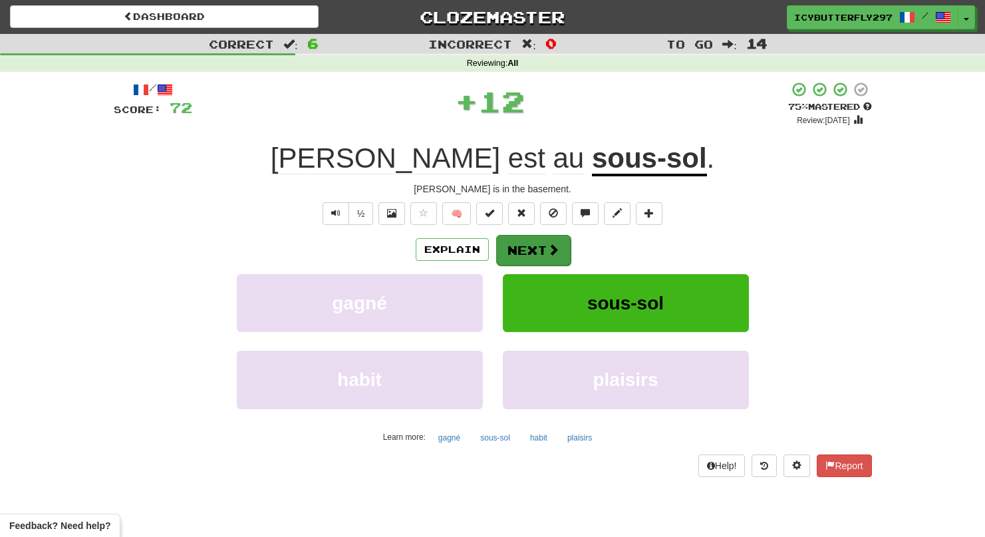
click at [521, 259] on button "Next" at bounding box center [533, 250] width 74 height 31
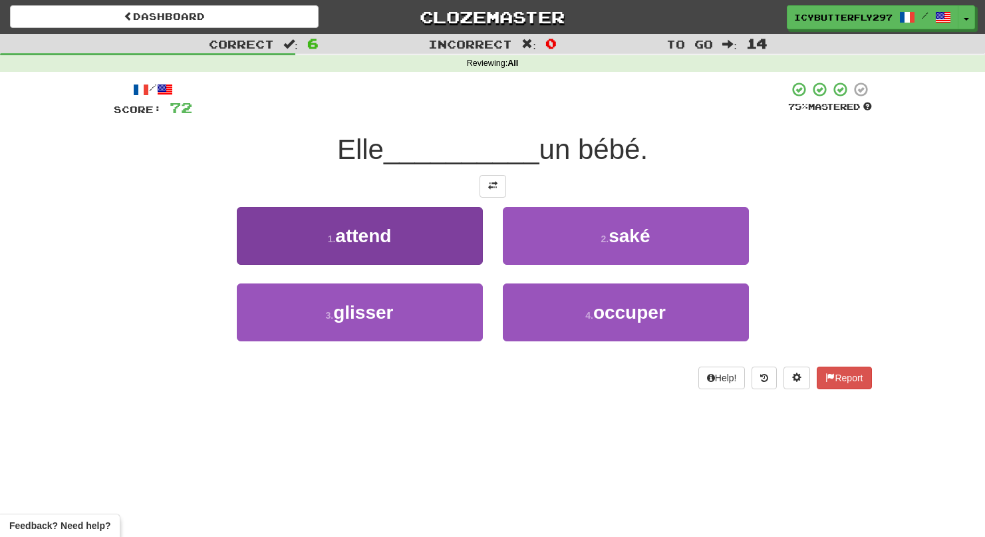
click at [372, 251] on button "1 . attend" at bounding box center [360, 236] width 246 height 58
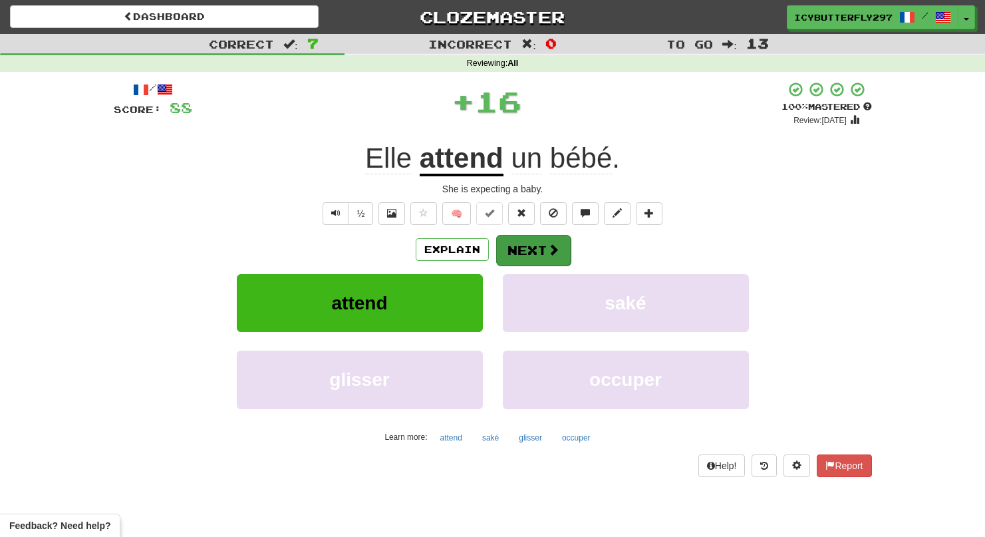
click at [517, 252] on button "Next" at bounding box center [533, 250] width 74 height 31
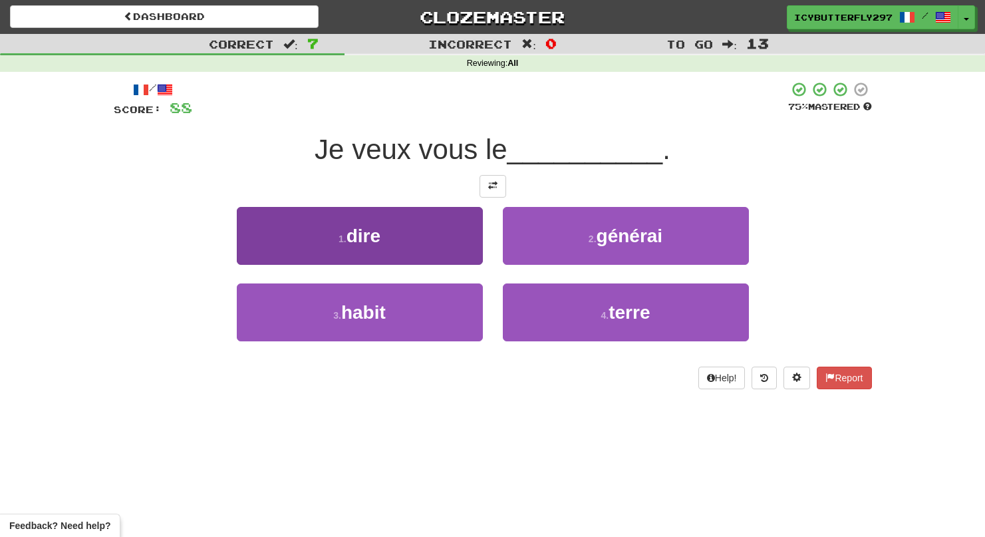
click at [424, 219] on button "1 . dire" at bounding box center [360, 236] width 246 height 58
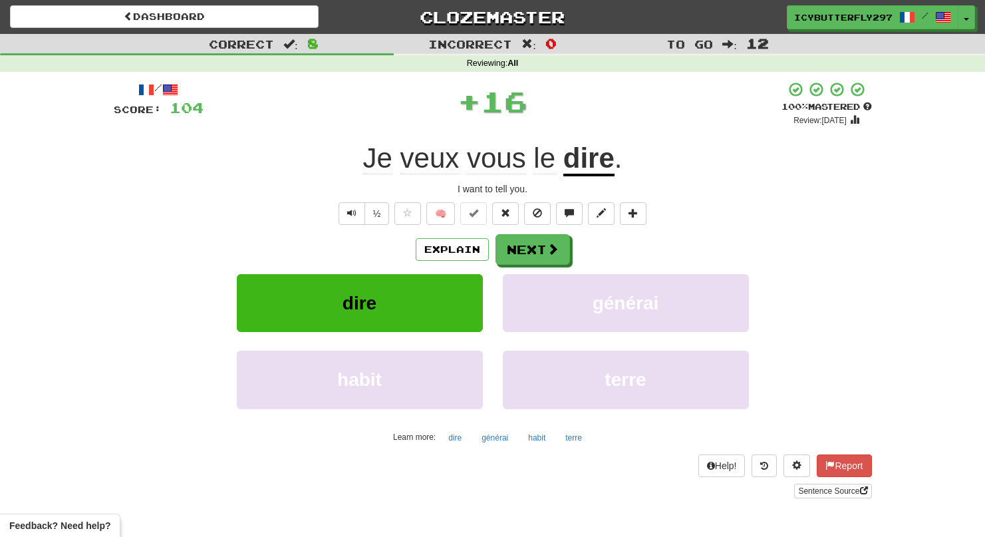
click at [535, 232] on div "/ Score: 104 + 16 100 % Mastered Review: [DATE] veux vous le dire . I want to t…" at bounding box center [493, 289] width 758 height 417
click at [535, 242] on button "Next" at bounding box center [533, 250] width 74 height 31
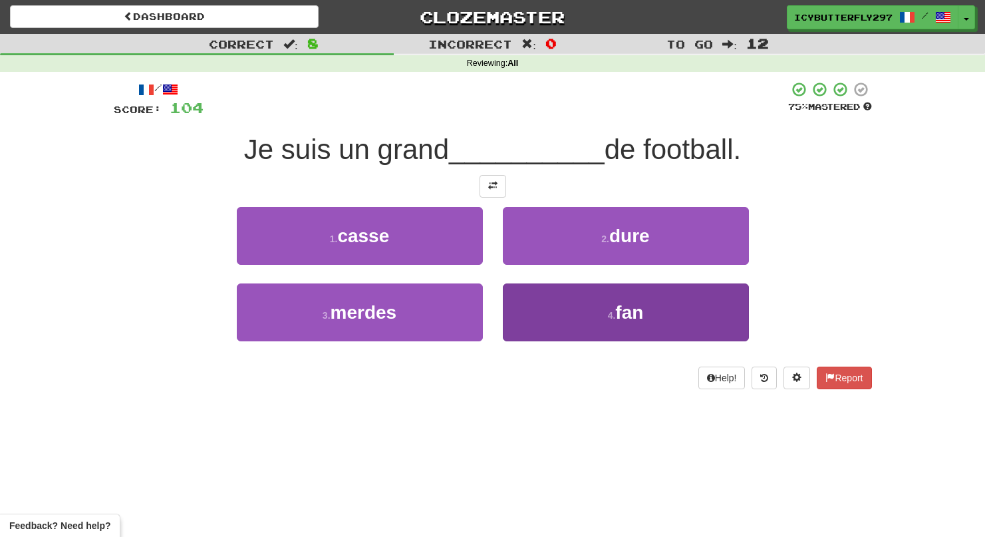
click at [526, 289] on button "4 . fan" at bounding box center [626, 312] width 246 height 58
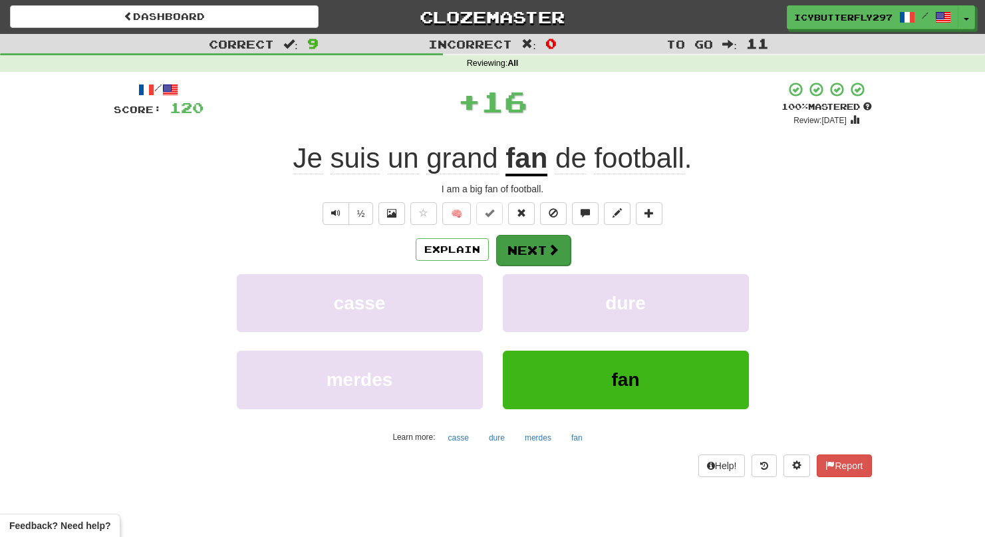
click at [521, 250] on button "Next" at bounding box center [533, 250] width 74 height 31
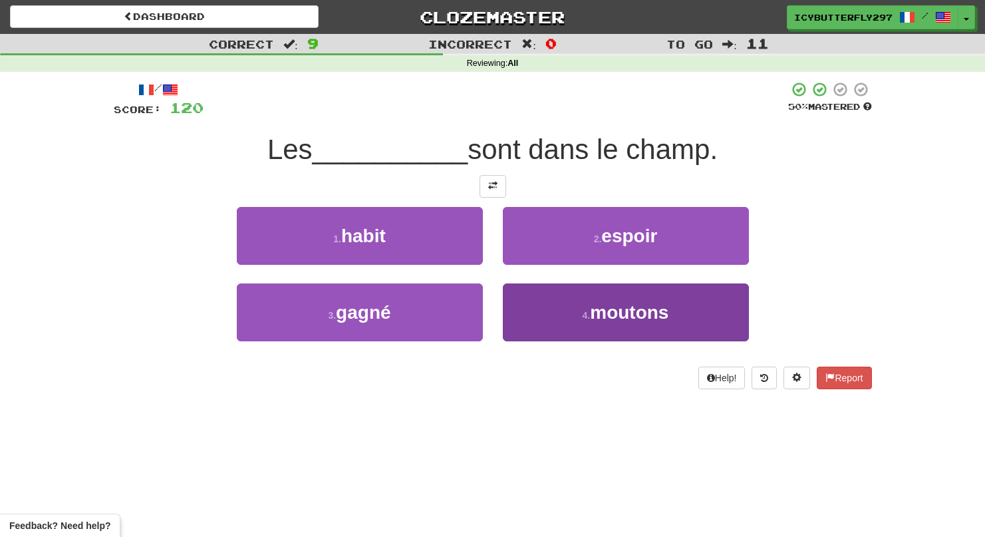
click at [541, 299] on button "4 . moutons" at bounding box center [626, 312] width 246 height 58
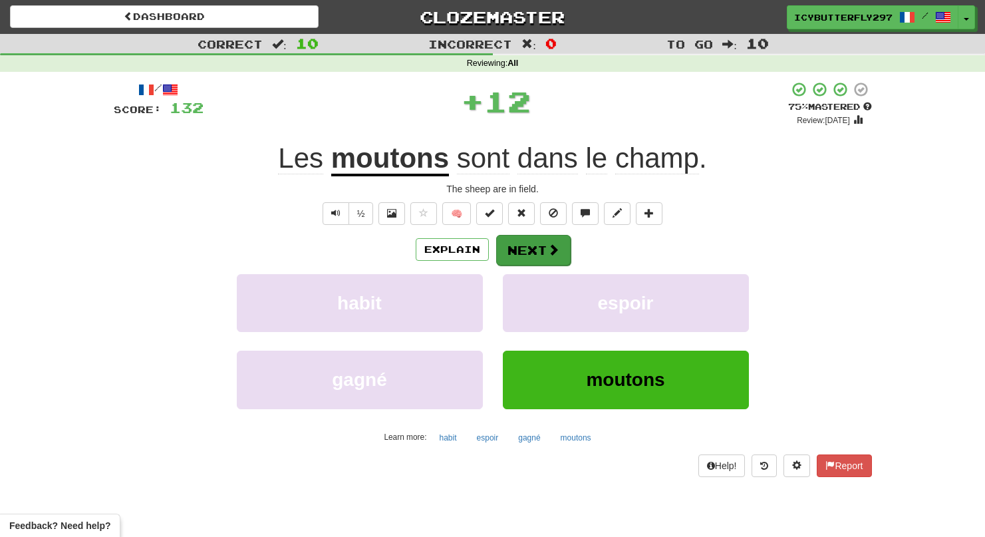
click at [534, 260] on button "Next" at bounding box center [533, 250] width 74 height 31
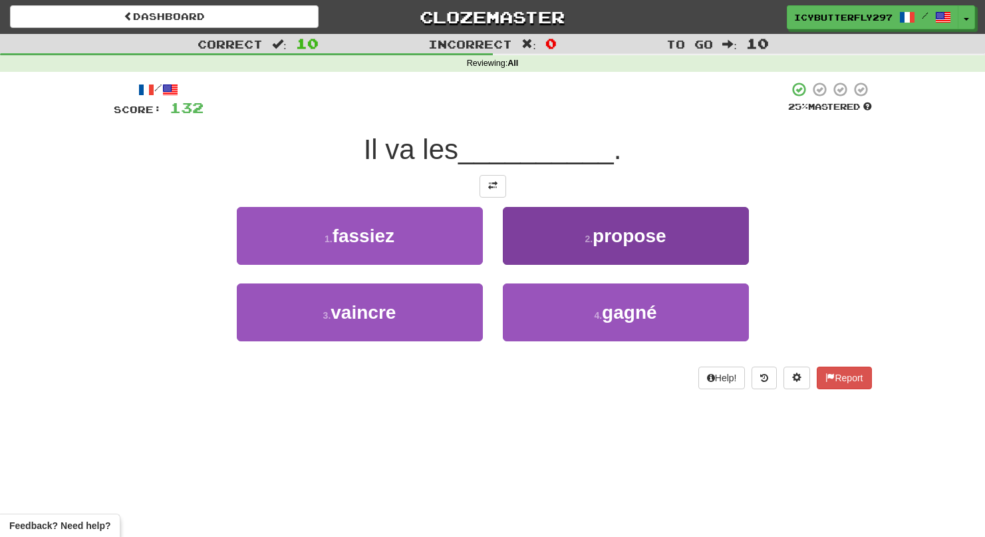
click at [560, 227] on button "2 . propose" at bounding box center [626, 236] width 246 height 58
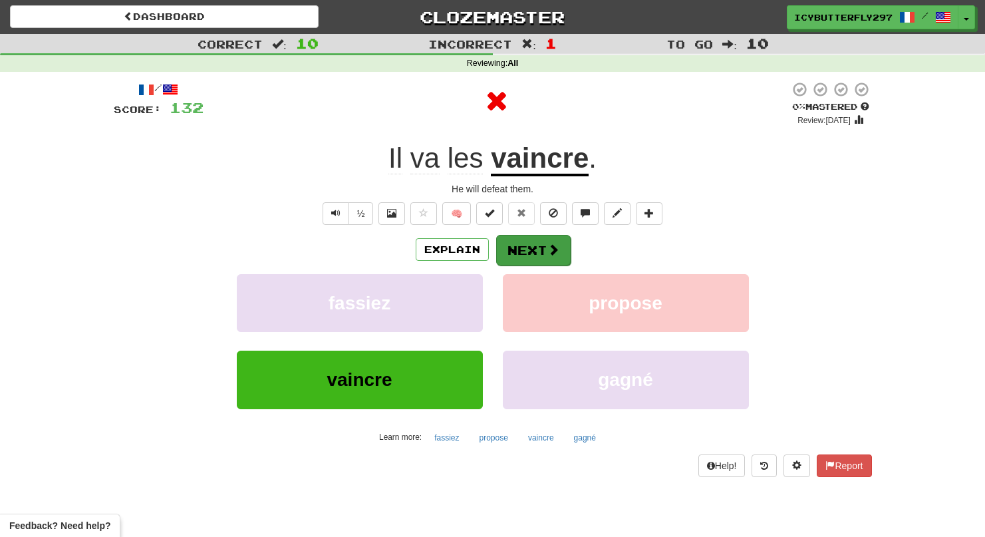
click at [522, 253] on button "Next" at bounding box center [533, 250] width 74 height 31
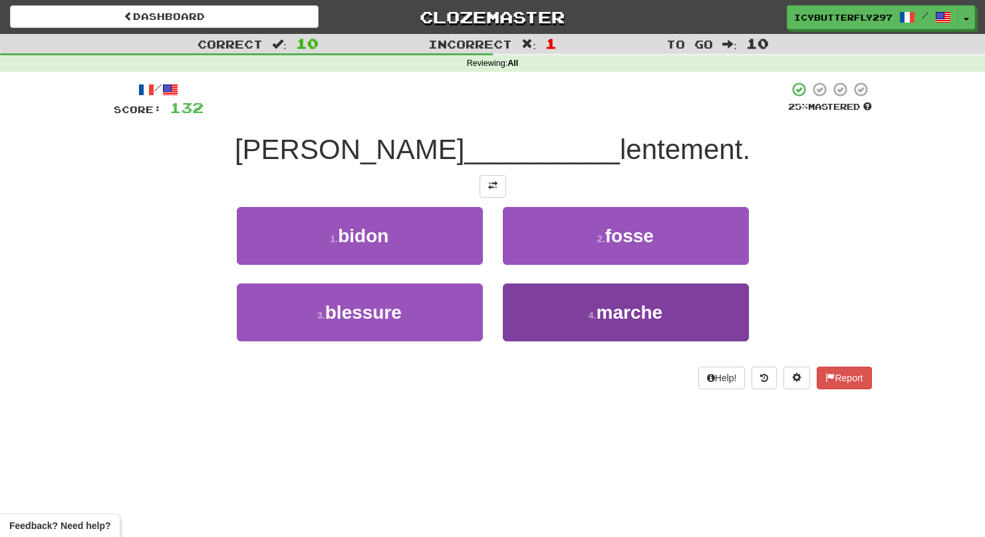
click at [543, 315] on button "4 . [GEOGRAPHIC_DATA]" at bounding box center [626, 312] width 246 height 58
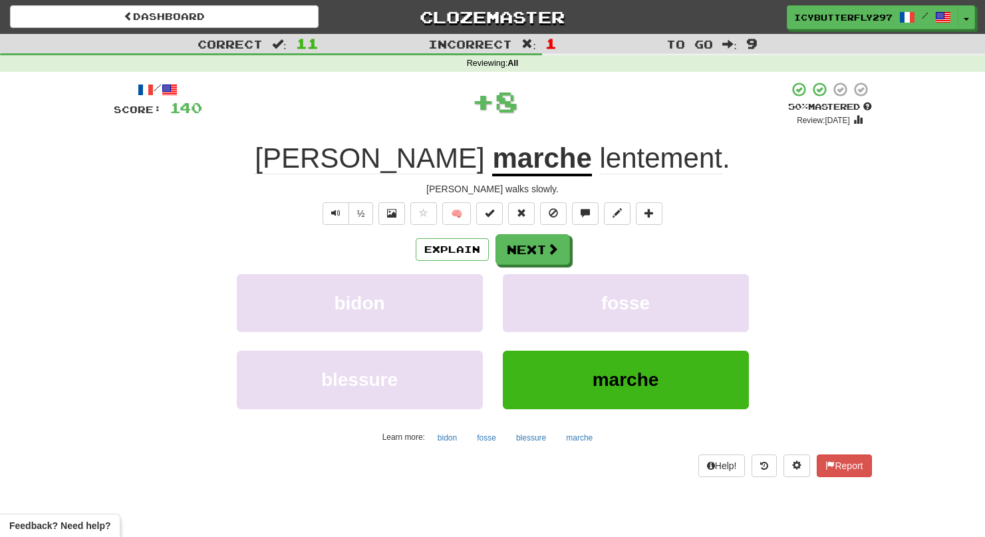
click at [518, 225] on div "/ Score: 140 + 8 50 % Mastered Review: [DATE] Tom marche lentement . [PERSON_NA…" at bounding box center [493, 278] width 758 height 395
click at [522, 247] on button "Next" at bounding box center [533, 250] width 74 height 31
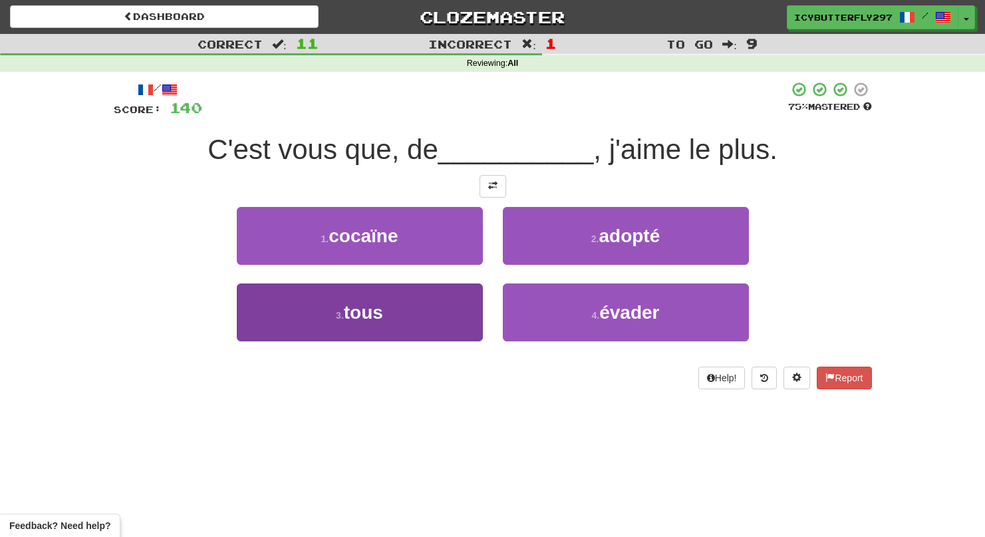
click at [420, 303] on button "3 . tous" at bounding box center [360, 312] width 246 height 58
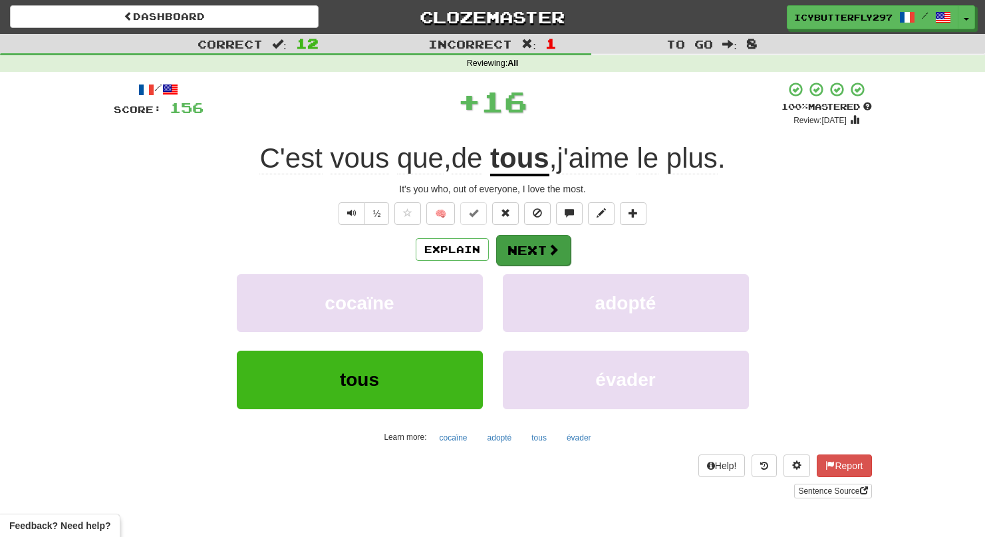
click at [547, 243] on span at bounding box center [553, 249] width 12 height 12
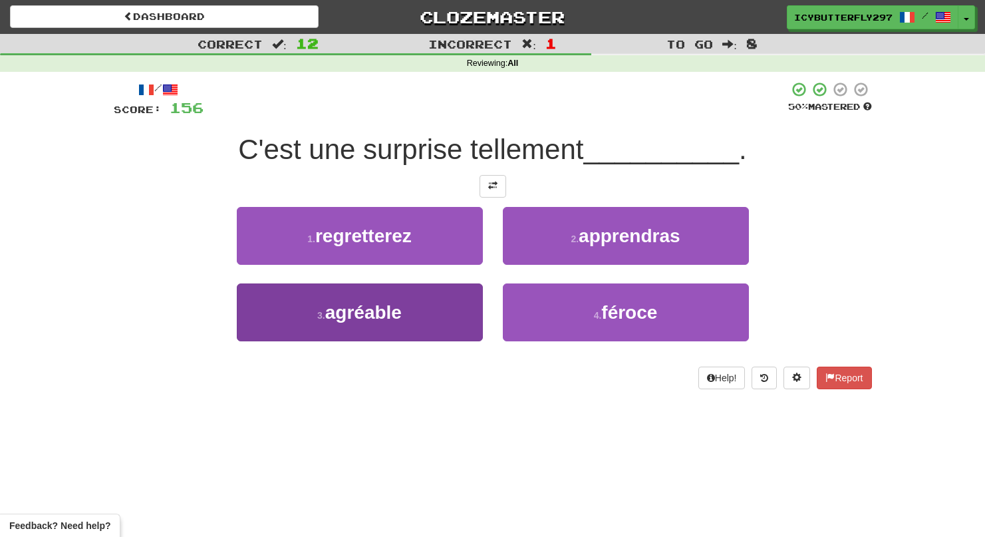
click at [414, 329] on button "3 . agréable" at bounding box center [360, 312] width 246 height 58
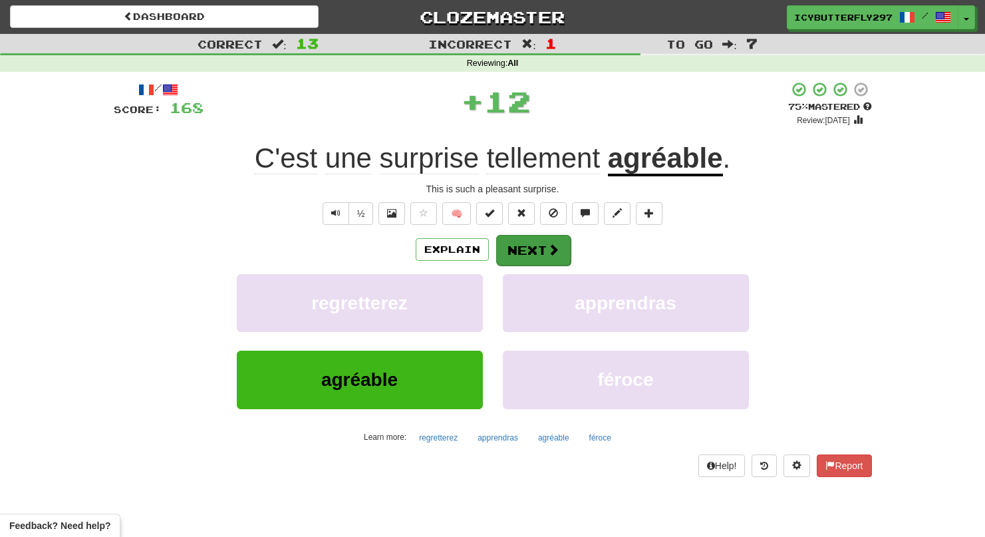
click at [535, 253] on button "Next" at bounding box center [533, 250] width 74 height 31
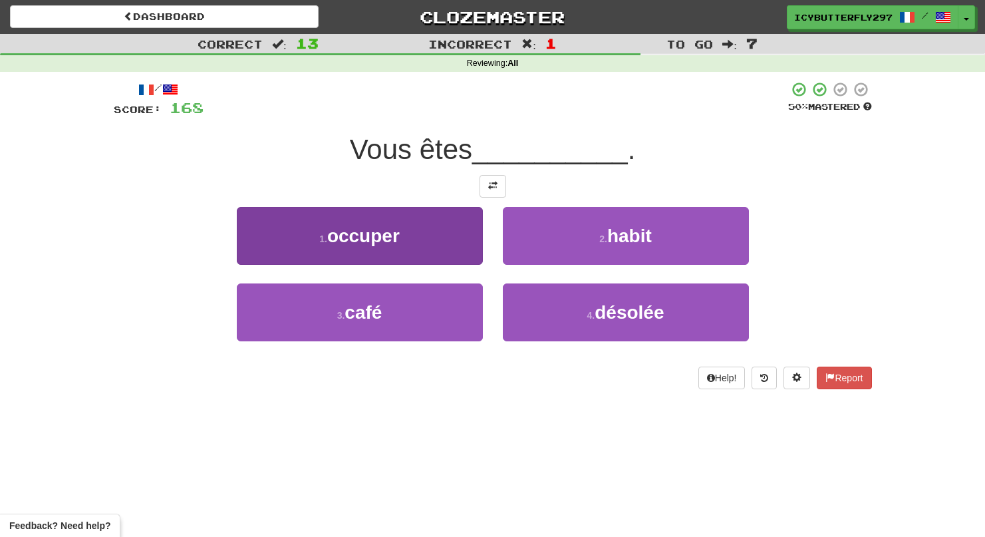
click at [429, 229] on button "1 . occuper" at bounding box center [360, 236] width 246 height 58
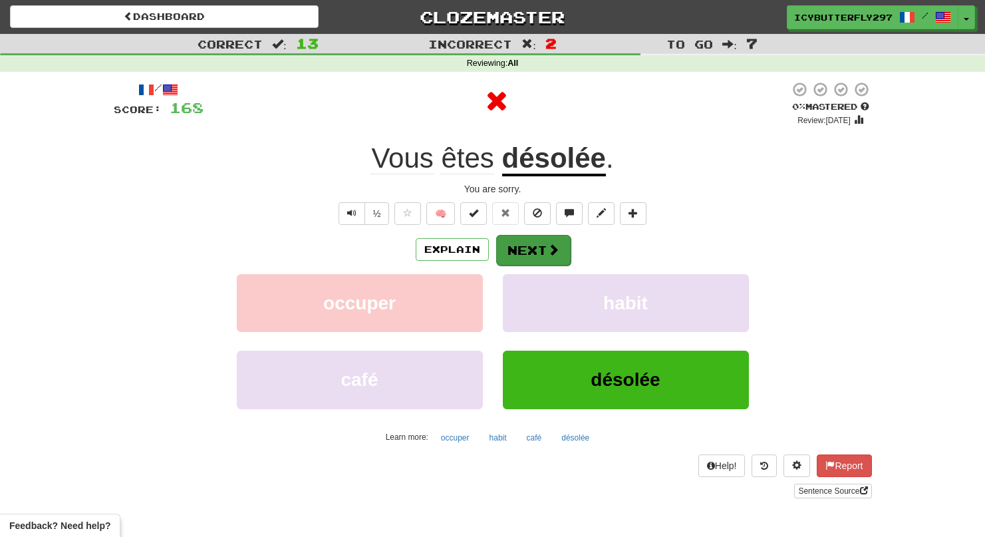
click at [531, 252] on button "Next" at bounding box center [533, 250] width 74 height 31
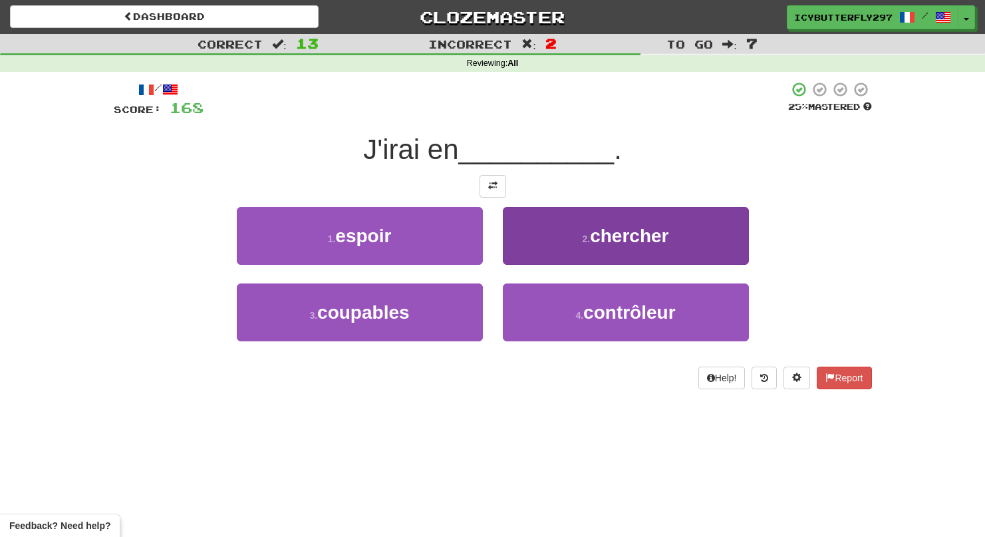
click at [580, 222] on button "2 . chercher" at bounding box center [626, 236] width 246 height 58
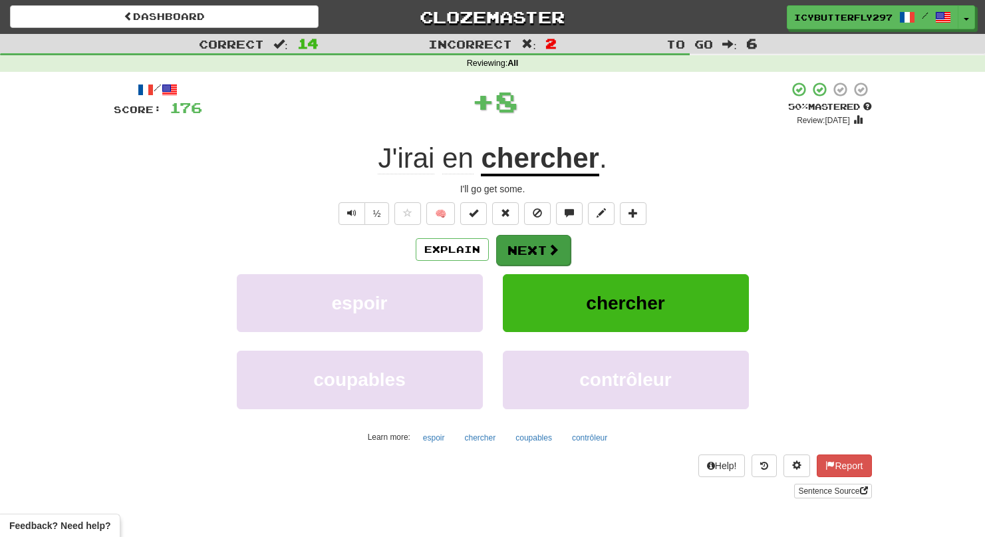
click at [535, 249] on button "Next" at bounding box center [533, 250] width 74 height 31
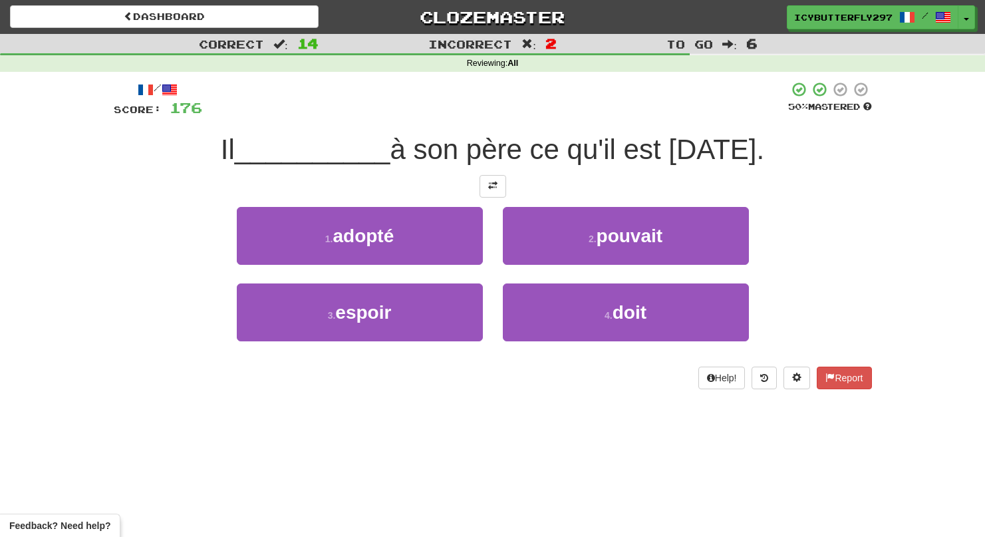
click at [545, 154] on span "à son père ce qu'il est [DATE]." at bounding box center [577, 149] width 374 height 31
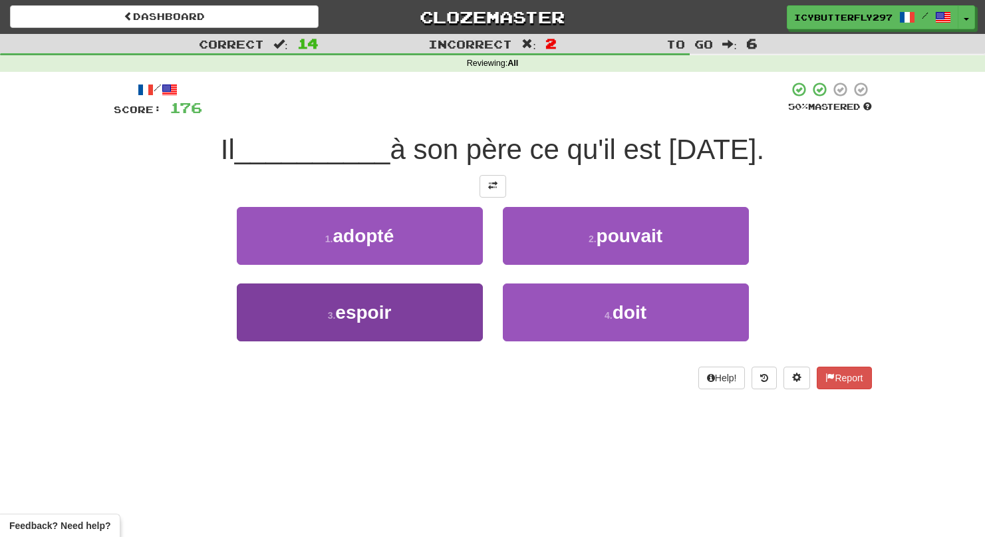
click at [378, 322] on button "3 . espoir" at bounding box center [360, 312] width 246 height 58
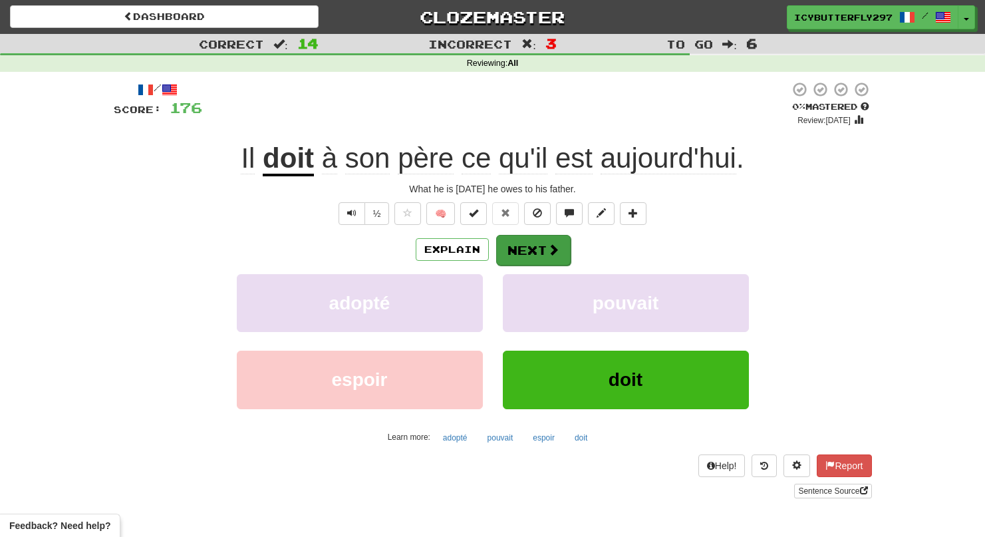
click at [535, 249] on button "Next" at bounding box center [533, 250] width 74 height 31
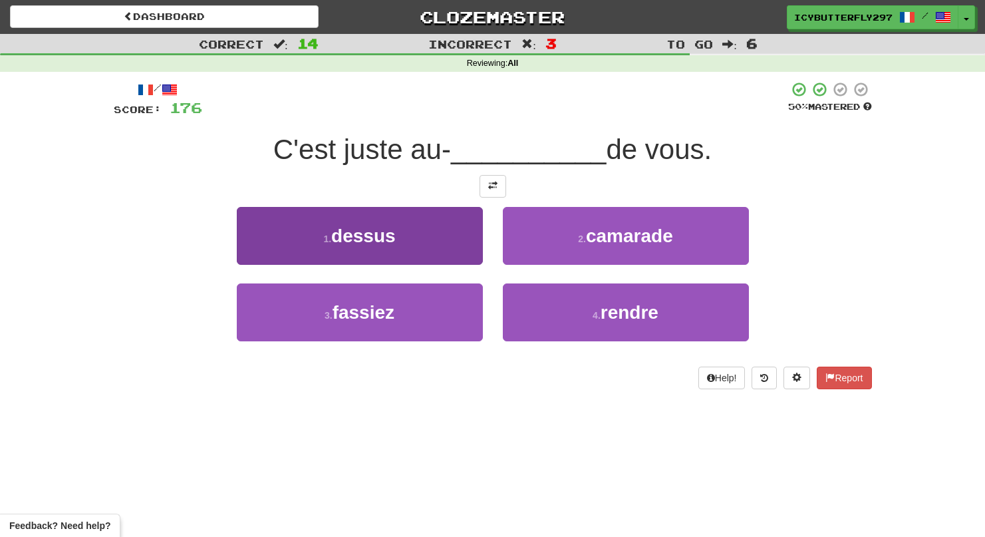
click at [393, 257] on button "1 . dessus" at bounding box center [360, 236] width 246 height 58
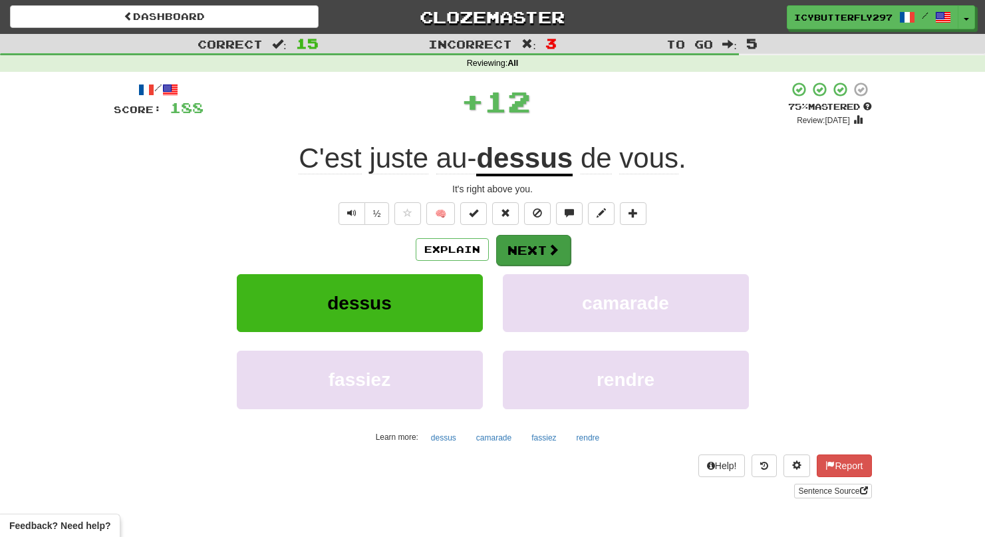
click at [538, 263] on button "Next" at bounding box center [533, 250] width 74 height 31
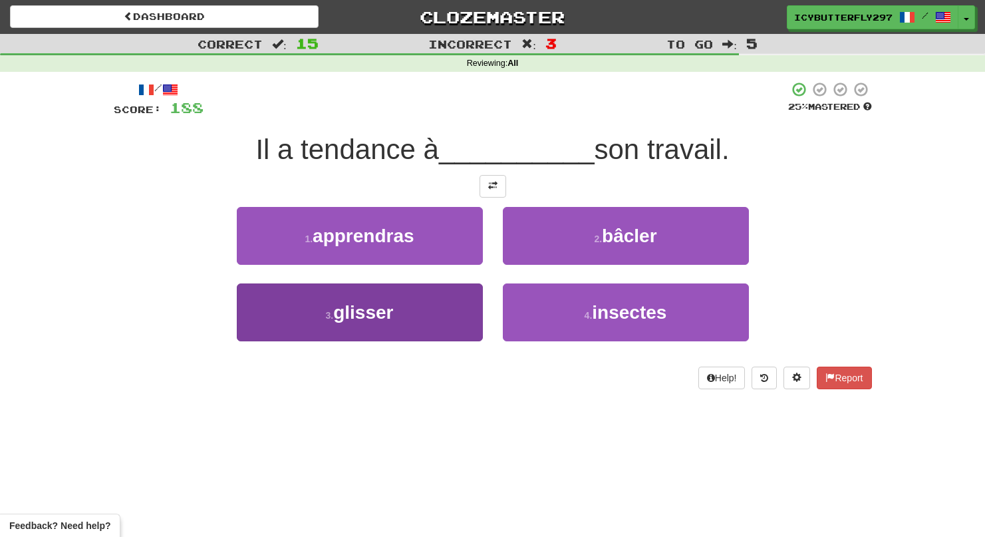
click at [445, 315] on button "3 . glisser" at bounding box center [360, 312] width 246 height 58
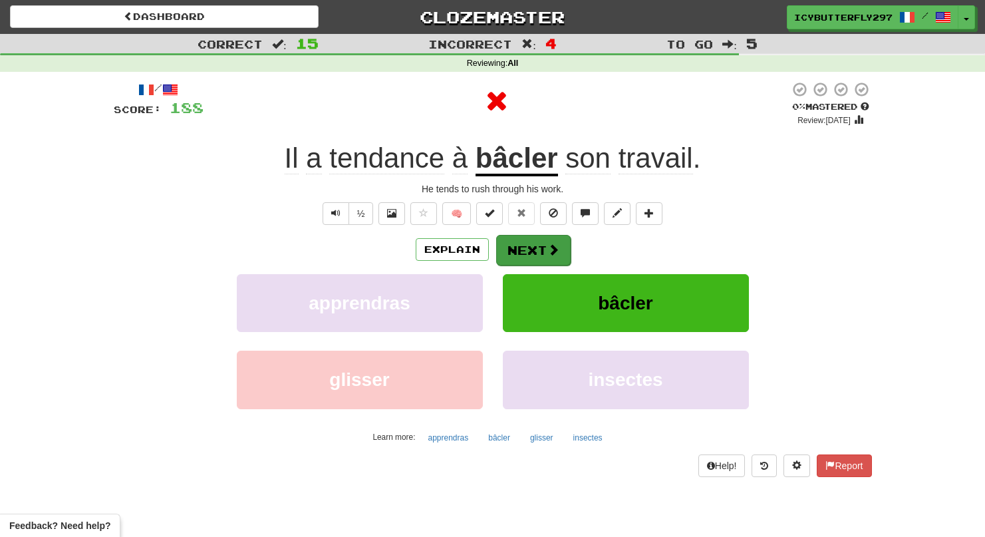
click at [525, 248] on button "Next" at bounding box center [533, 250] width 74 height 31
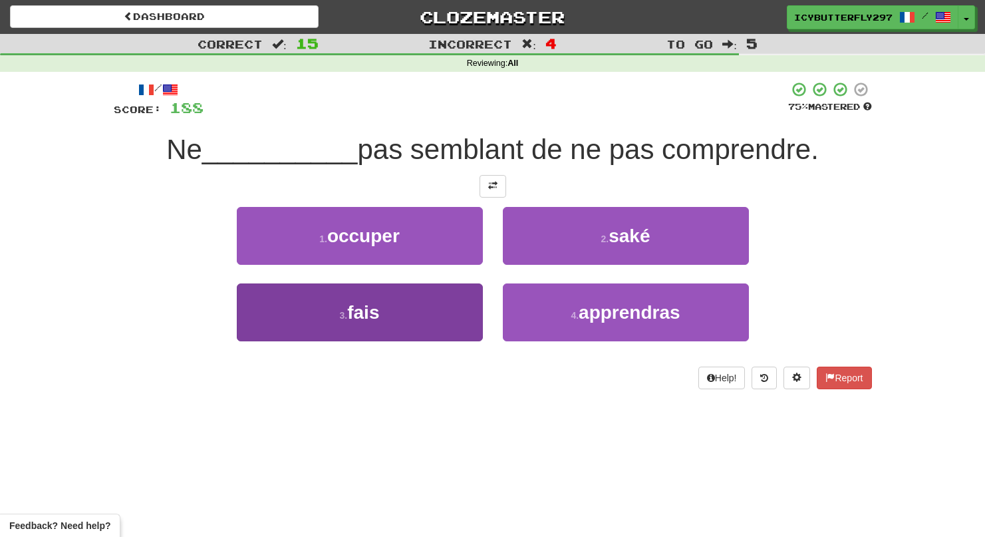
click at [446, 327] on button "3 . fais" at bounding box center [360, 312] width 246 height 58
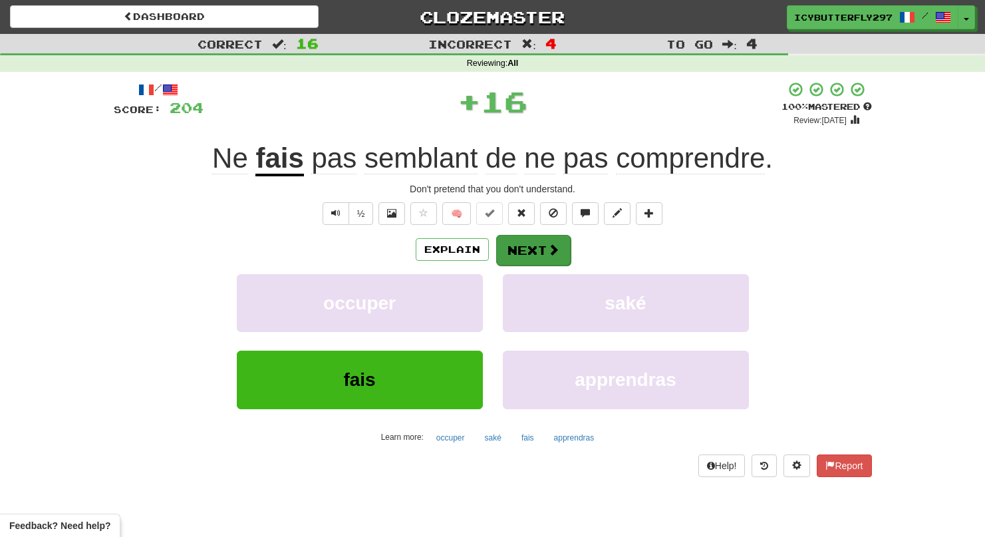
click at [533, 253] on button "Next" at bounding box center [533, 250] width 74 height 31
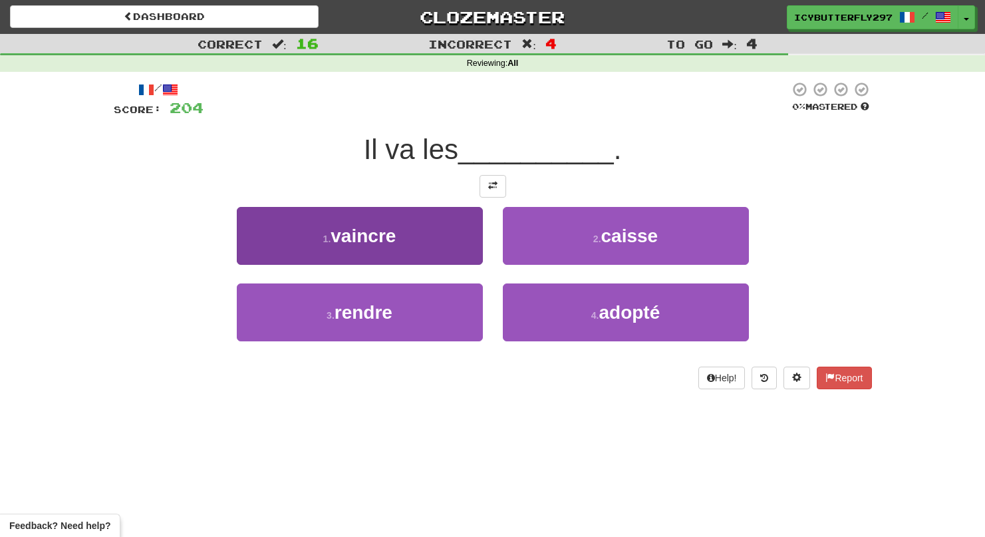
click at [432, 227] on button "1 . vaincre" at bounding box center [360, 236] width 246 height 58
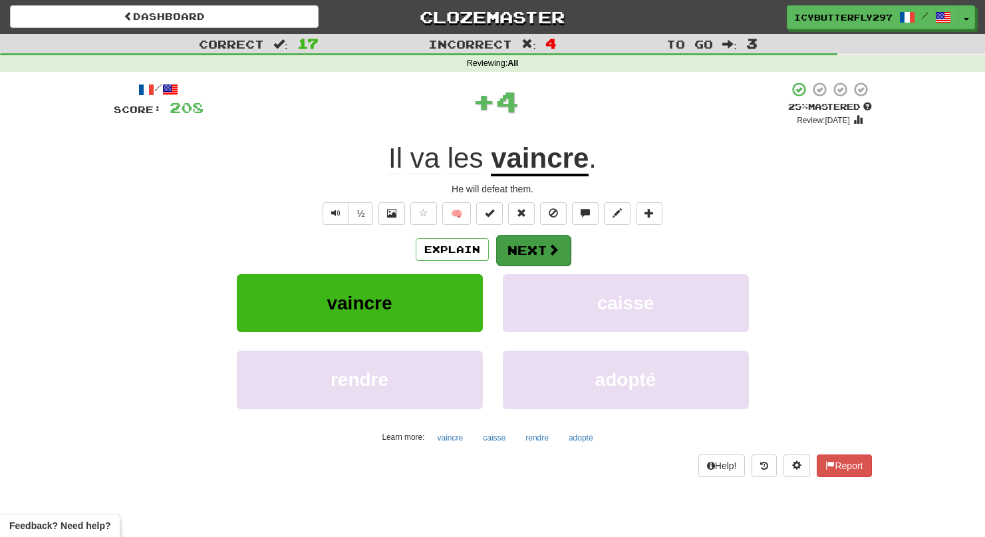
click at [520, 238] on button "Next" at bounding box center [533, 250] width 74 height 31
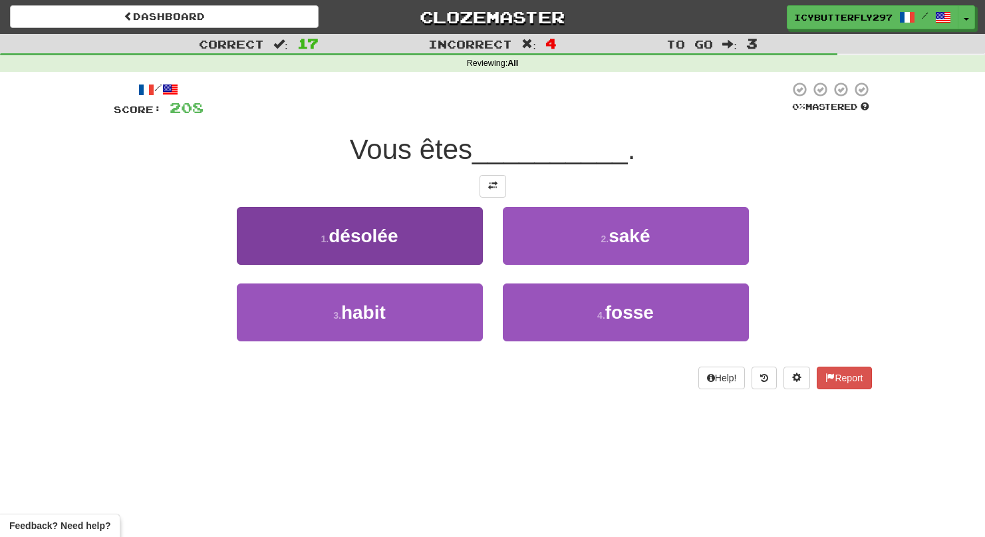
click at [439, 233] on button "1 . désolée" at bounding box center [360, 236] width 246 height 58
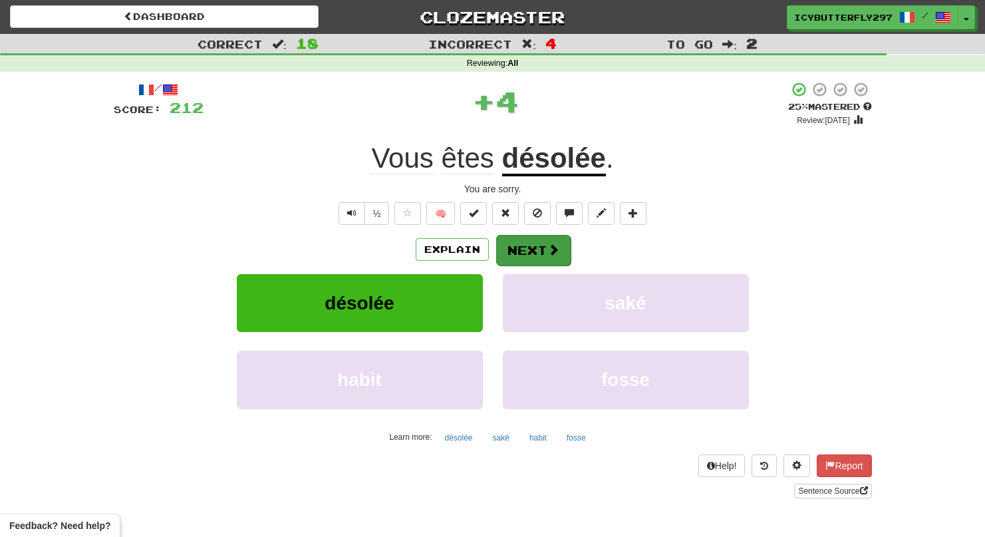
click at [539, 257] on button "Next" at bounding box center [533, 250] width 74 height 31
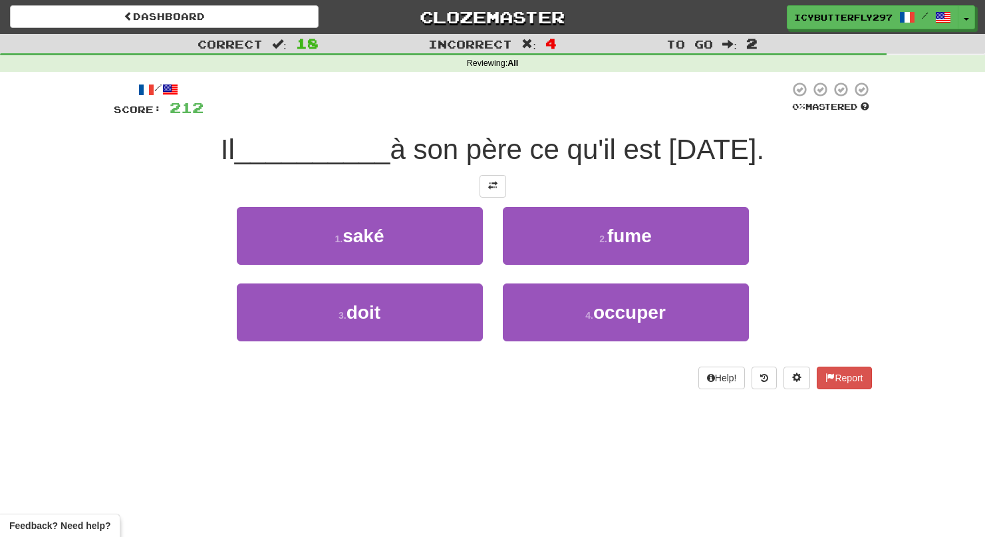
click at [400, 345] on div "3 . doit" at bounding box center [360, 321] width 266 height 76
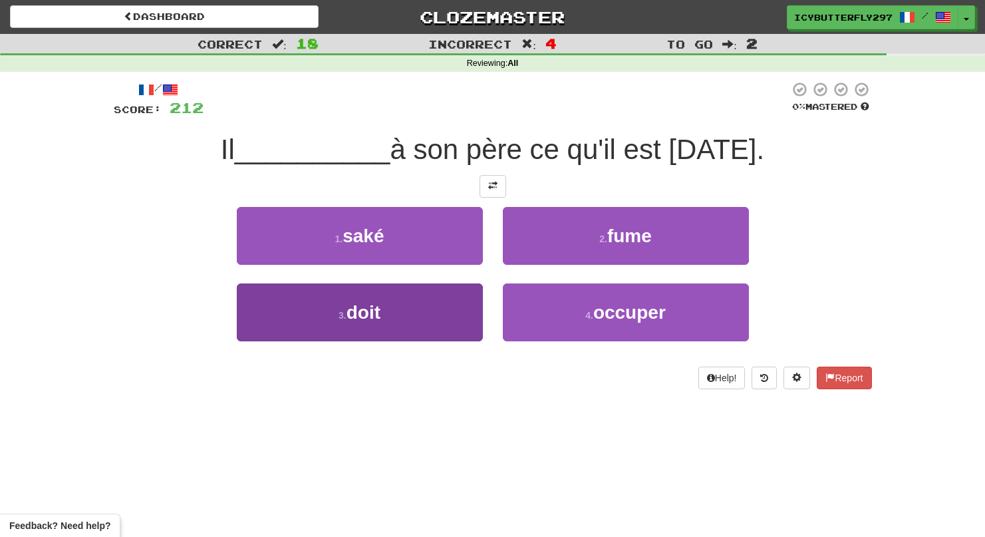
click at [408, 306] on button "3 . doit" at bounding box center [360, 312] width 246 height 58
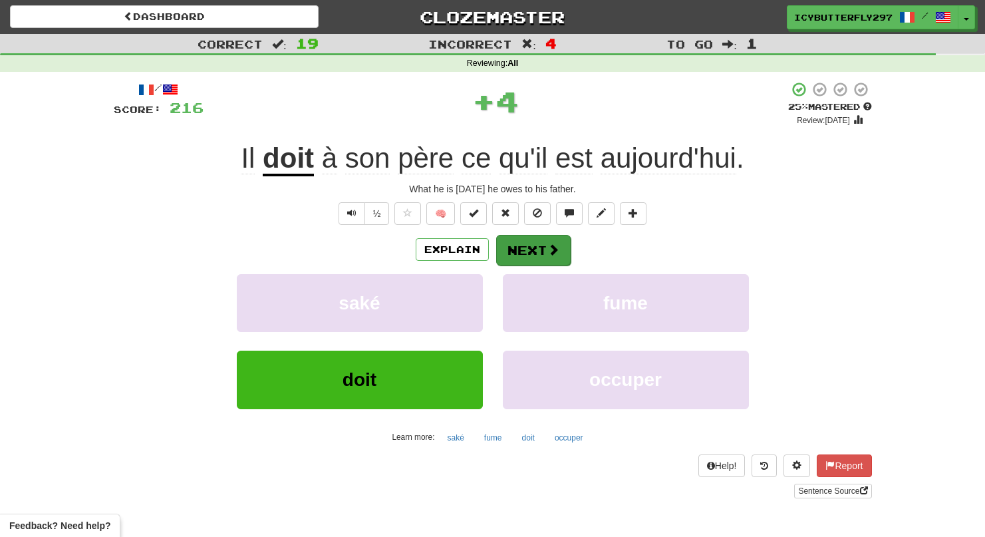
click at [515, 251] on button "Next" at bounding box center [533, 250] width 74 height 31
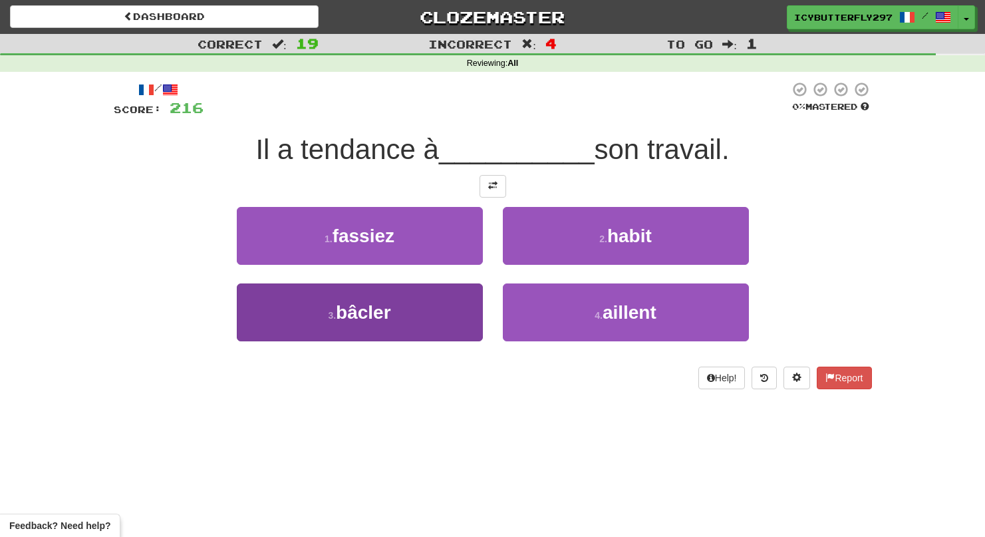
click at [447, 306] on button "3 . bâcler" at bounding box center [360, 312] width 246 height 58
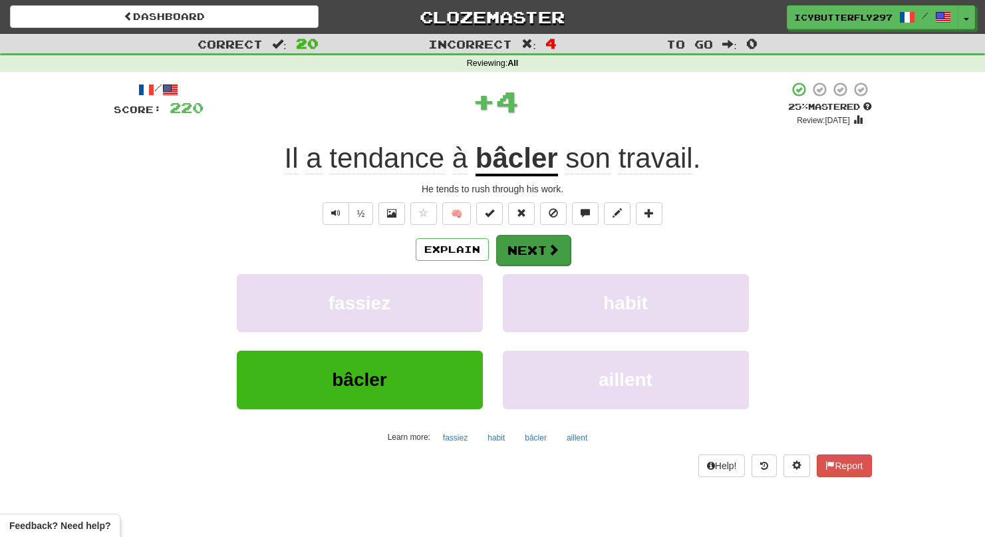
click at [536, 241] on button "Next" at bounding box center [533, 250] width 74 height 31
